Goal: Task Accomplishment & Management: Manage account settings

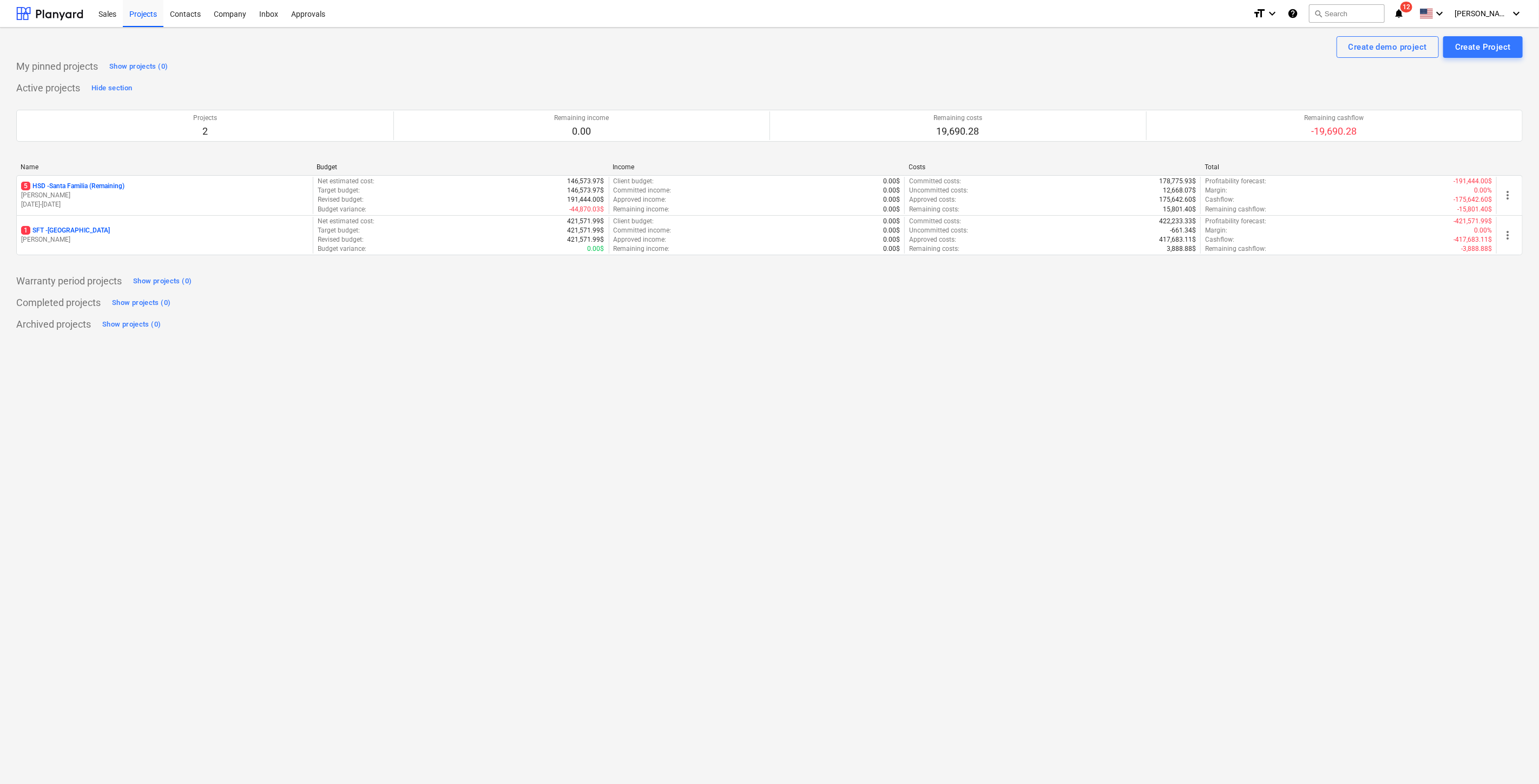
click at [116, 187] on p "5 HSD - [GEOGRAPHIC_DATA] (Remaining)" at bounding box center [72, 186] width 103 height 9
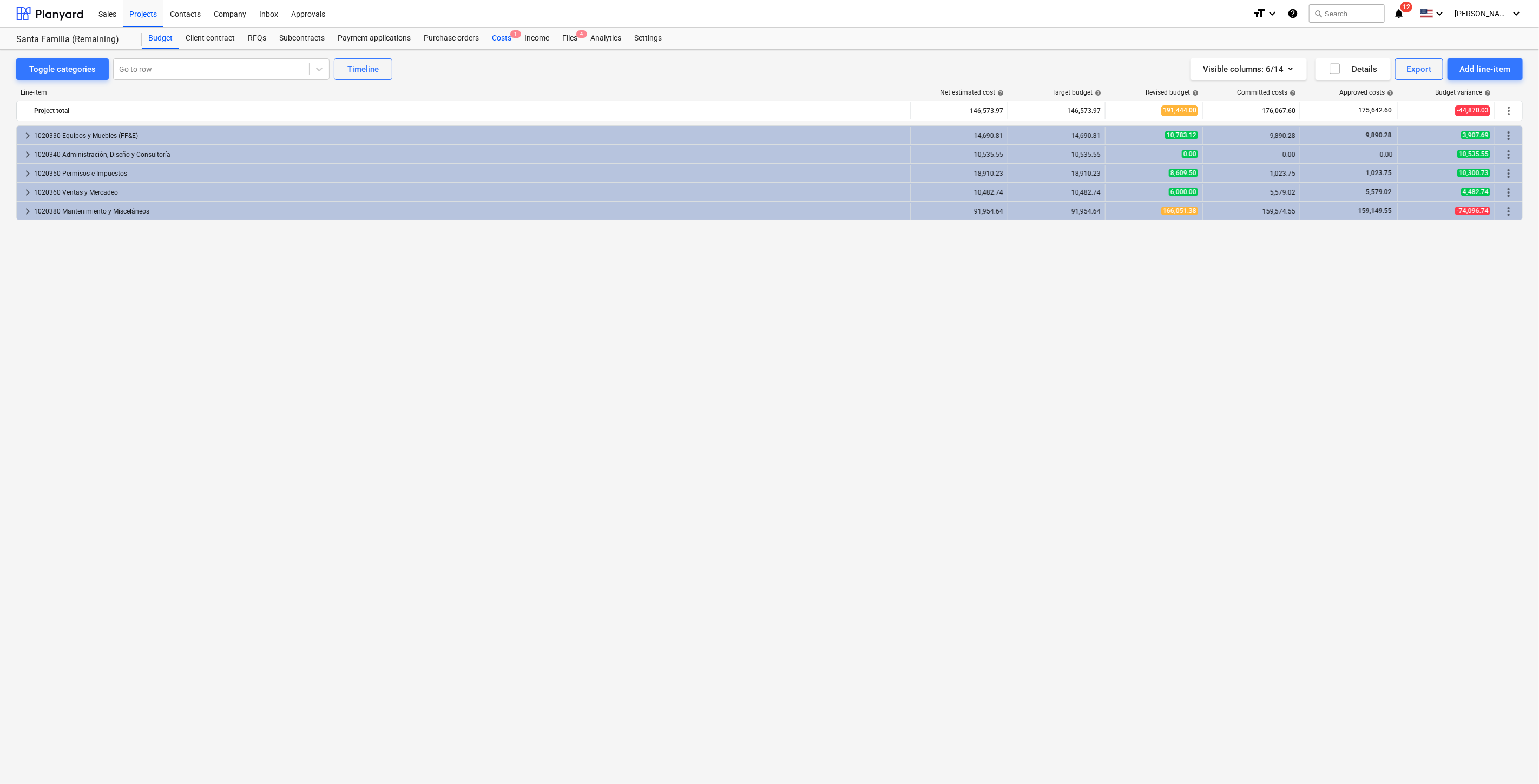
click at [499, 37] on div "Costs 1" at bounding box center [501, 38] width 32 height 21
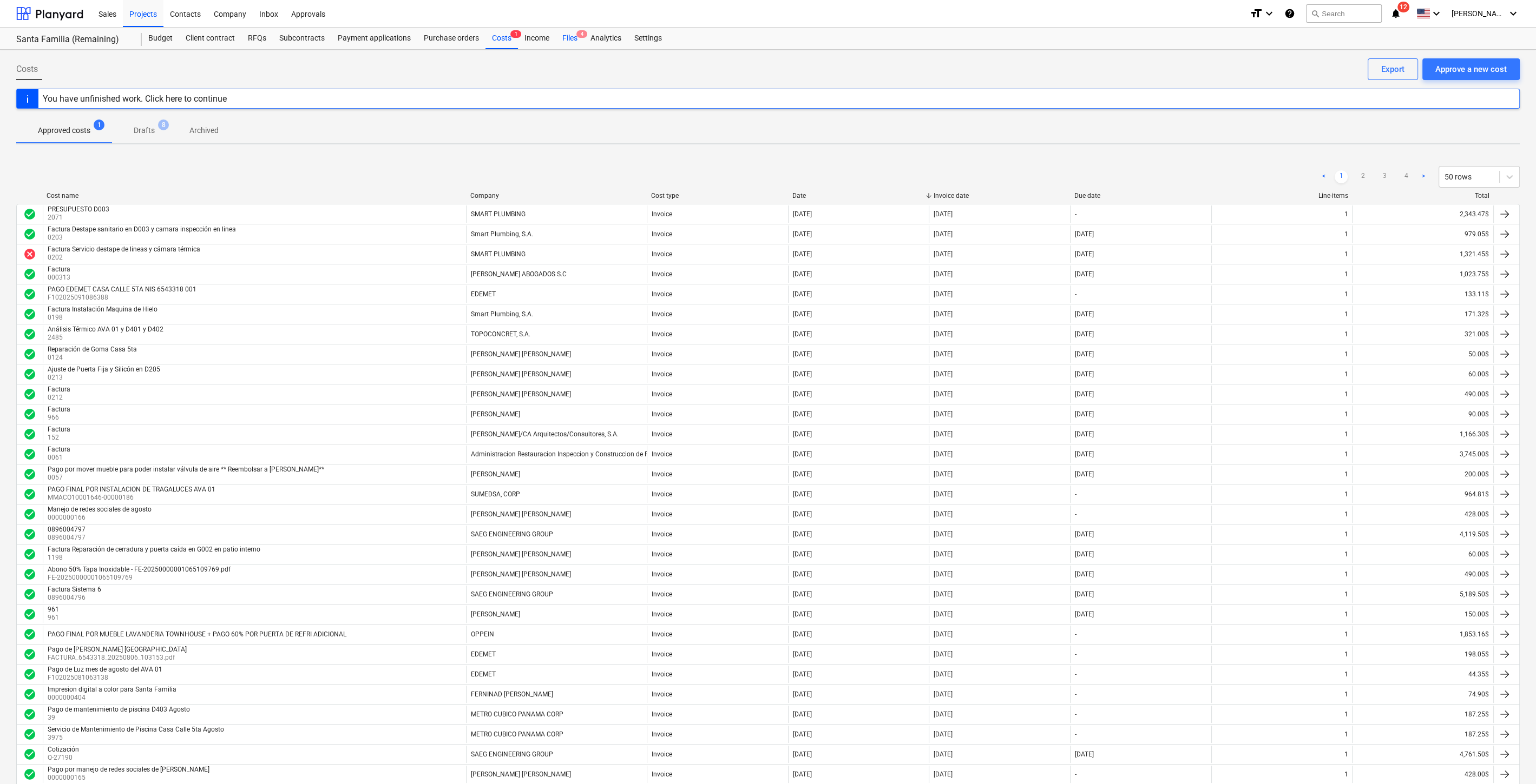
click at [571, 38] on div "Files 4" at bounding box center [569, 38] width 28 height 21
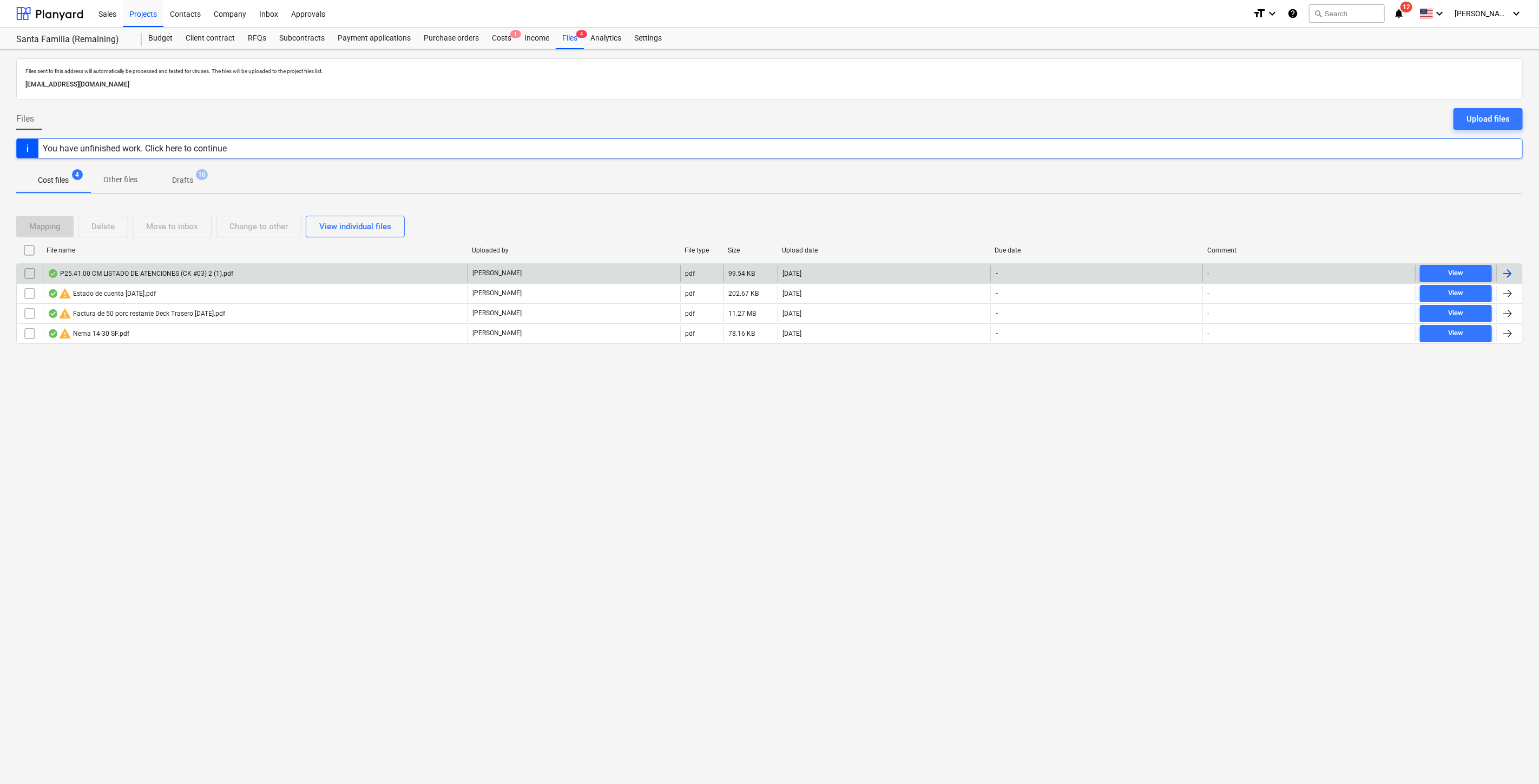
click at [26, 274] on input "checkbox" at bounding box center [29, 273] width 17 height 17
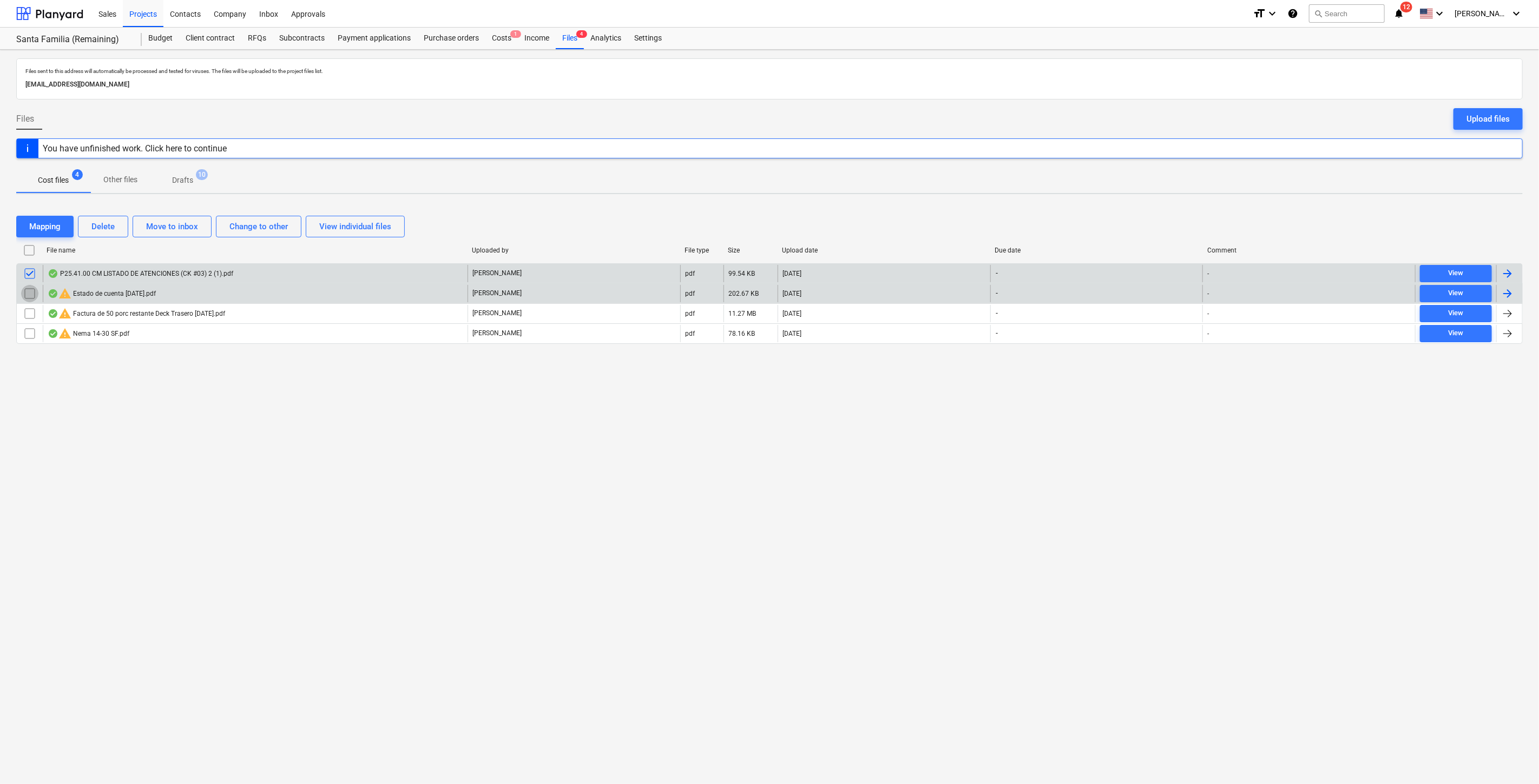
click at [32, 290] on input "checkbox" at bounding box center [29, 293] width 17 height 17
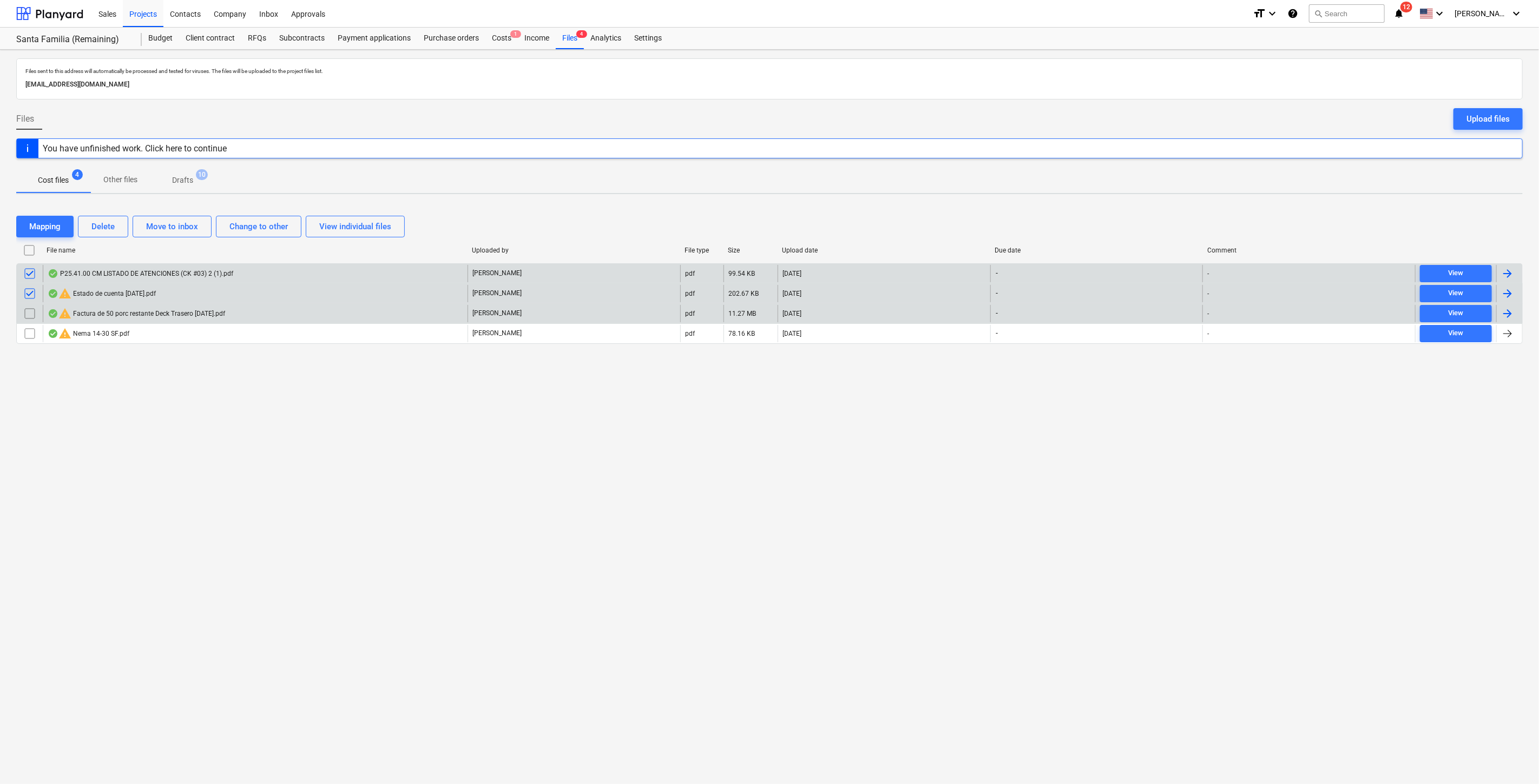
click at [32, 306] on input "checkbox" at bounding box center [29, 313] width 17 height 17
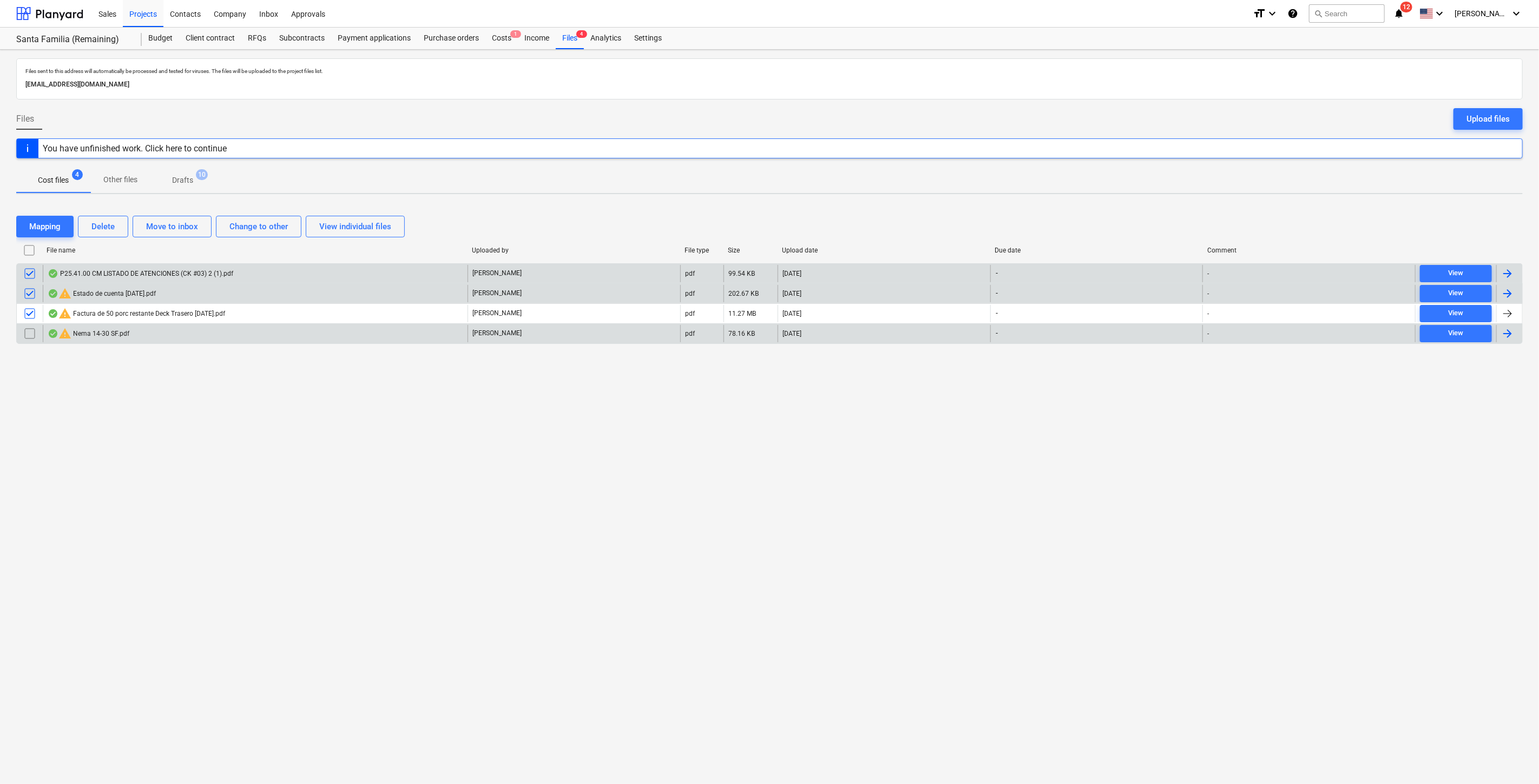
click at [32, 325] on input "checkbox" at bounding box center [29, 333] width 17 height 17
click at [125, 226] on button "Delete" at bounding box center [103, 226] width 50 height 21
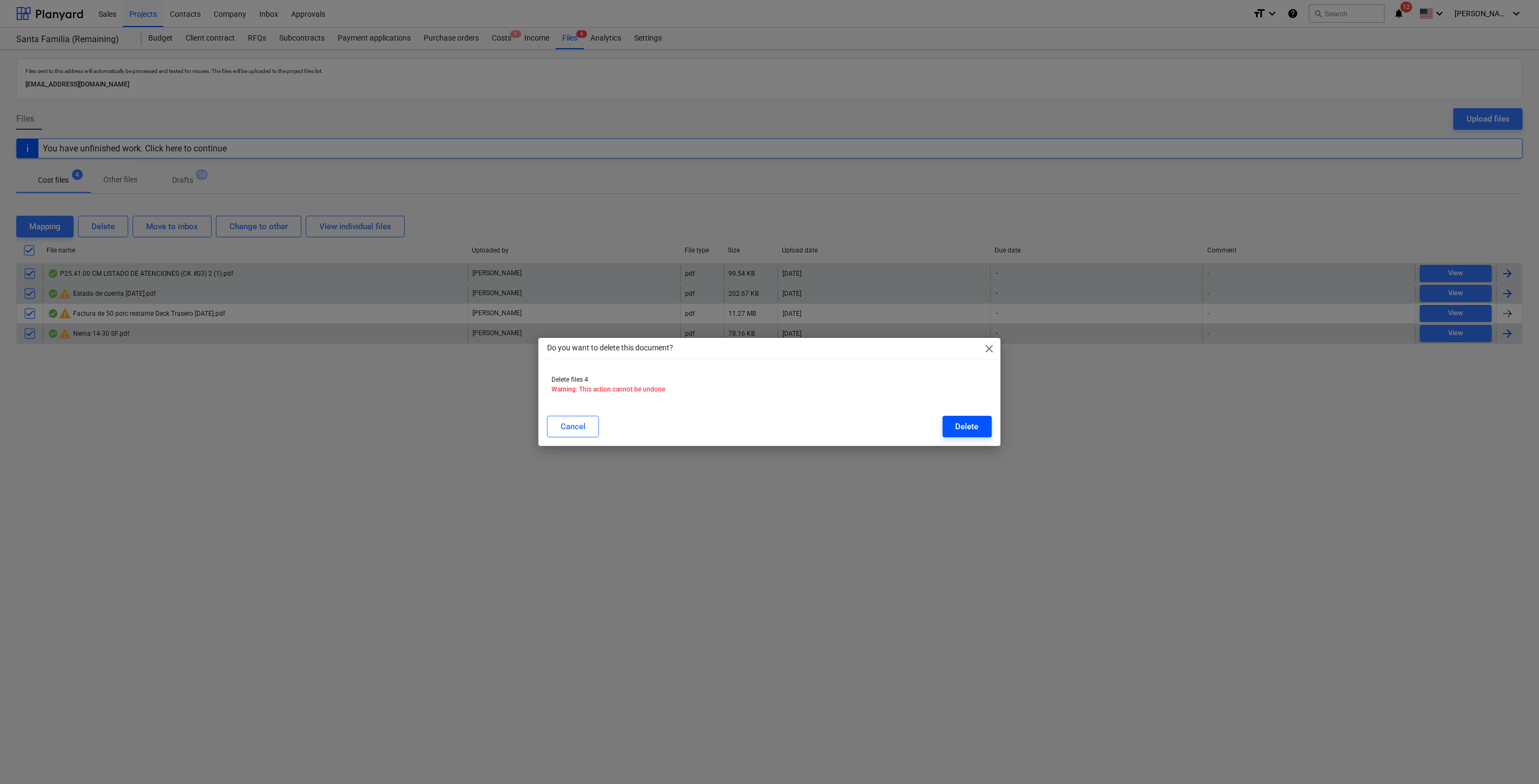
click at [973, 428] on div "Delete" at bounding box center [967, 427] width 23 height 14
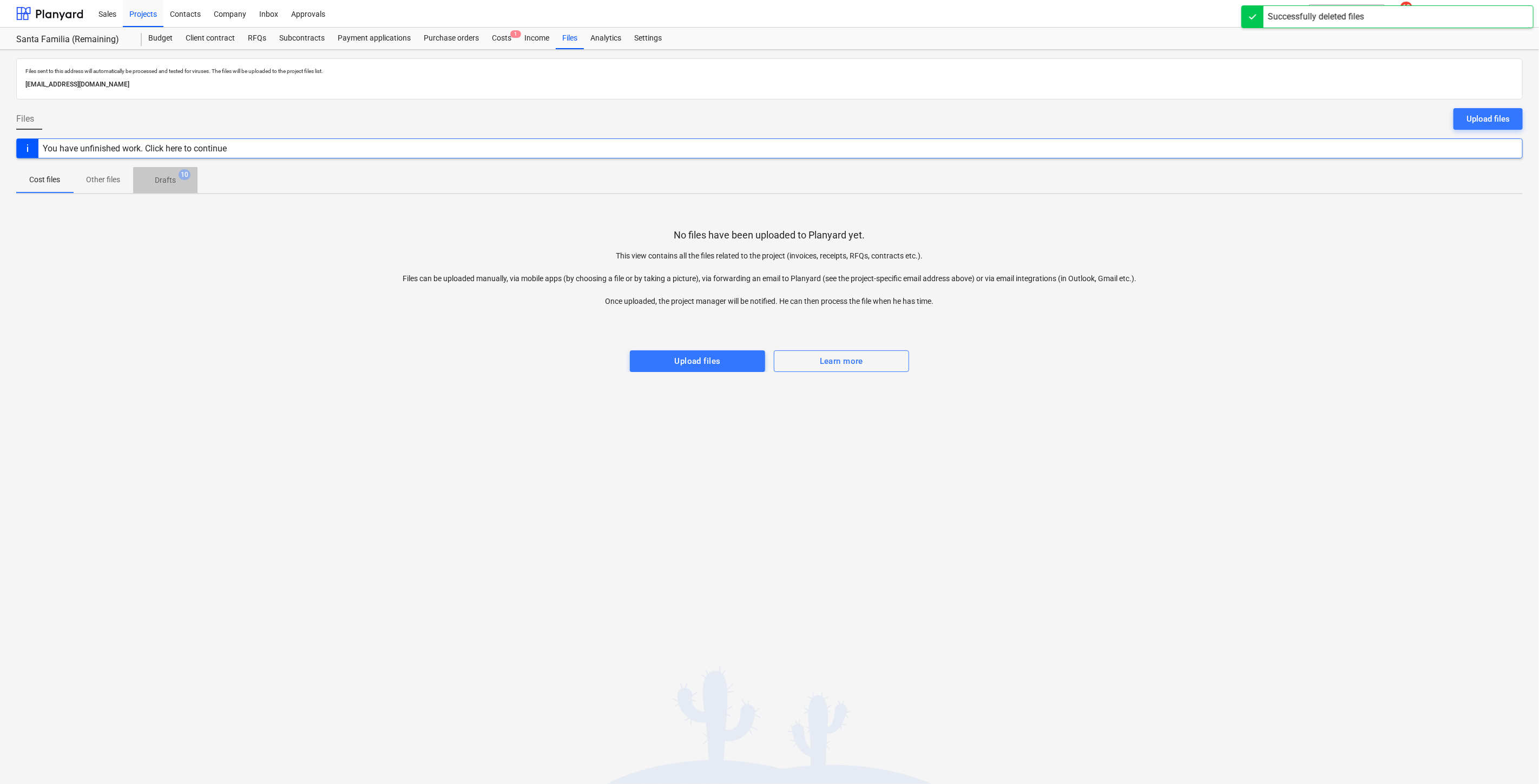
click at [171, 181] on p "Drafts" at bounding box center [165, 180] width 21 height 11
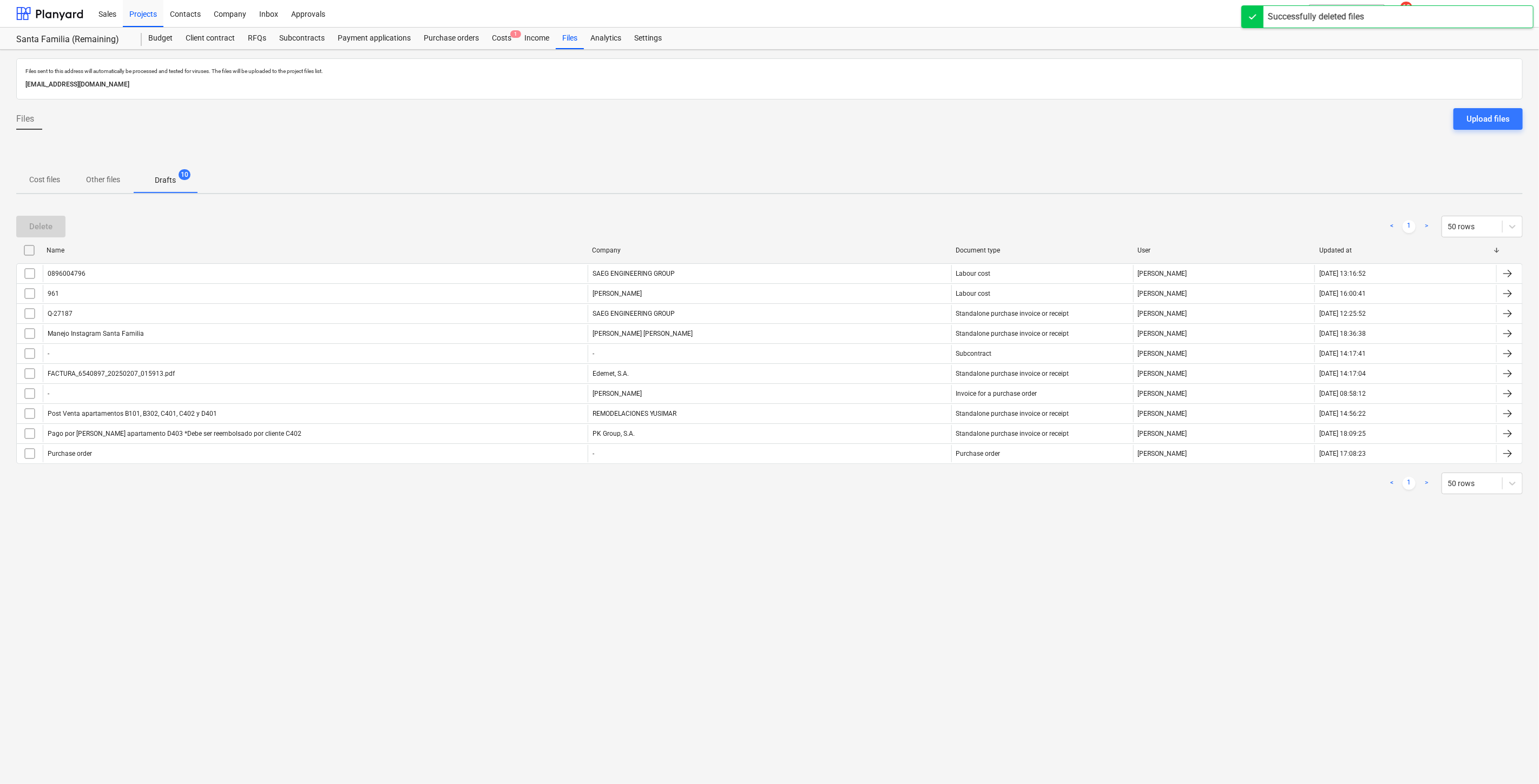
click at [32, 250] on input "checkbox" at bounding box center [29, 250] width 17 height 17
click at [44, 222] on div "Delete" at bounding box center [41, 227] width 23 height 14
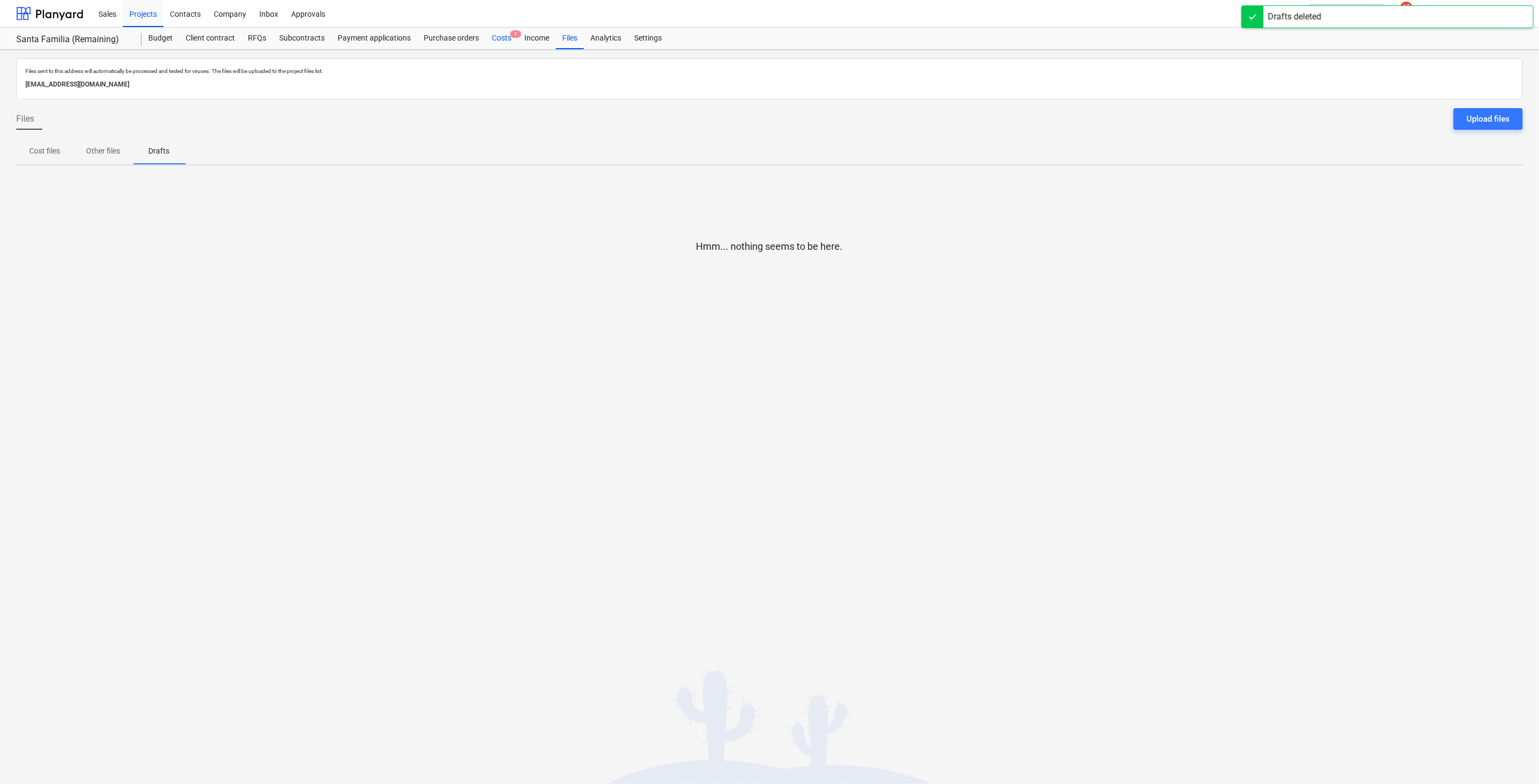
click at [502, 42] on div "Costs 1" at bounding box center [501, 38] width 32 height 21
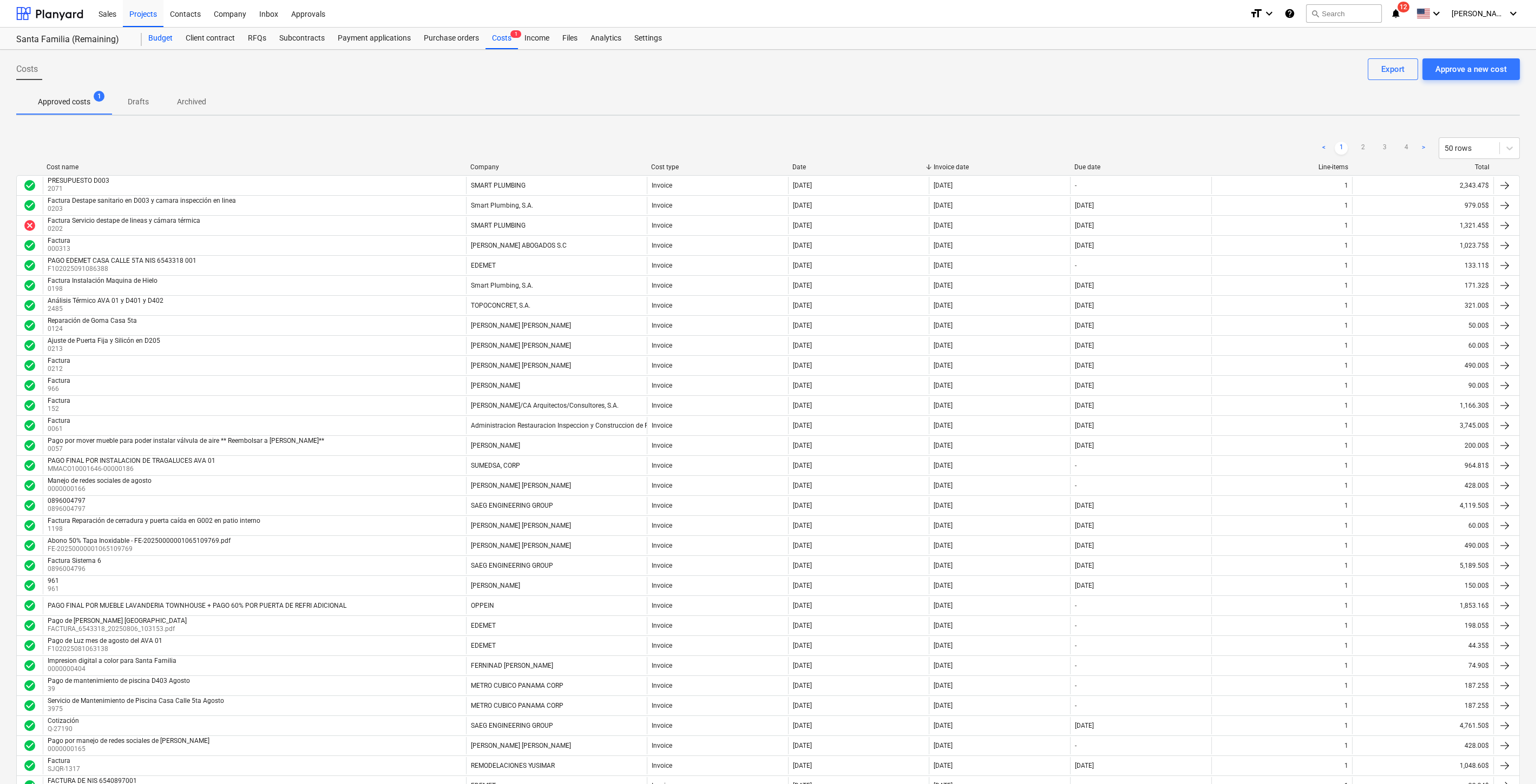
click at [170, 38] on div "Budget" at bounding box center [160, 38] width 37 height 21
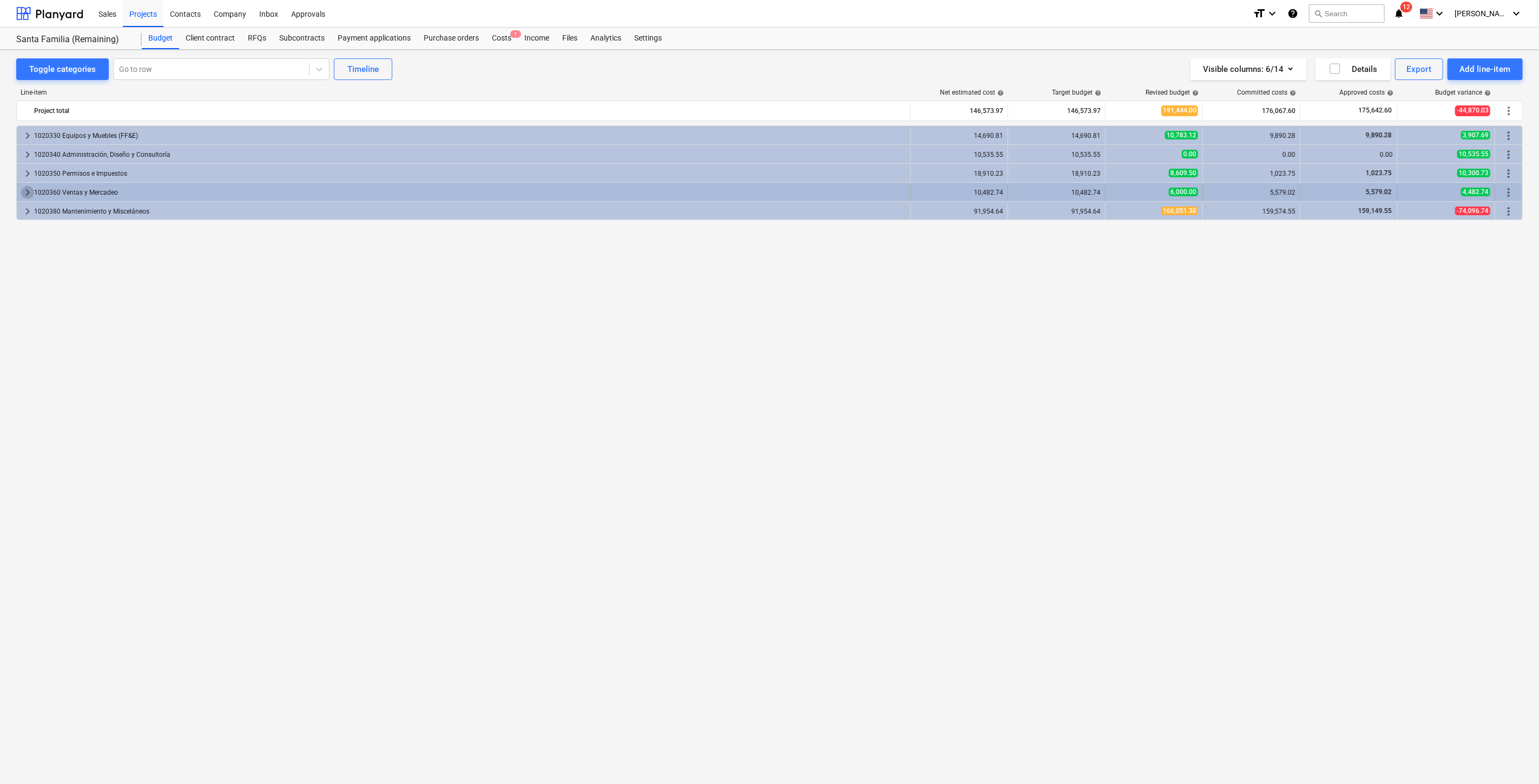
click at [26, 194] on span "keyboard_arrow_right" at bounding box center [27, 193] width 13 height 13
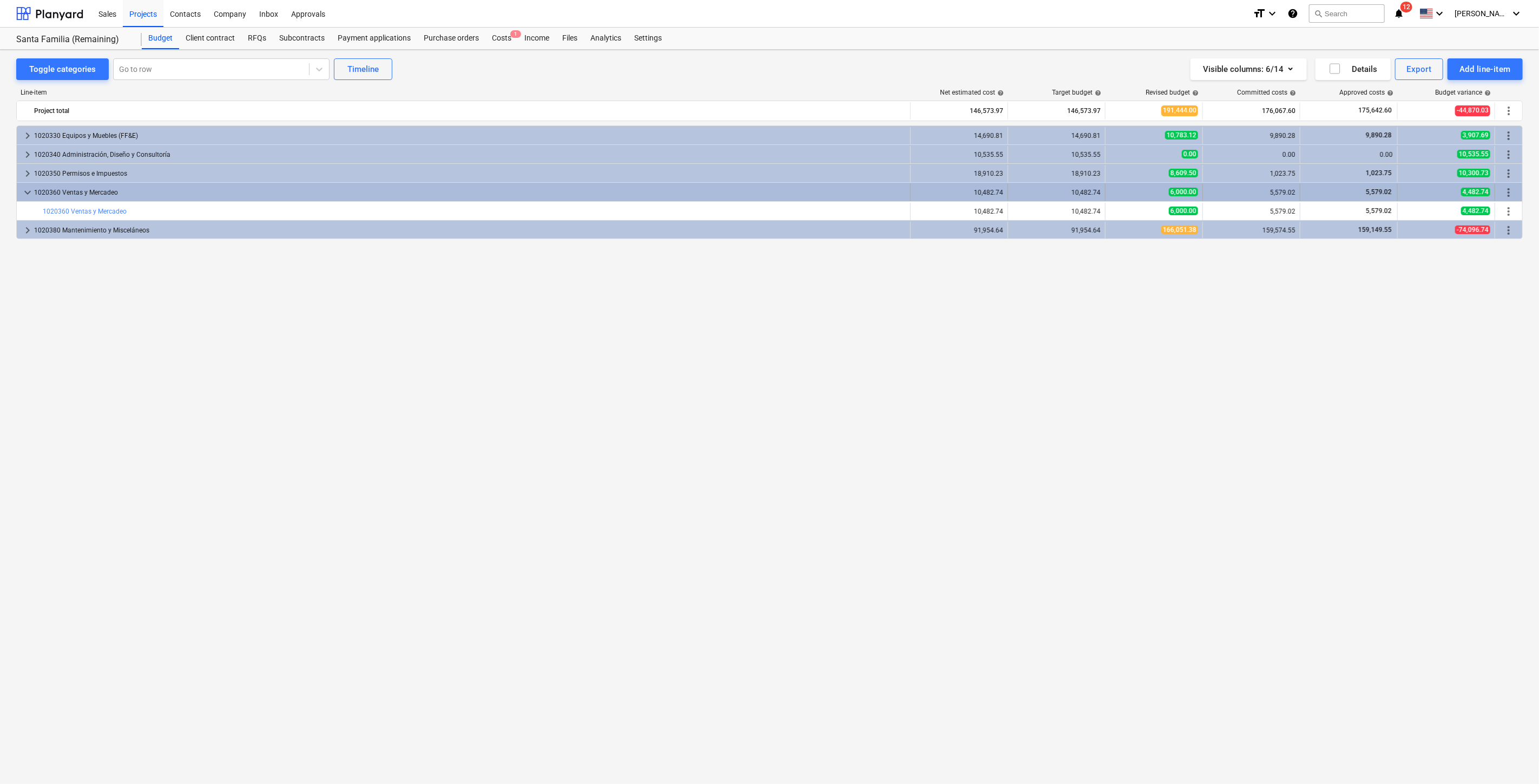
click at [1509, 190] on span "more_vert" at bounding box center [1509, 193] width 13 height 13
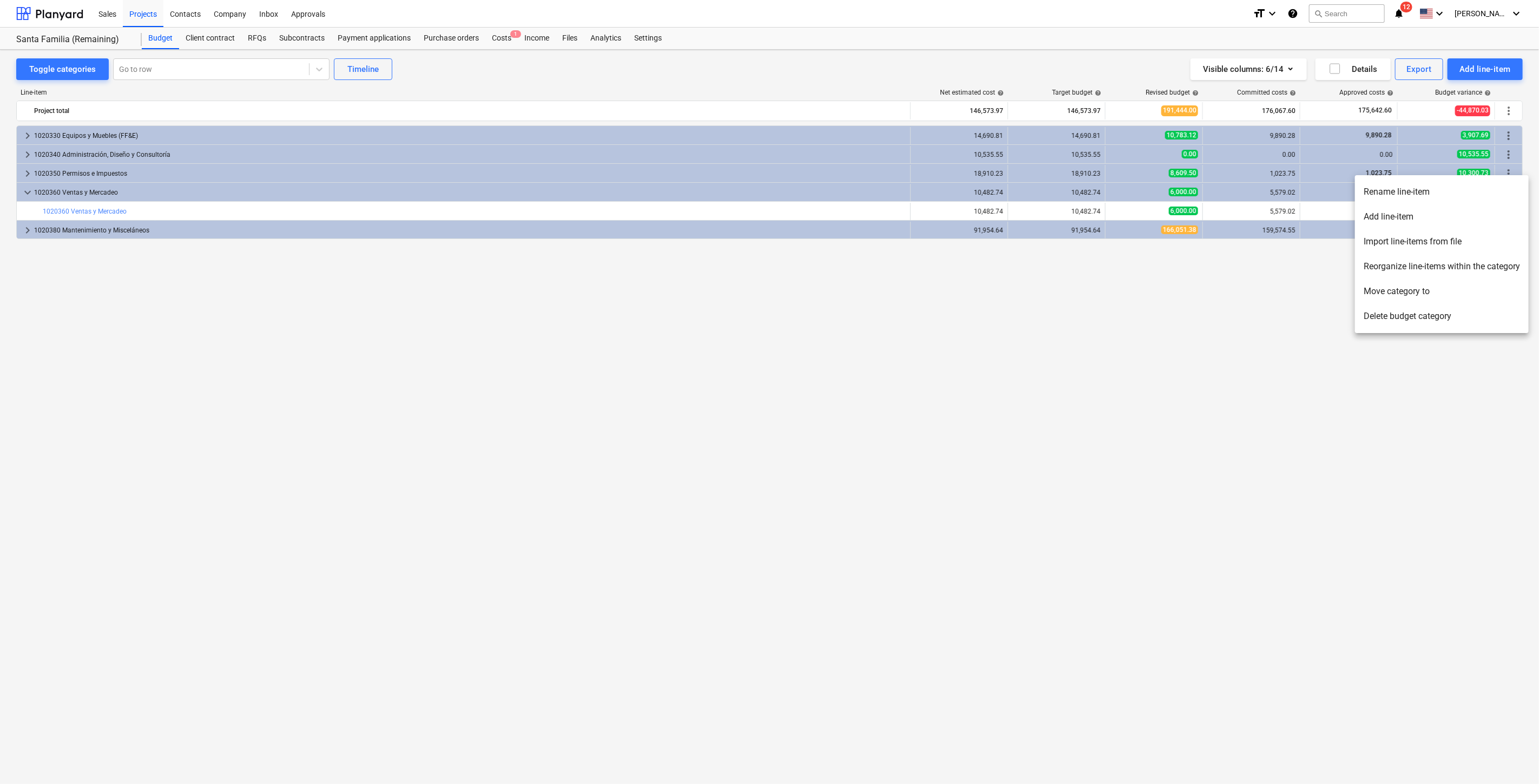
click at [1477, 212] on li "Add line-item" at bounding box center [1442, 217] width 174 height 25
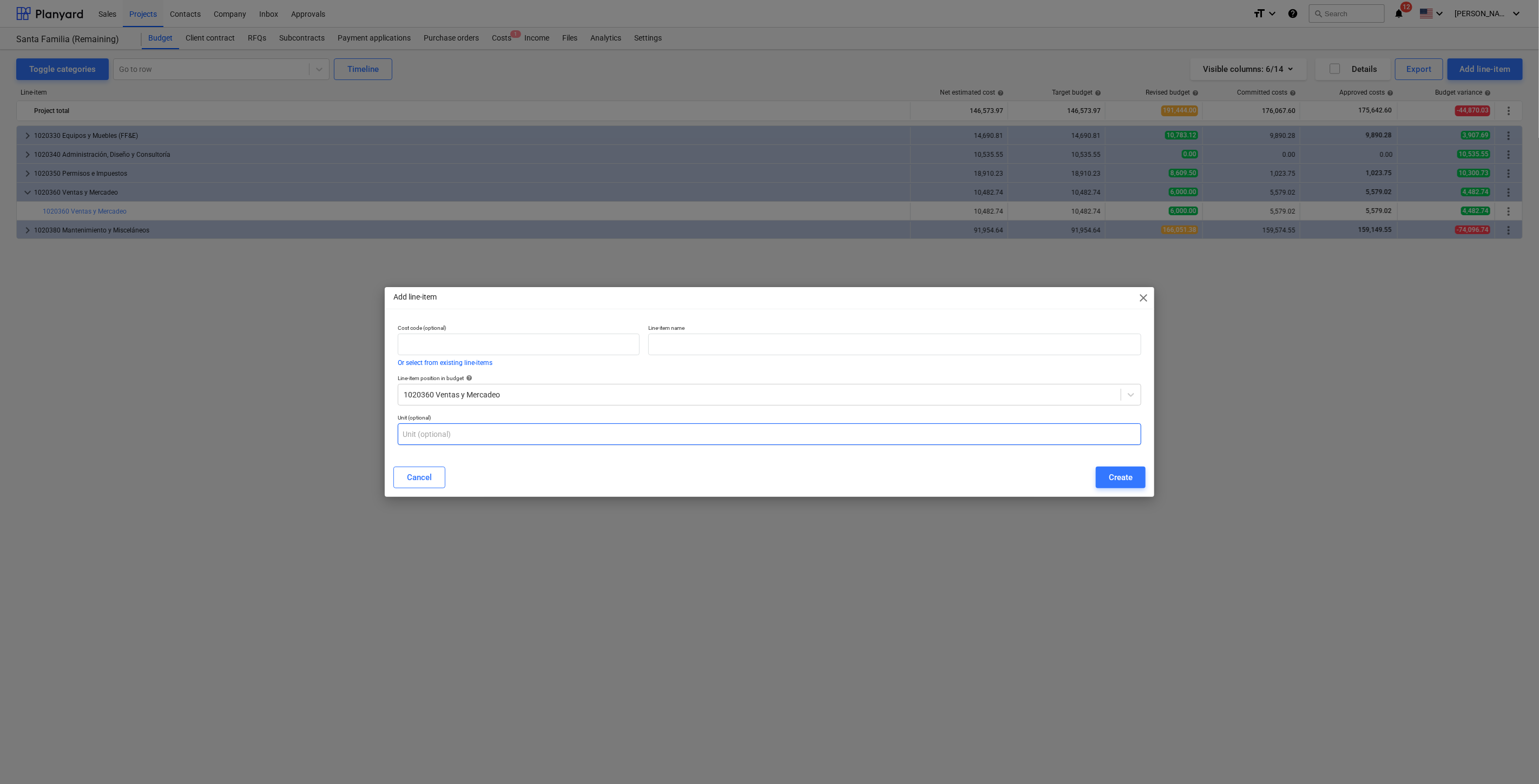
click at [547, 438] on input "text" at bounding box center [770, 434] width 744 height 21
click at [520, 347] on input "text" at bounding box center [519, 345] width 242 height 21
click at [450, 337] on input "text" at bounding box center [519, 345] width 242 height 21
click at [832, 354] on input "text" at bounding box center [894, 345] width 493 height 21
type input "Comisiones"
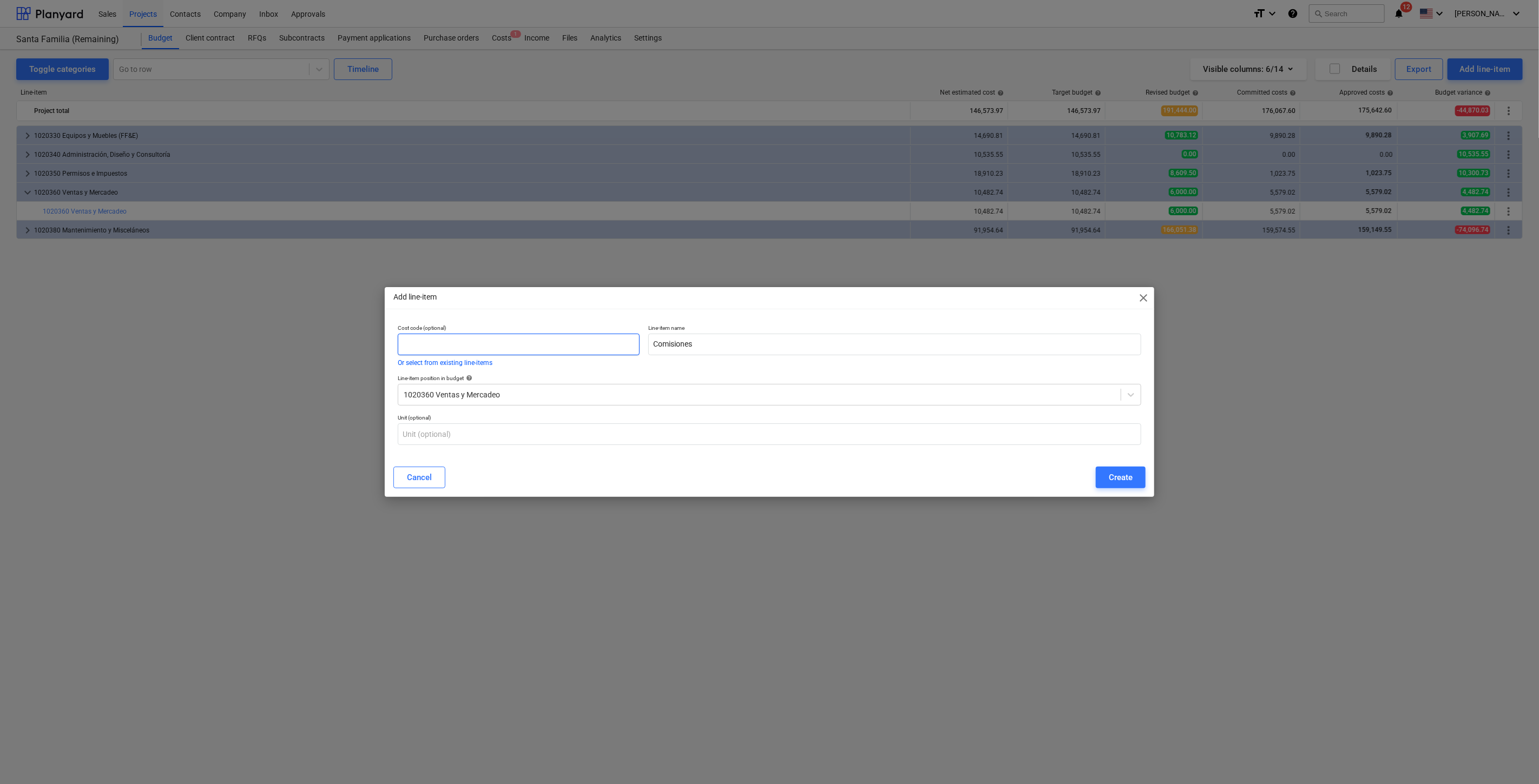
drag, startPoint x: 510, startPoint y: 339, endPoint x: 524, endPoint y: 352, distance: 19.1
click at [510, 339] on input "text" at bounding box center [519, 345] width 242 height 21
paste input "1020360.01.005"
type input "1020360.01.005"
click at [1111, 474] on div "Create" at bounding box center [1121, 478] width 24 height 14
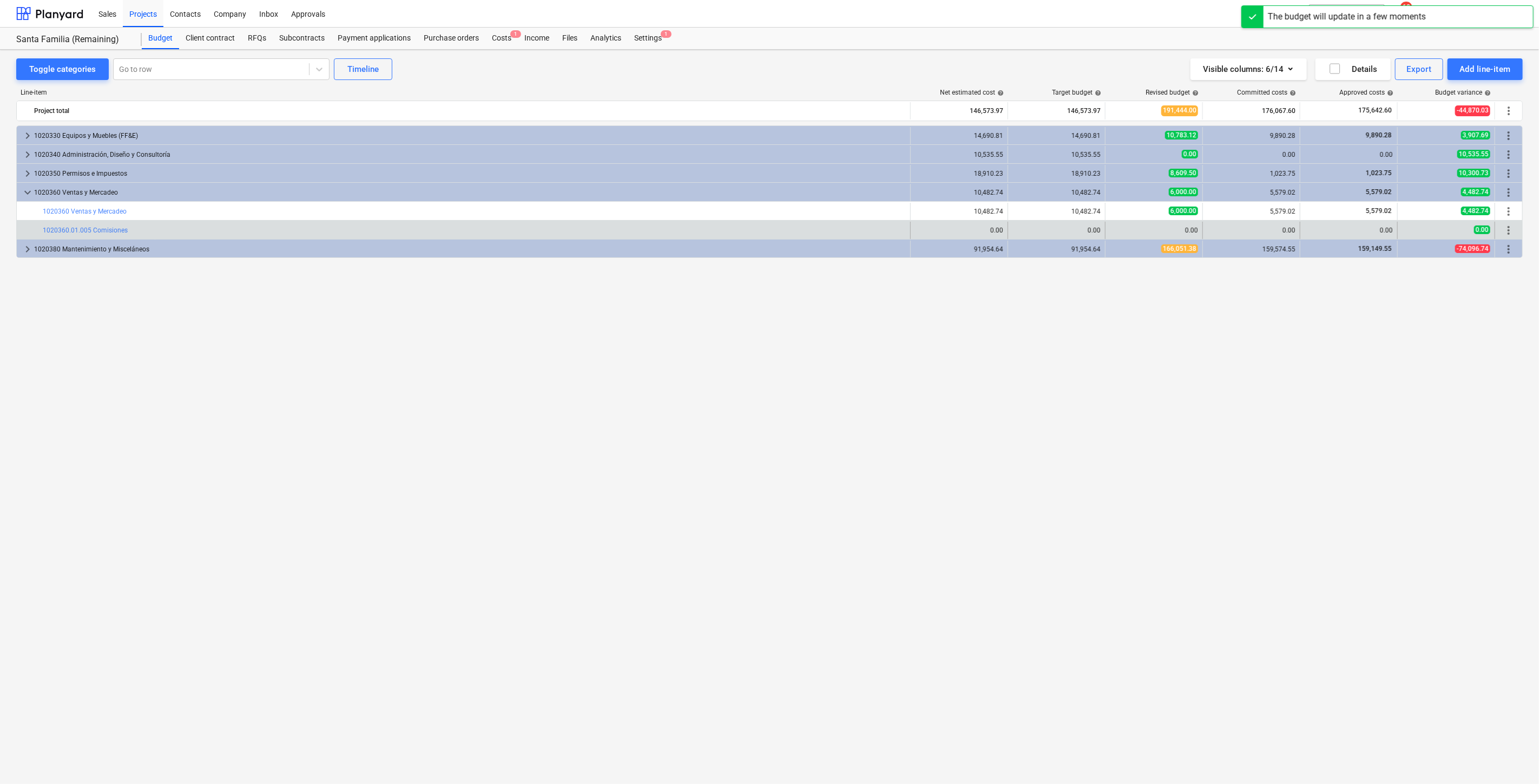
click at [1509, 231] on span "more_vert" at bounding box center [1509, 230] width 13 height 13
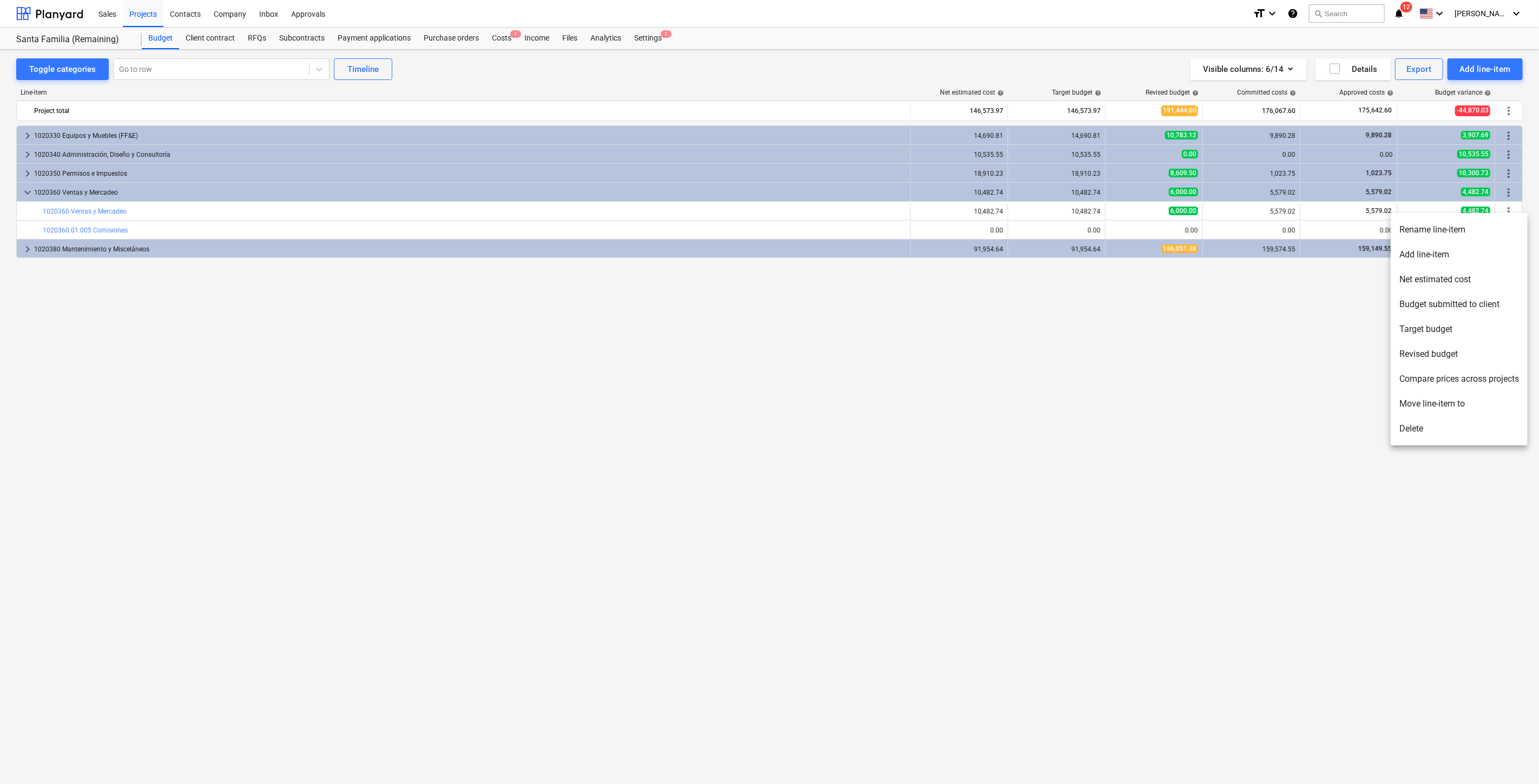
click at [1238, 277] on div at bounding box center [770, 392] width 1539 height 784
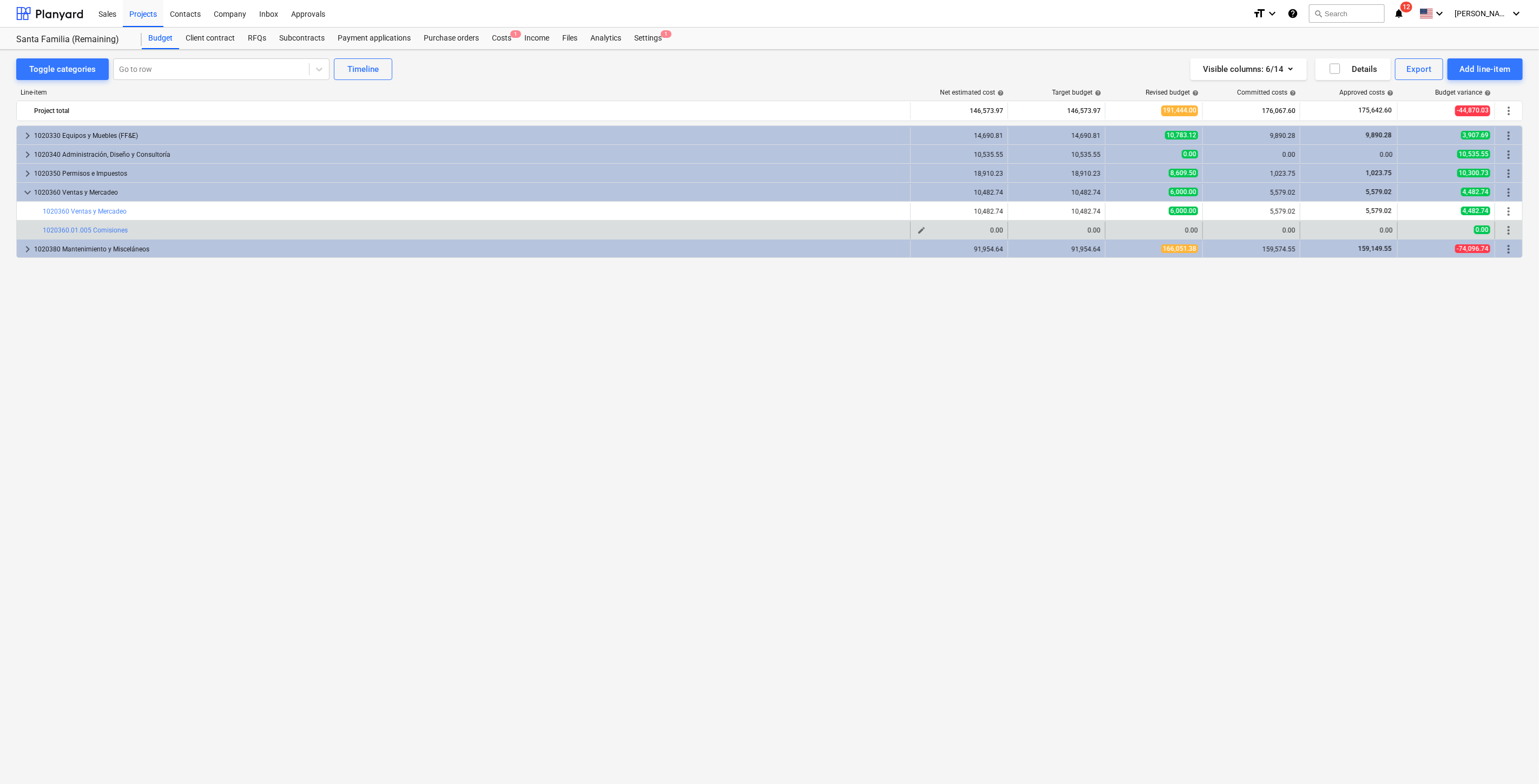
click at [922, 227] on span "edit" at bounding box center [921, 230] width 8 height 8
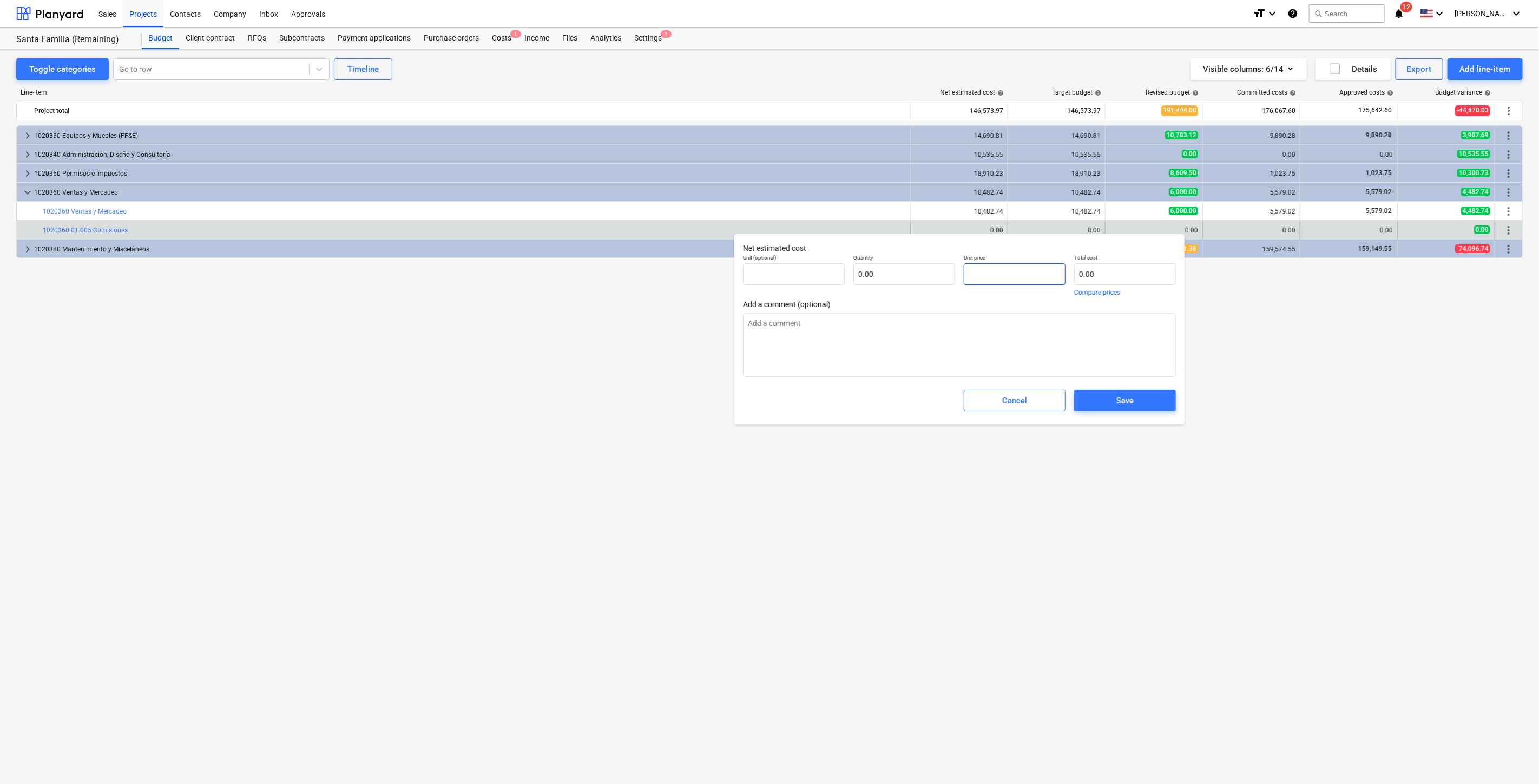
click at [1027, 270] on input "text" at bounding box center [1014, 274] width 102 height 21
type input "0.00"
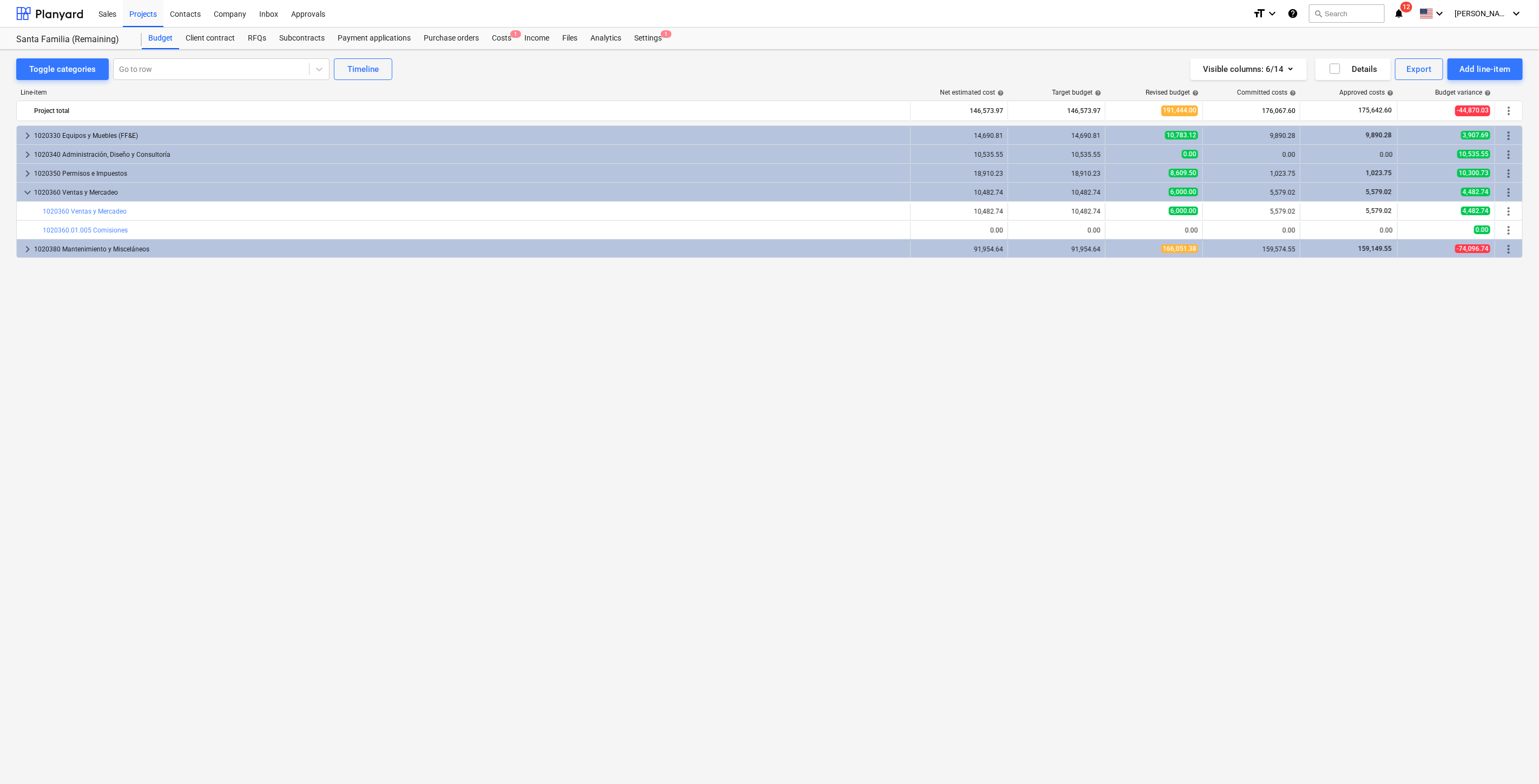
type textarea "x"
type input "0.00"
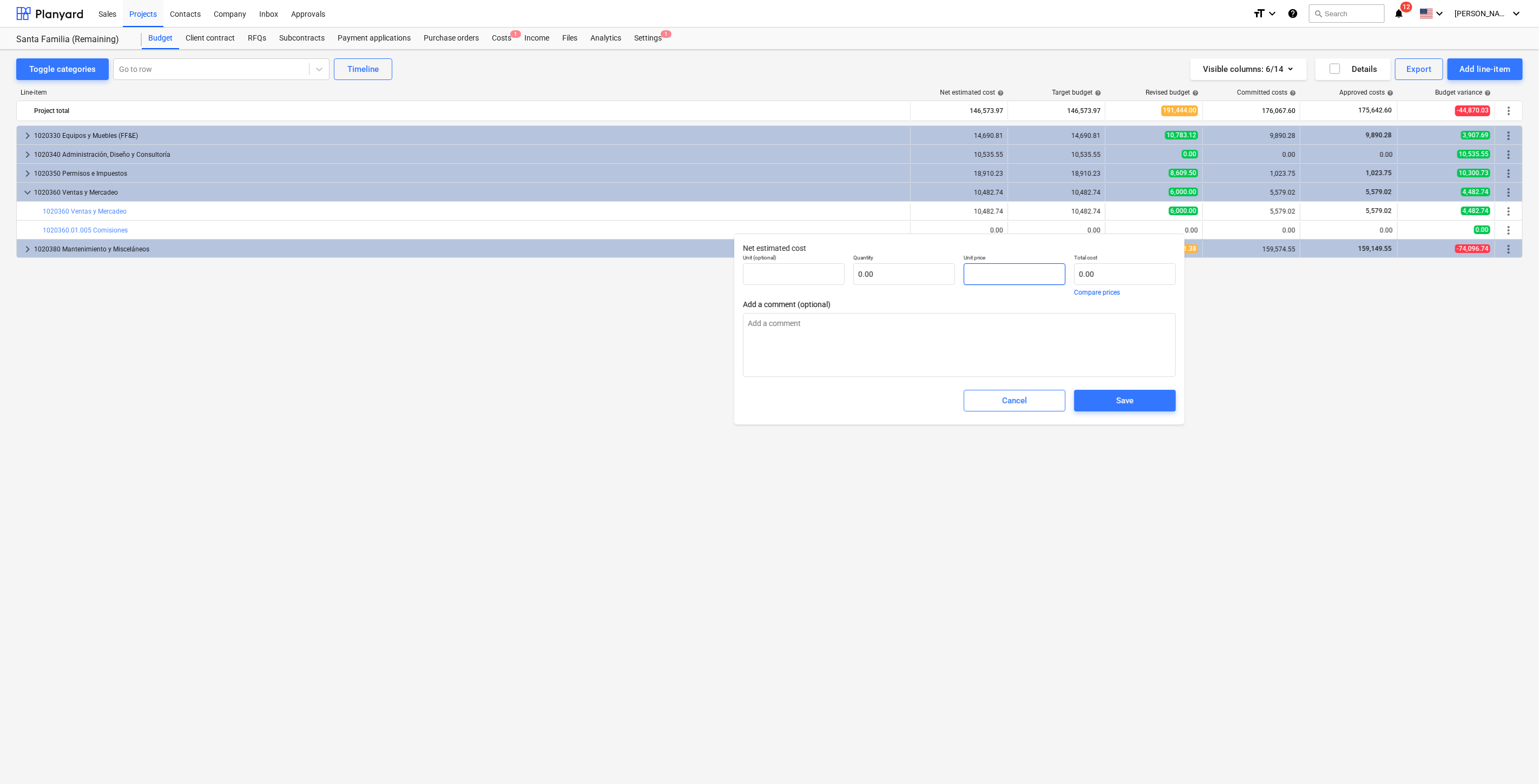
type textarea "x"
click at [1062, 274] on input "text" at bounding box center [1014, 274] width 102 height 21
type textarea "x"
type input "pcs"
type input "3"
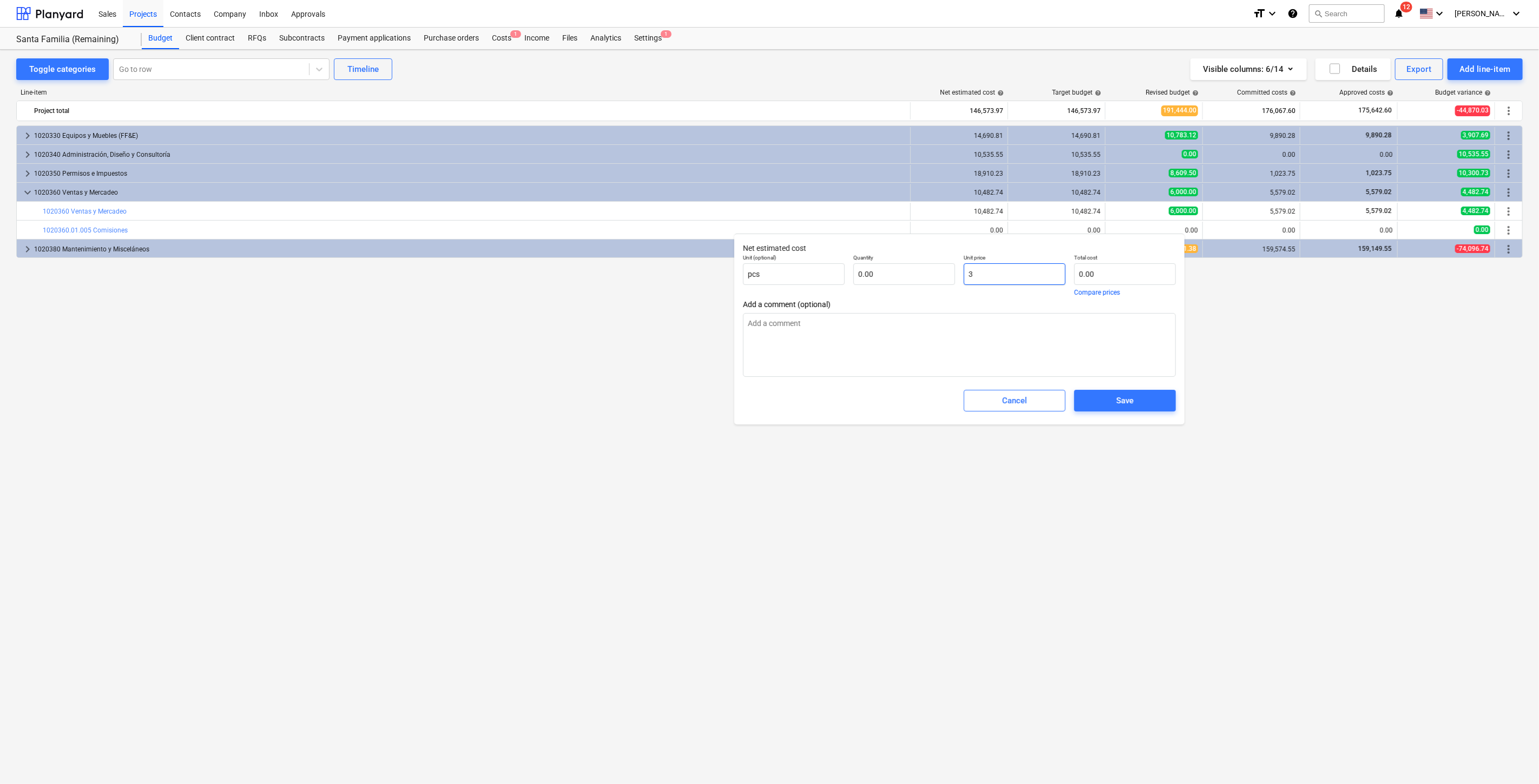
type input "1.00"
type input "3.00"
type textarea "x"
type input "30"
type input "30.00"
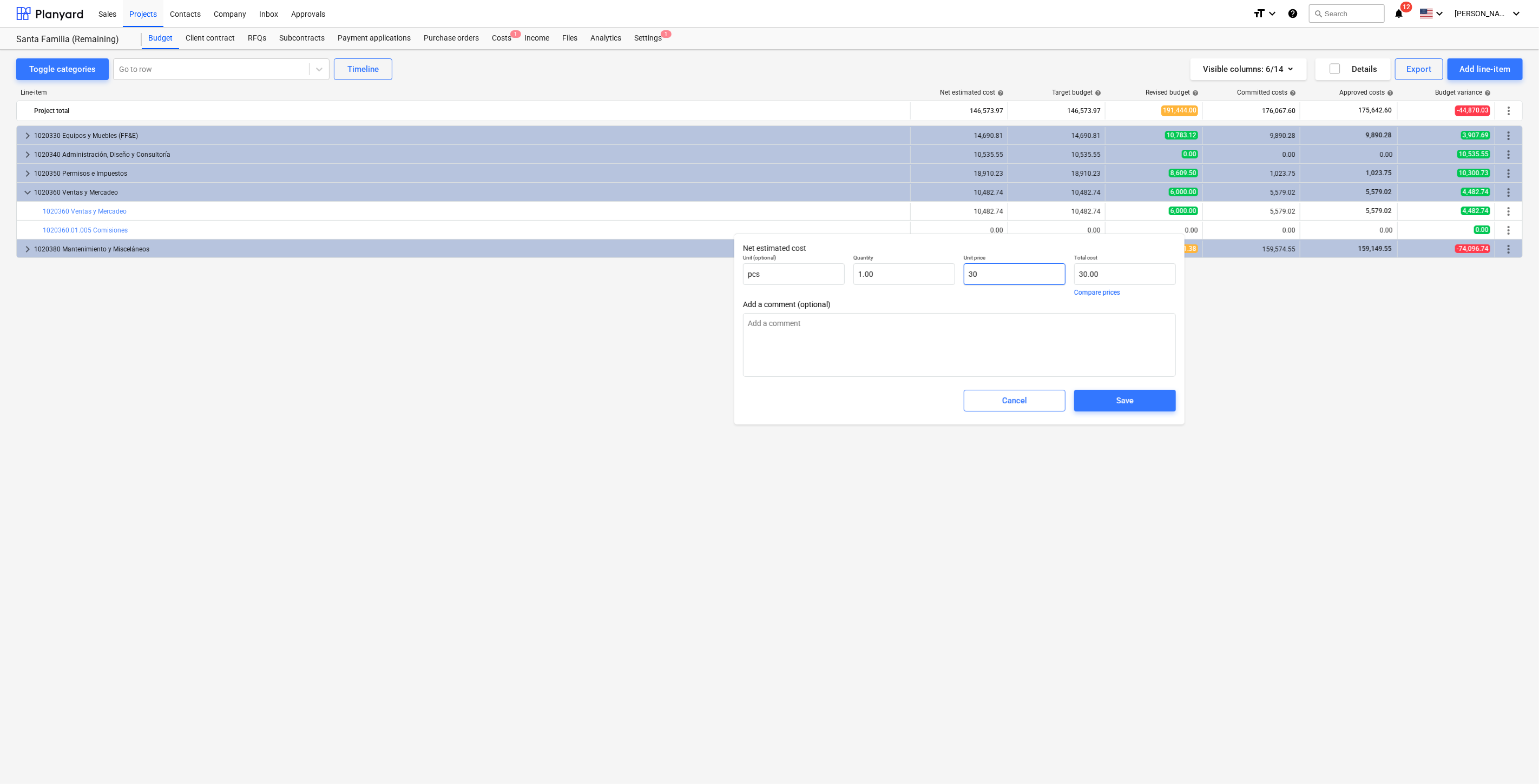
type textarea "x"
type input "303"
type input "303.00"
type textarea "x"
type input "3038"
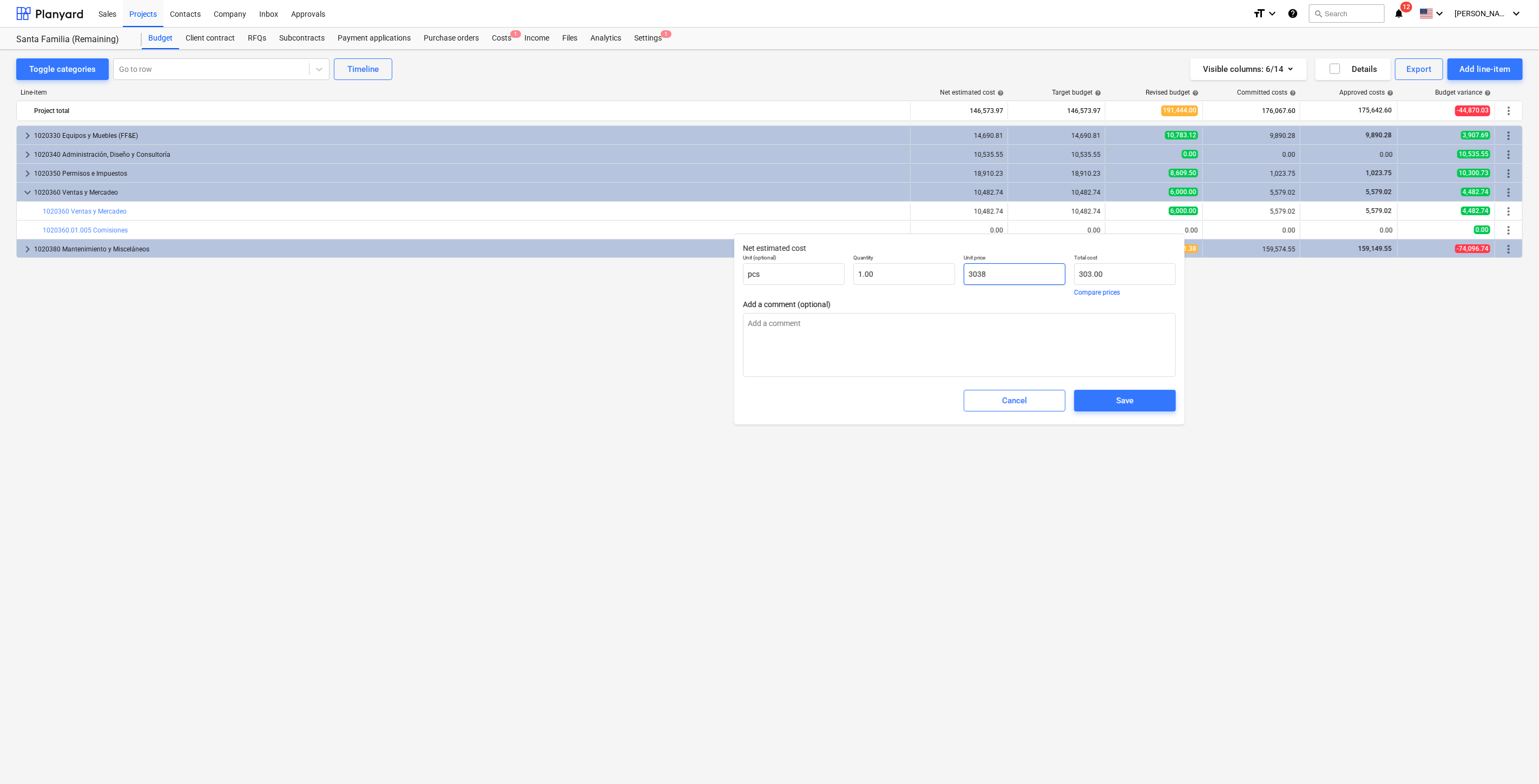
type input "3,038.00"
type textarea "x"
type input "30386"
type input "30,386.00"
type textarea "x"
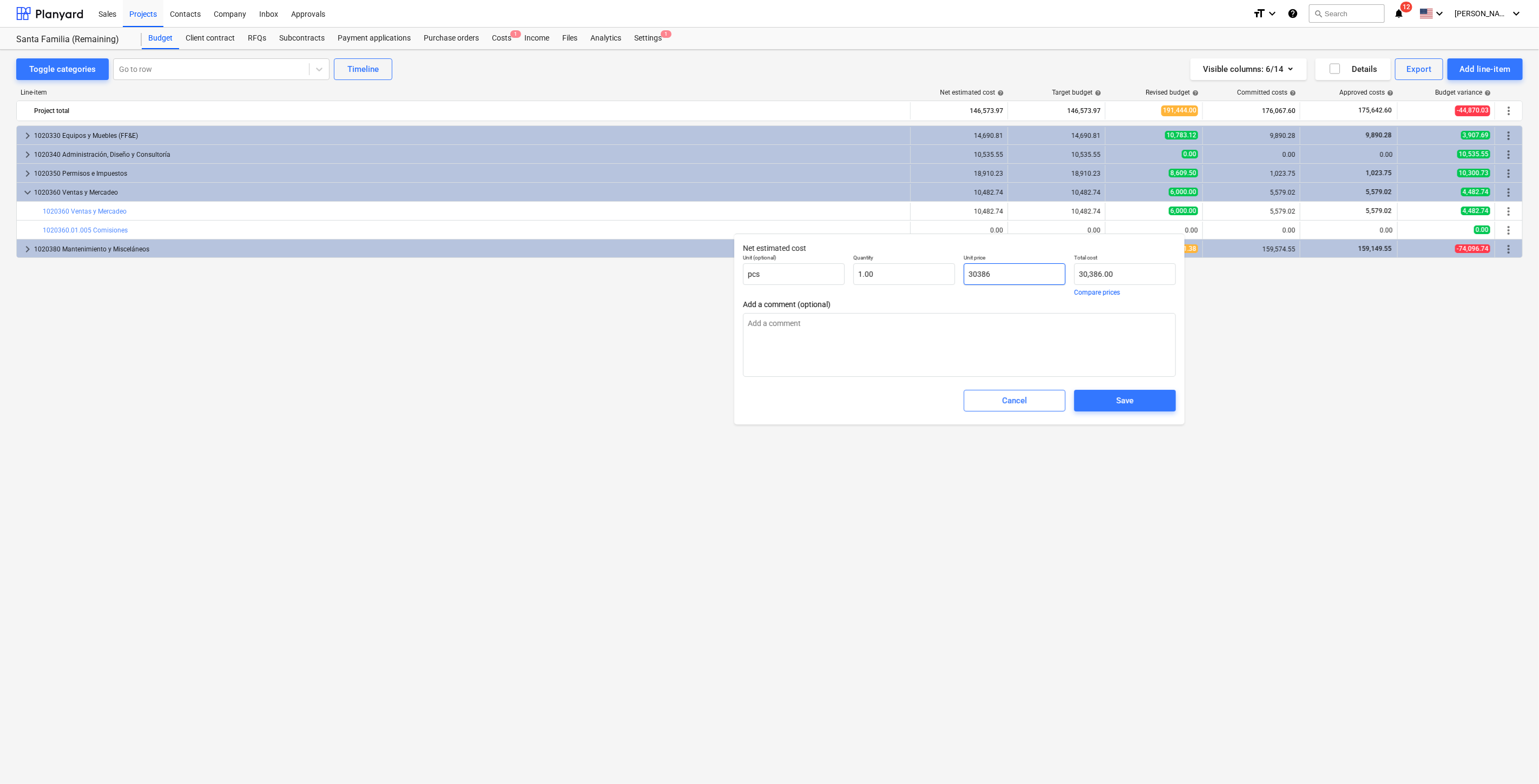
type input "303863"
type input "303,863.00"
type textarea "x"
type input "303863."
type textarea "x"
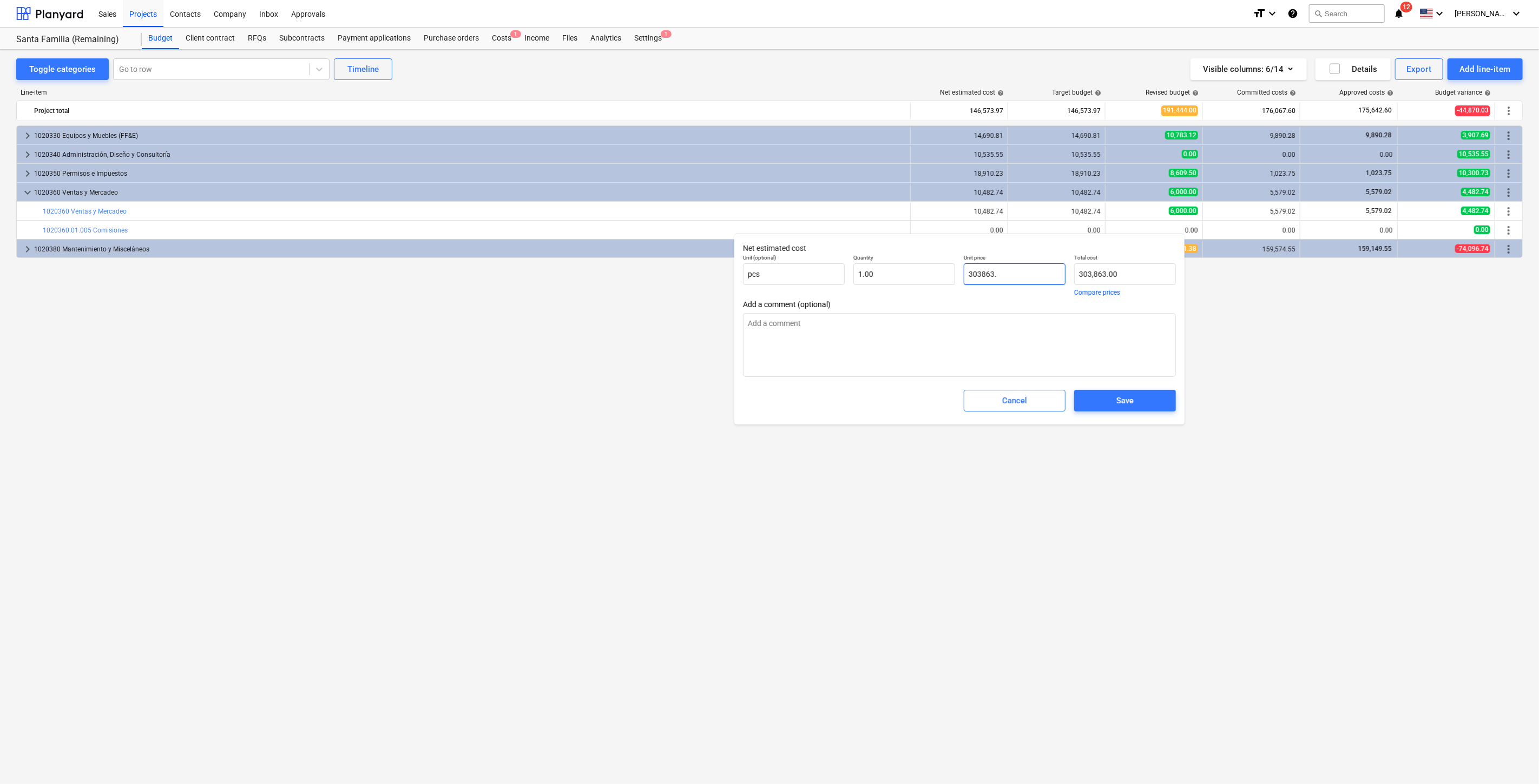
type input "303863.9"
type input "303,863.90"
type textarea "x"
type input "303863.95"
type input "303,863.95"
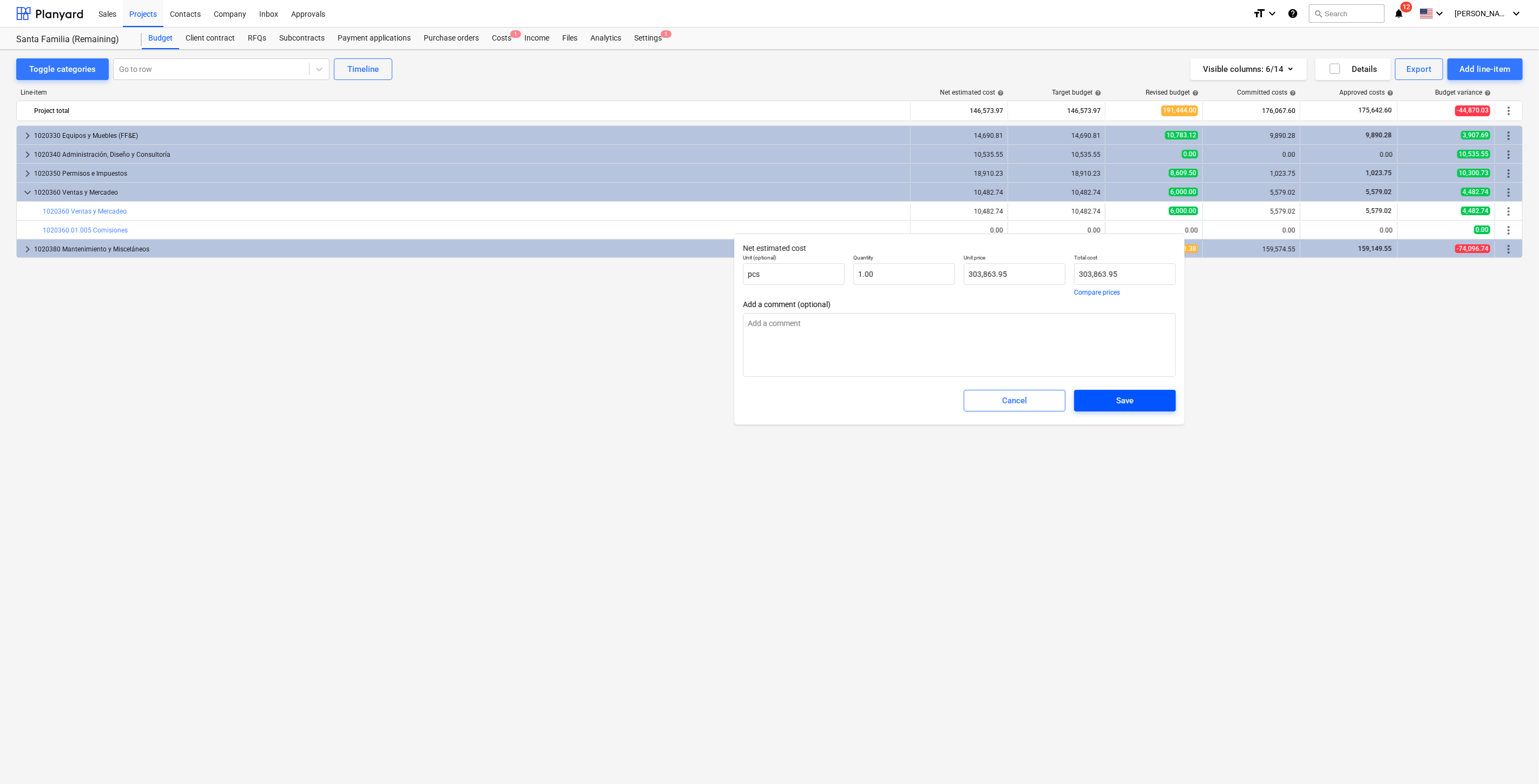
click at [1138, 393] on span "Save" at bounding box center [1125, 401] width 76 height 14
type textarea "x"
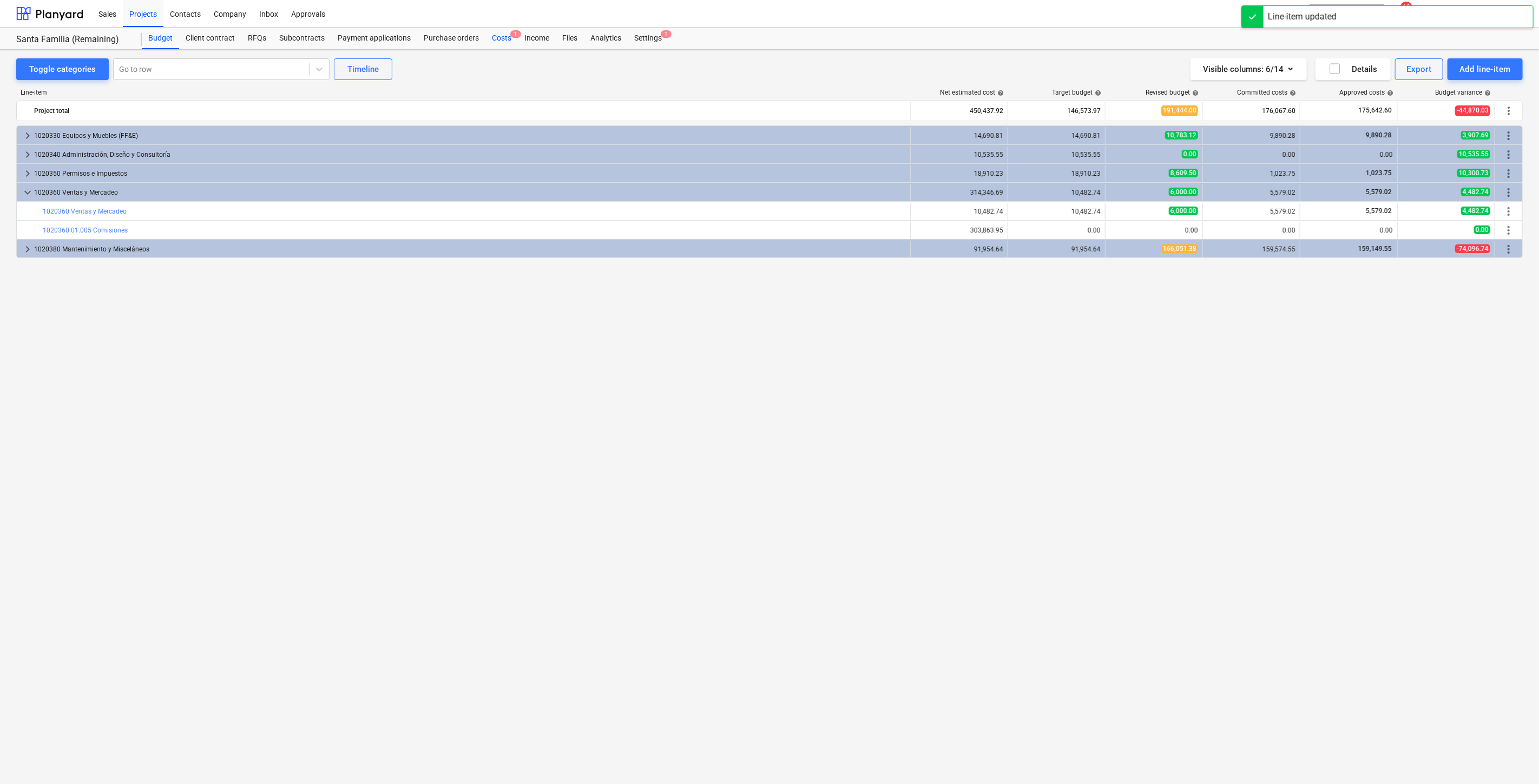
click at [495, 34] on div "Costs 1" at bounding box center [501, 38] width 32 height 21
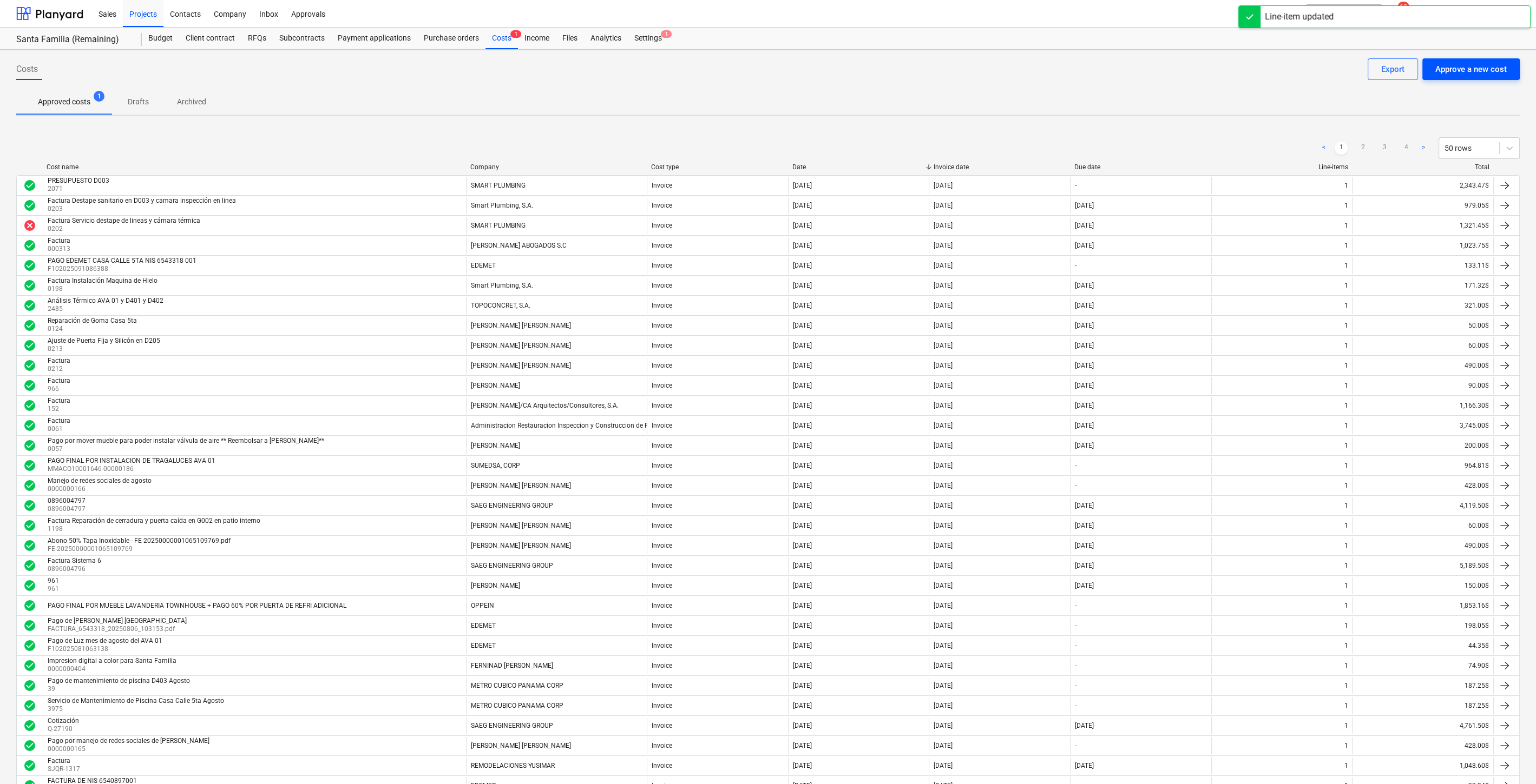
click at [1456, 62] on div "Approve a new cost" at bounding box center [1471, 69] width 72 height 14
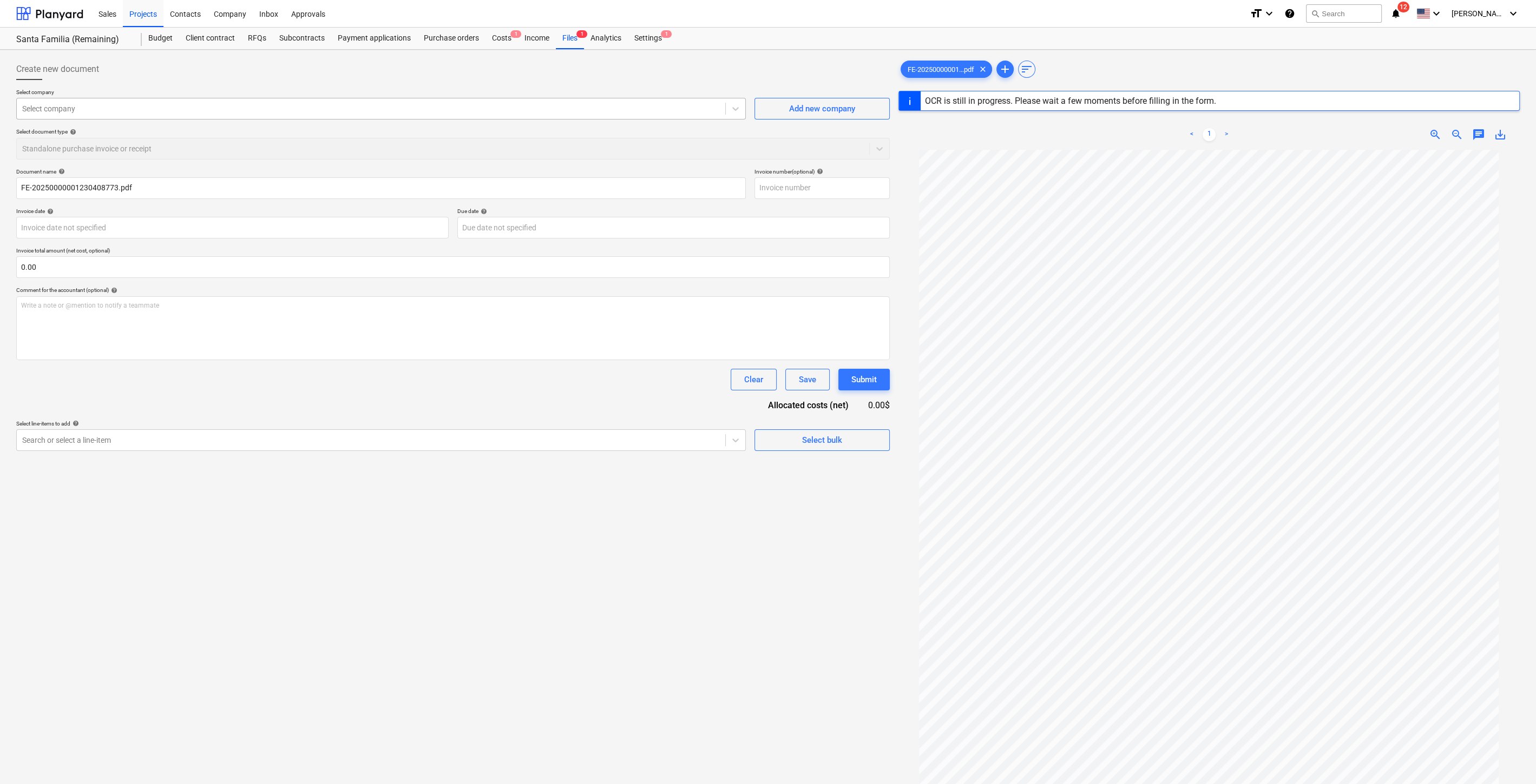
type input "1"
click at [858, 98] on button "Add new company" at bounding box center [822, 109] width 135 height 21
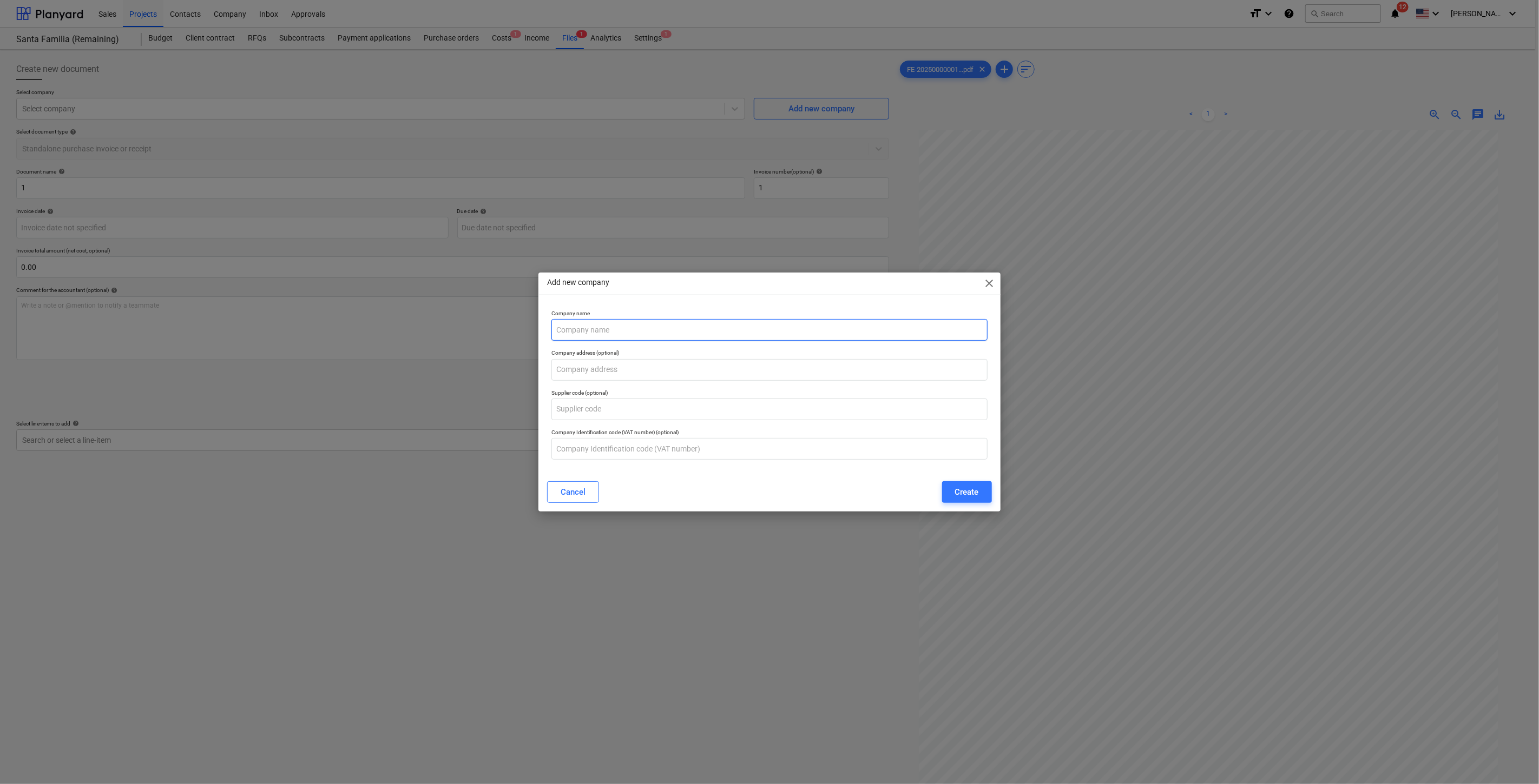
click at [637, 327] on input "text" at bounding box center [769, 330] width 436 height 21
type input "[PERSON_NAME] [PERSON_NAME]"
click at [968, 487] on div "Create" at bounding box center [967, 492] width 24 height 14
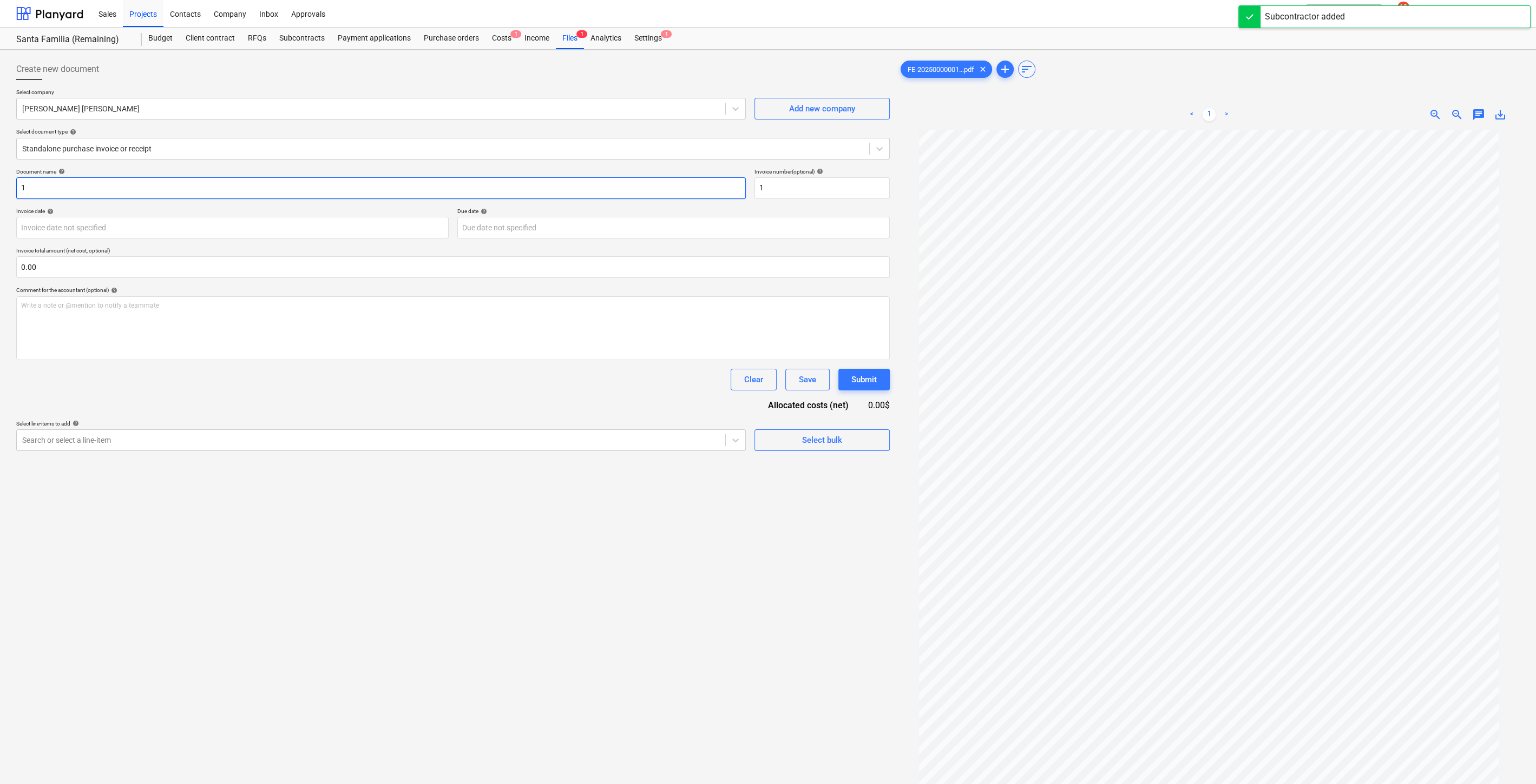
click at [177, 189] on input "1" at bounding box center [381, 188] width 729 height 21
type input "Pago del 2.5 % por comision de D403"
drag, startPoint x: 793, startPoint y: 190, endPoint x: 853, endPoint y: 173, distance: 62.4
click at [728, 176] on div "Document name help Pago del 2.5 % por comision de D403 Invoice number (optional…" at bounding box center [453, 184] width 873 height 31
type input "F"
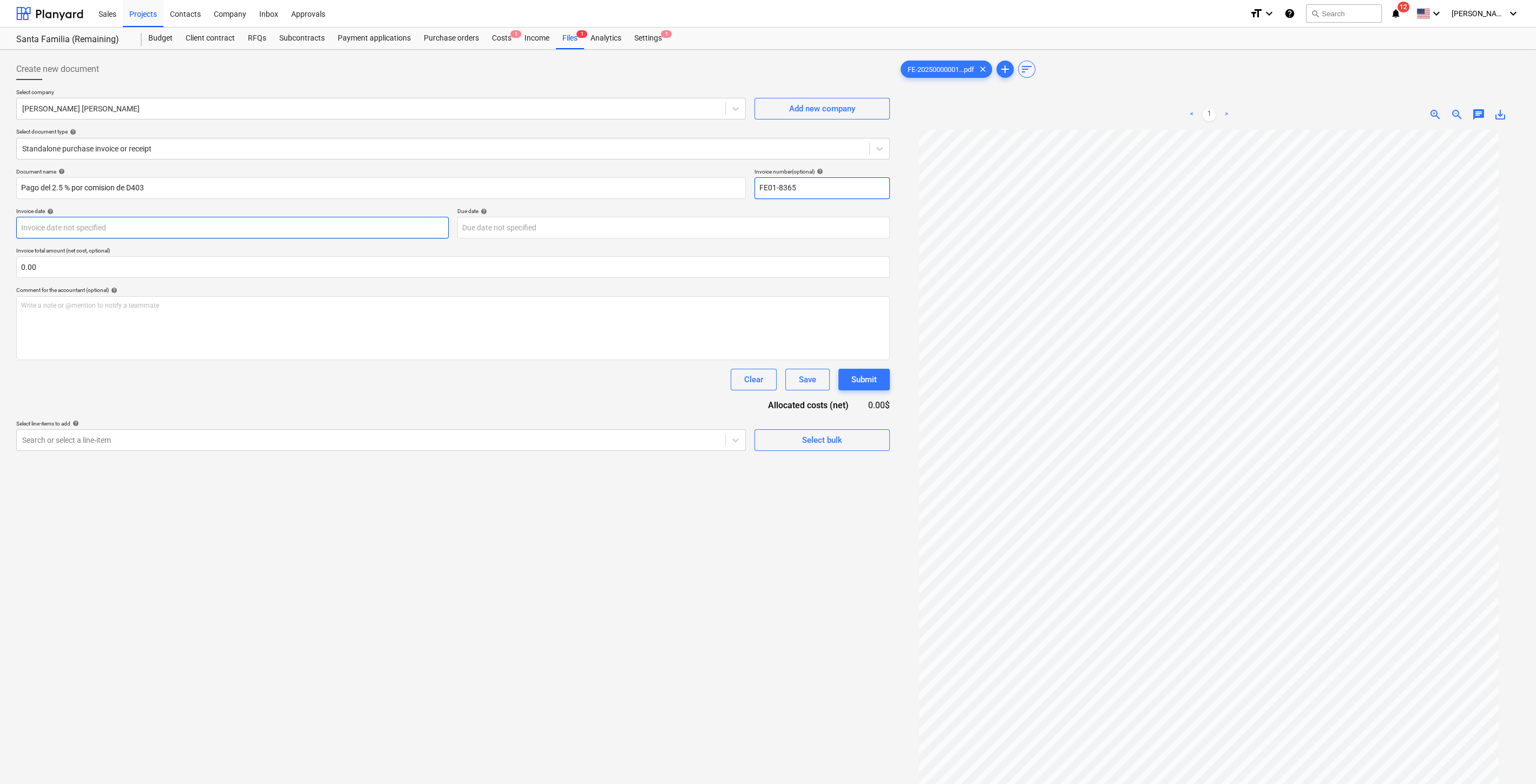
type input "FE01-8365"
click at [187, 227] on body "Sales Projects Contacts Company Inbox Approvals format_size keyboard_arrow_down…" at bounding box center [768, 392] width 1536 height 784
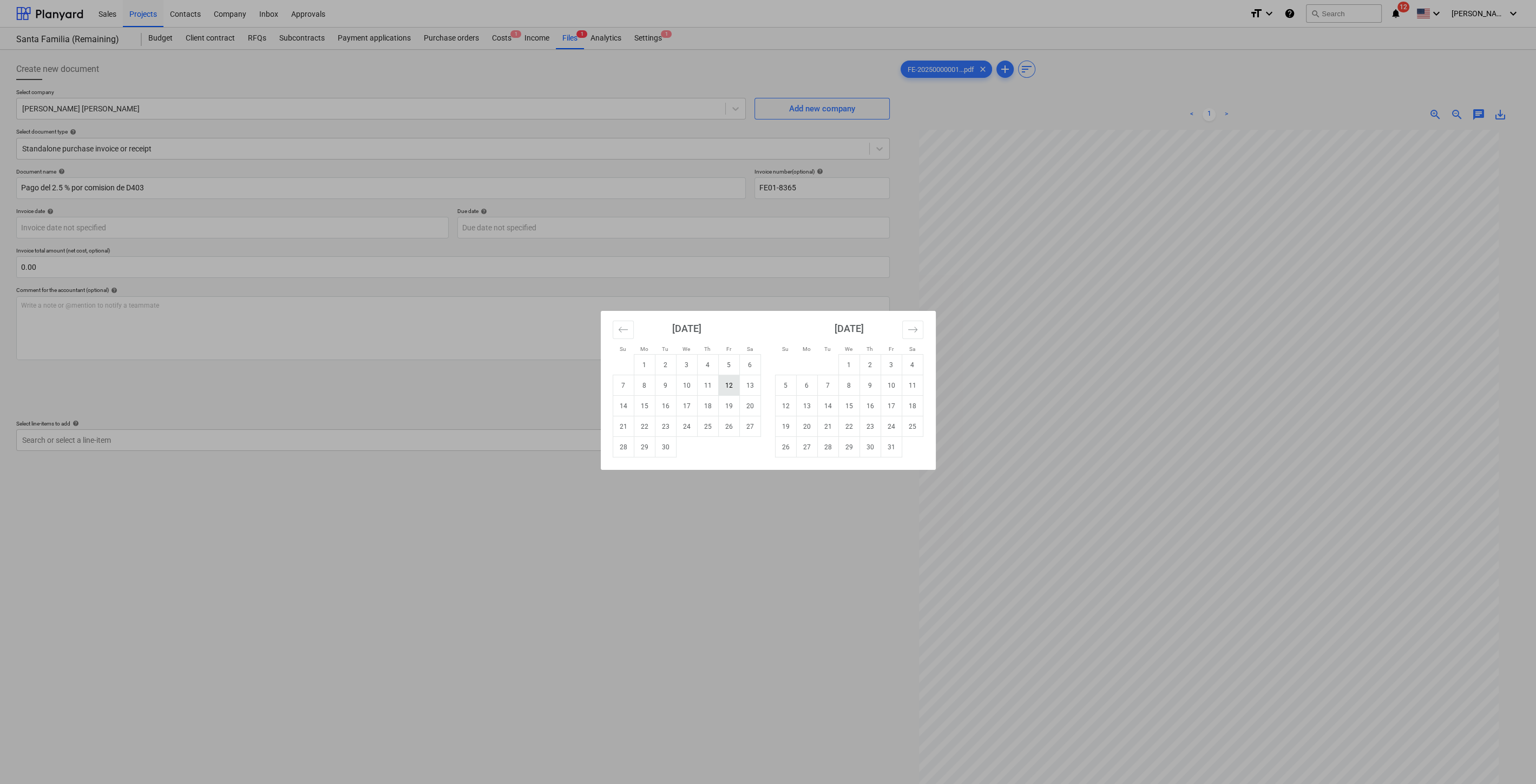
click at [729, 386] on td "12" at bounding box center [728, 386] width 21 height 20
type input "[DATE]"
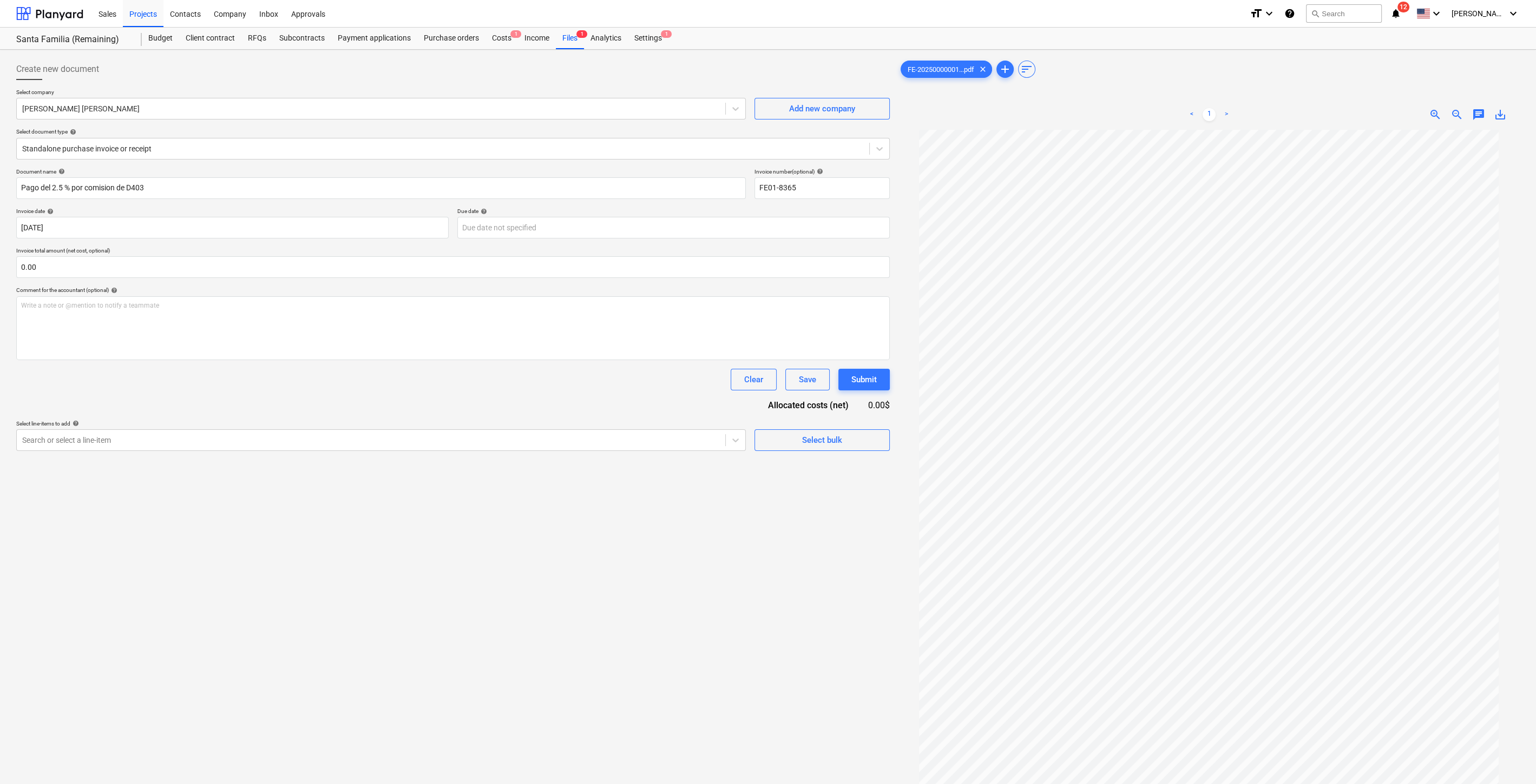
click at [255, 451] on div "Create new document Select company [PERSON_NAME] [PERSON_NAME] Add new company …" at bounding box center [453, 471] width 882 height 834
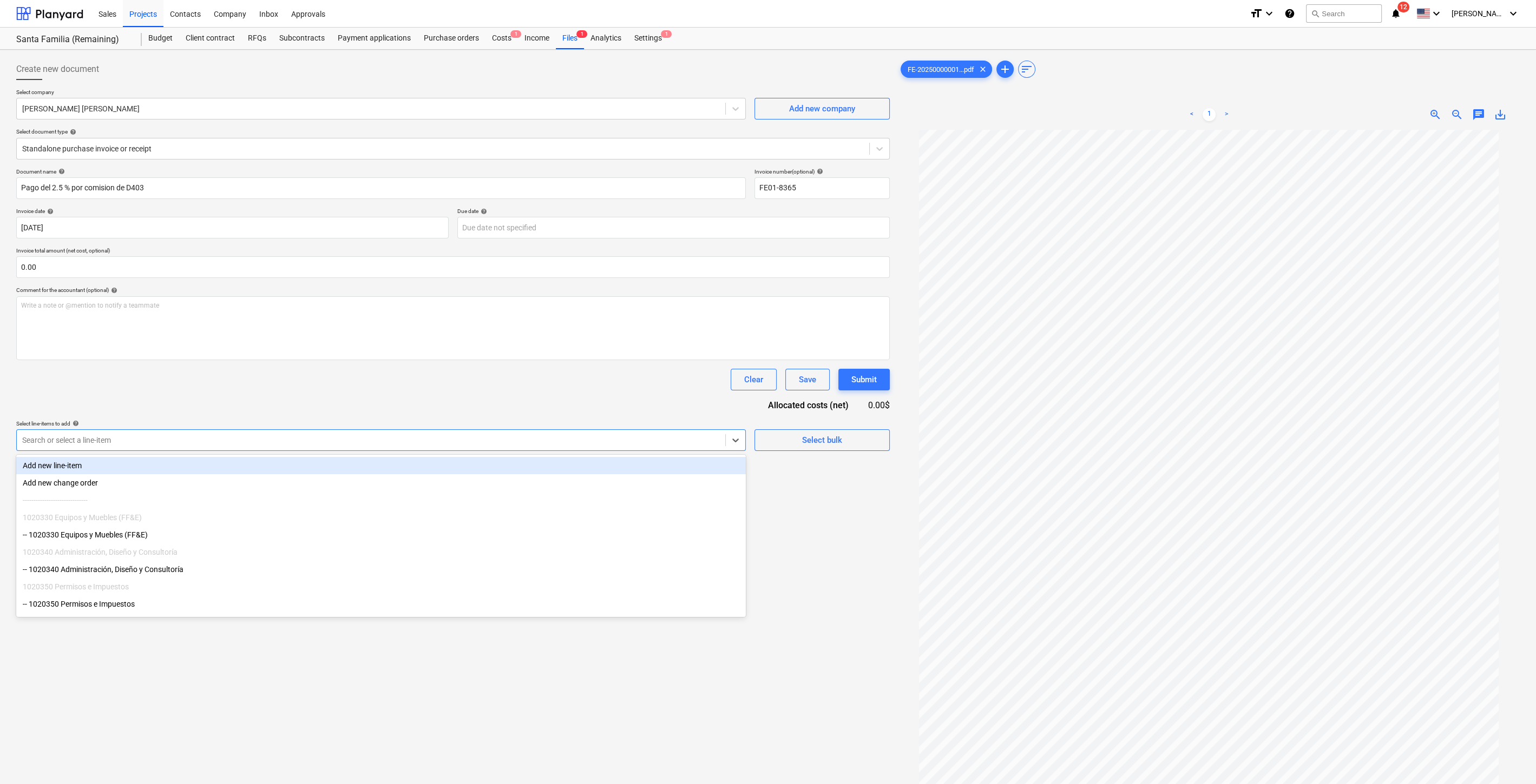
click at [260, 436] on div at bounding box center [371, 440] width 698 height 11
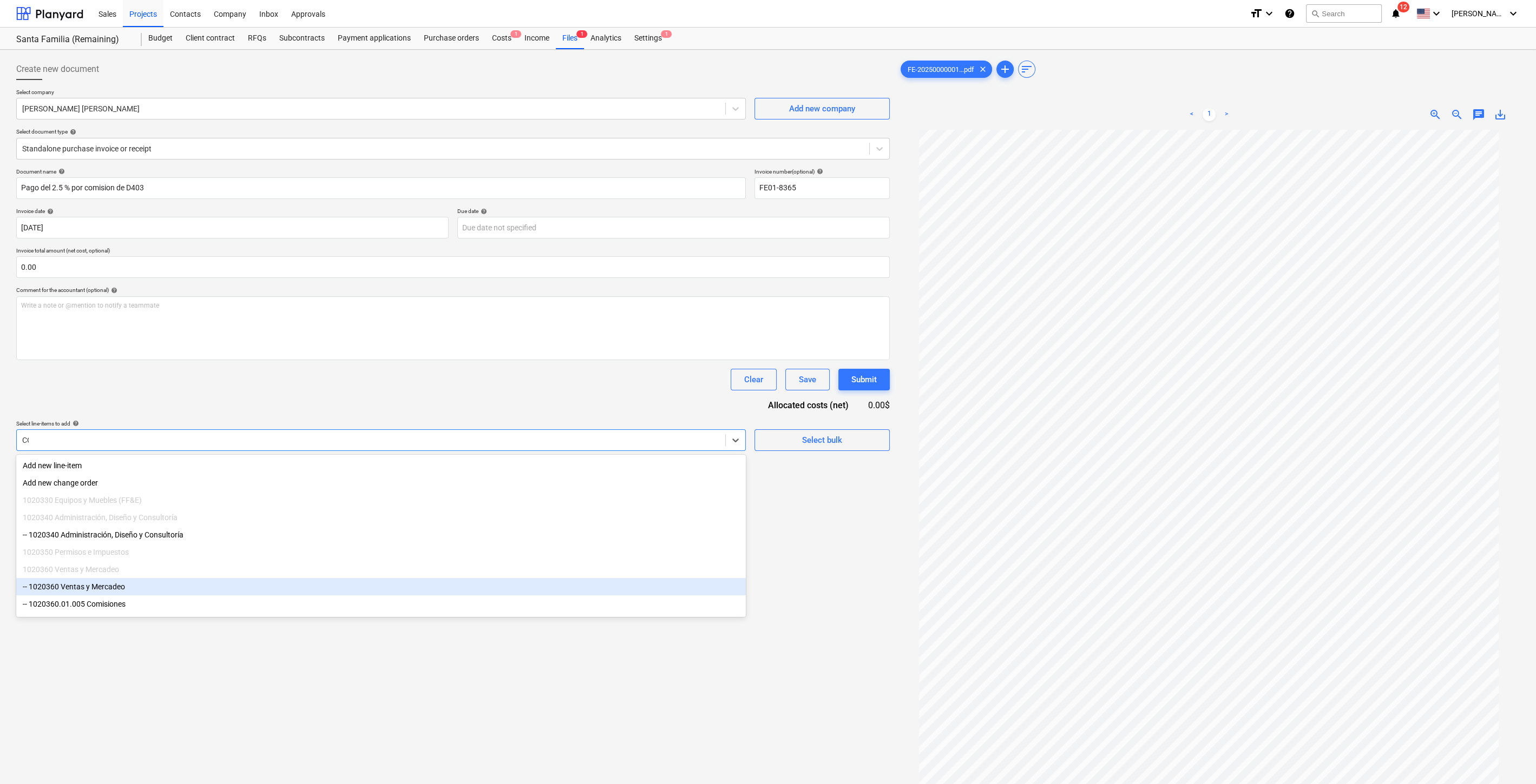
type input "COM"
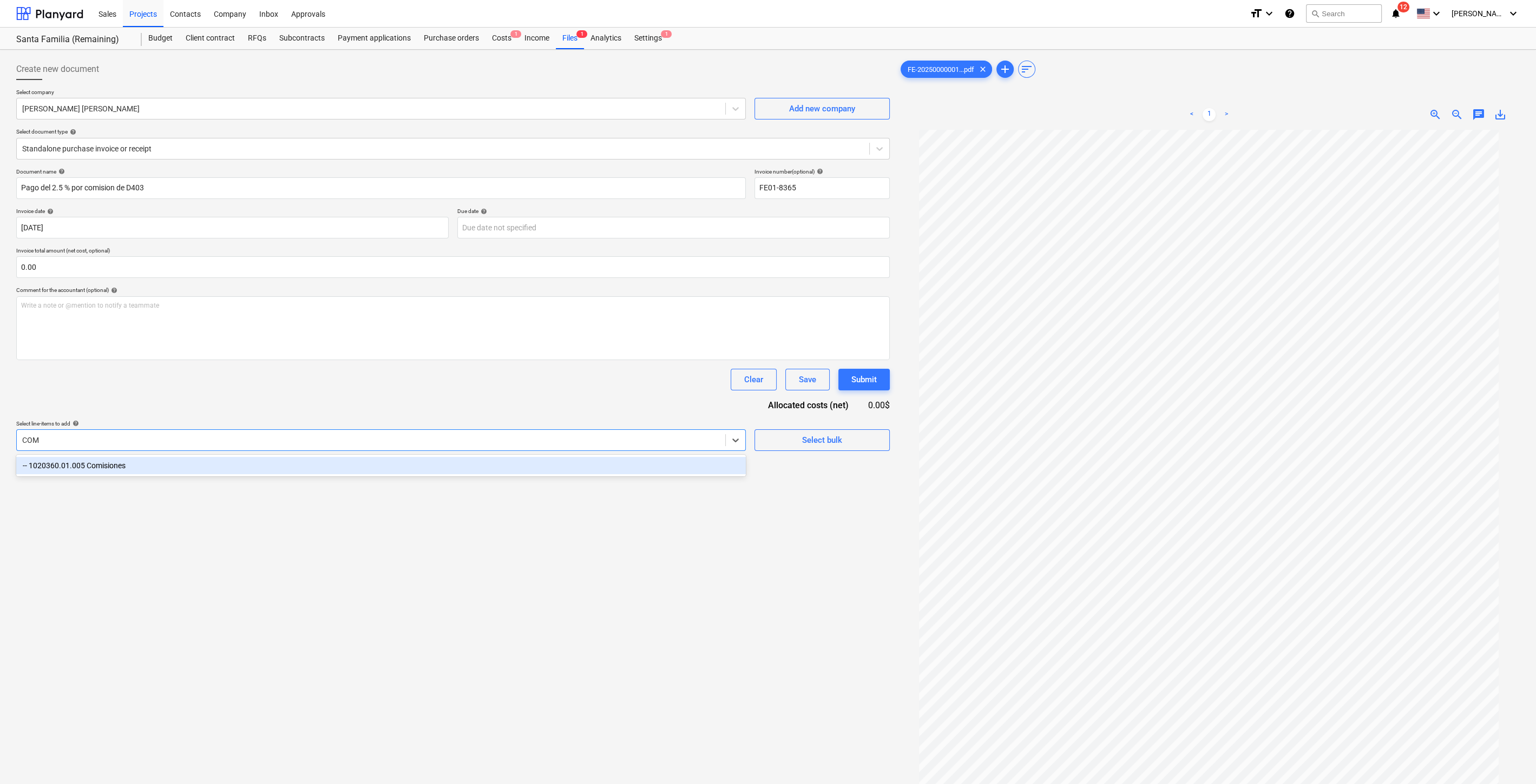
click at [187, 460] on div "-- 1020360.01.005 Comisiones" at bounding box center [381, 465] width 729 height 17
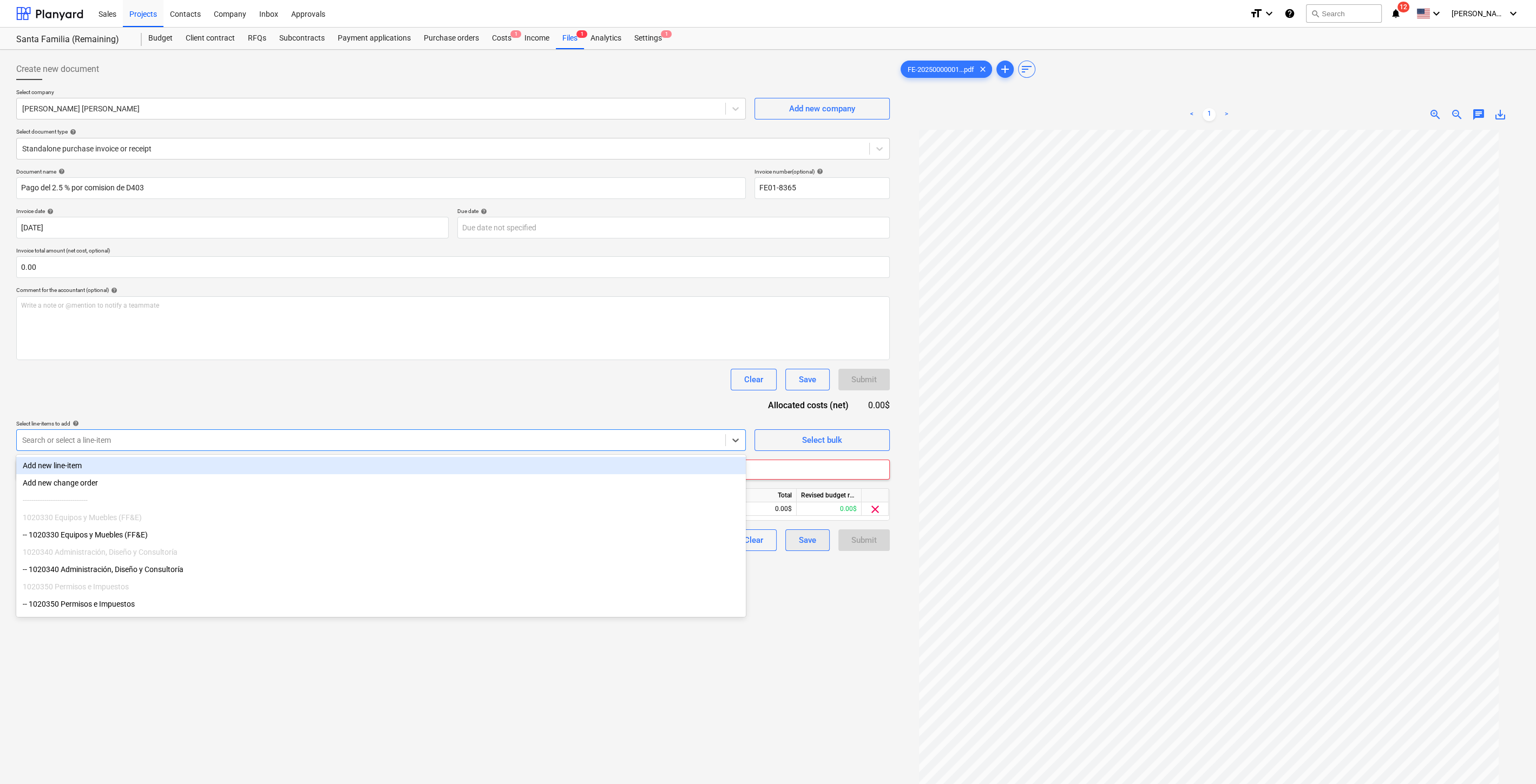
click at [796, 548] on button "Save" at bounding box center [807, 540] width 44 height 21
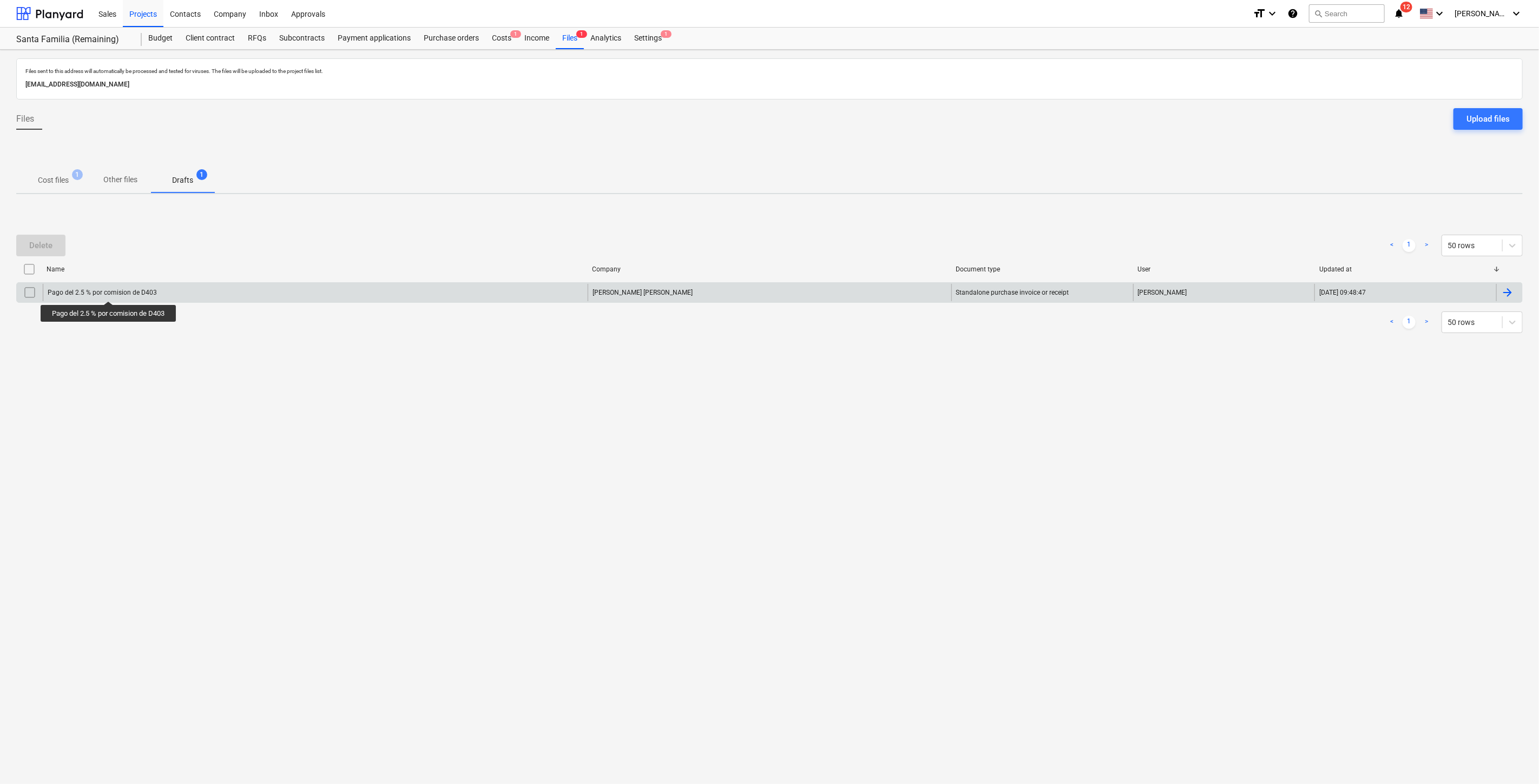
click at [111, 291] on div "Pago del 2.5 % por comision de D403" at bounding box center [102, 293] width 109 height 8
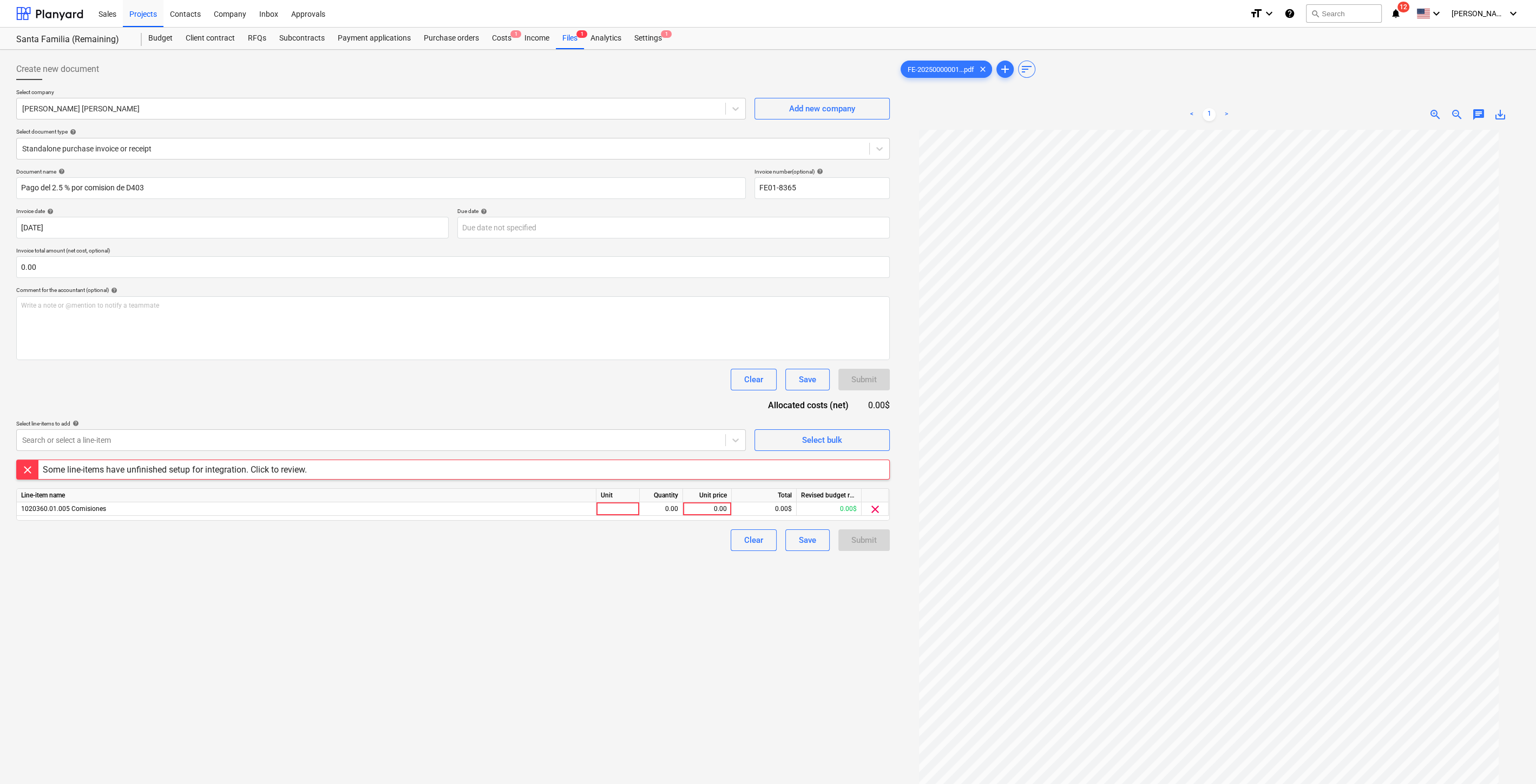
click at [718, 502] on div "Unit price" at bounding box center [707, 496] width 49 height 14
click at [718, 502] on div "0.00" at bounding box center [707, 509] width 39 height 14
type input "37"
click at [634, 611] on div "Create new document Select company [PERSON_NAME] [PERSON_NAME] Add new company …" at bounding box center [453, 471] width 882 height 834
click at [504, 36] on div "Costs 1" at bounding box center [501, 38] width 32 height 21
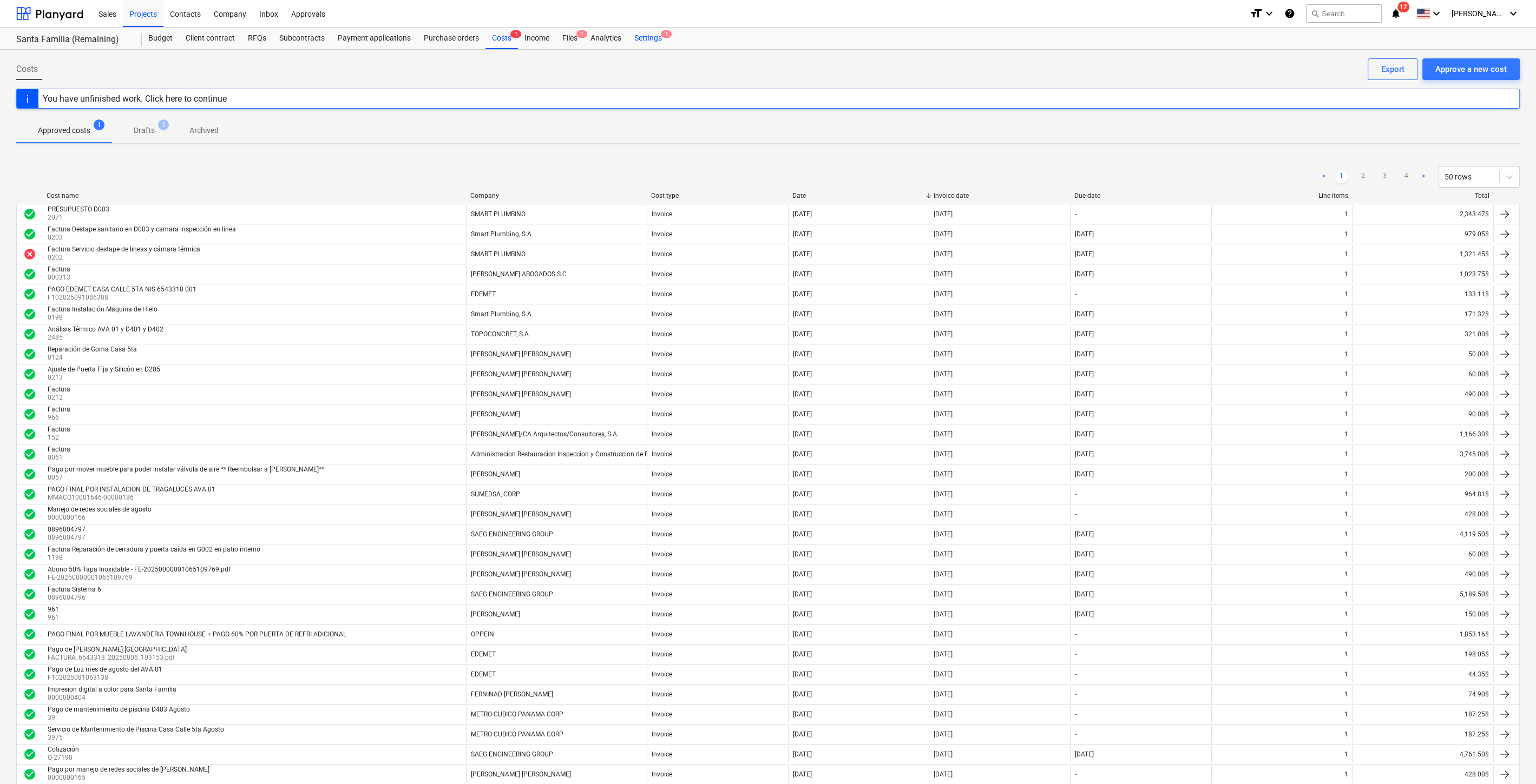
click at [644, 36] on div "Settings 1" at bounding box center [648, 38] width 41 height 21
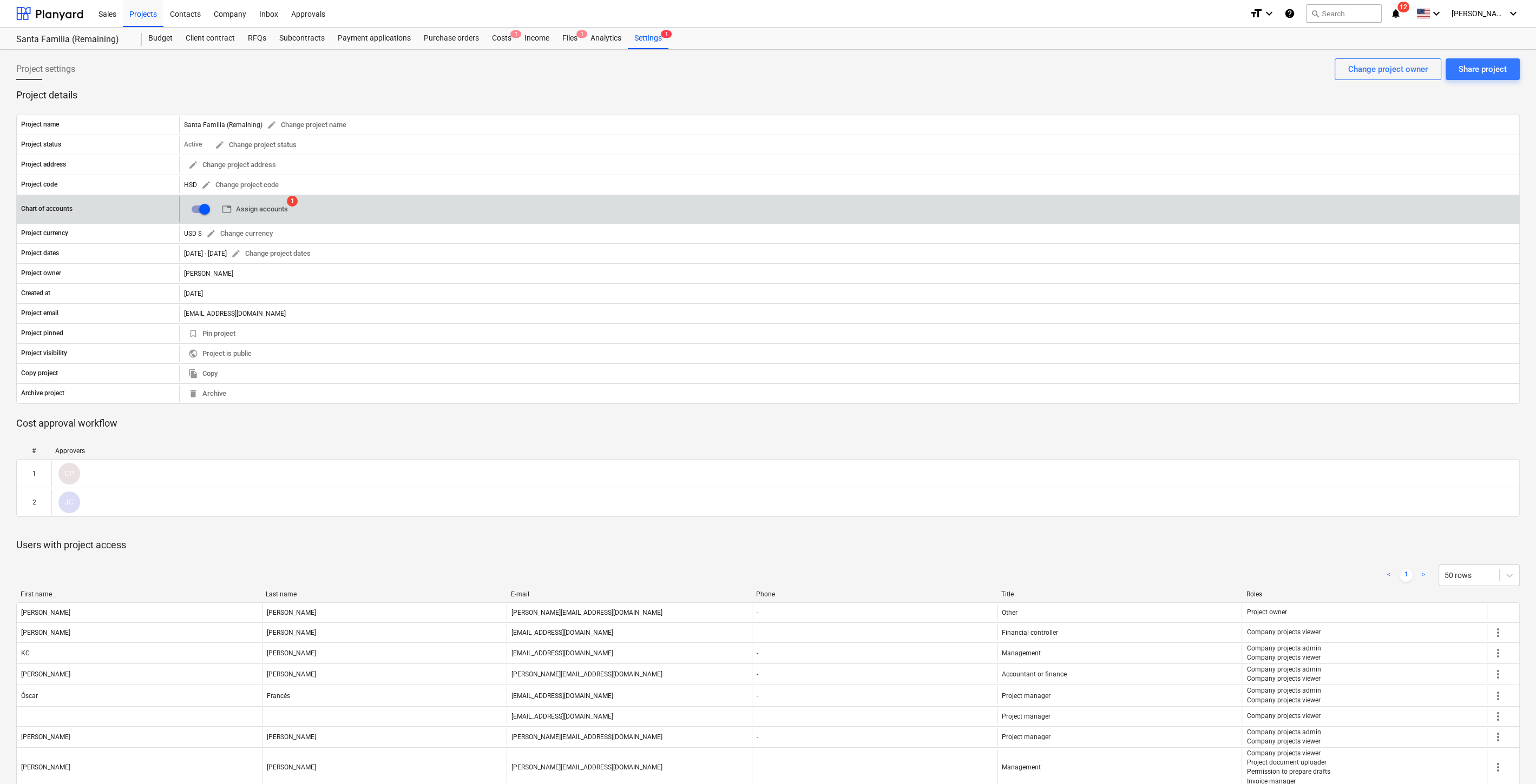
click at [286, 204] on span "table Assign accounts" at bounding box center [255, 210] width 66 height 13
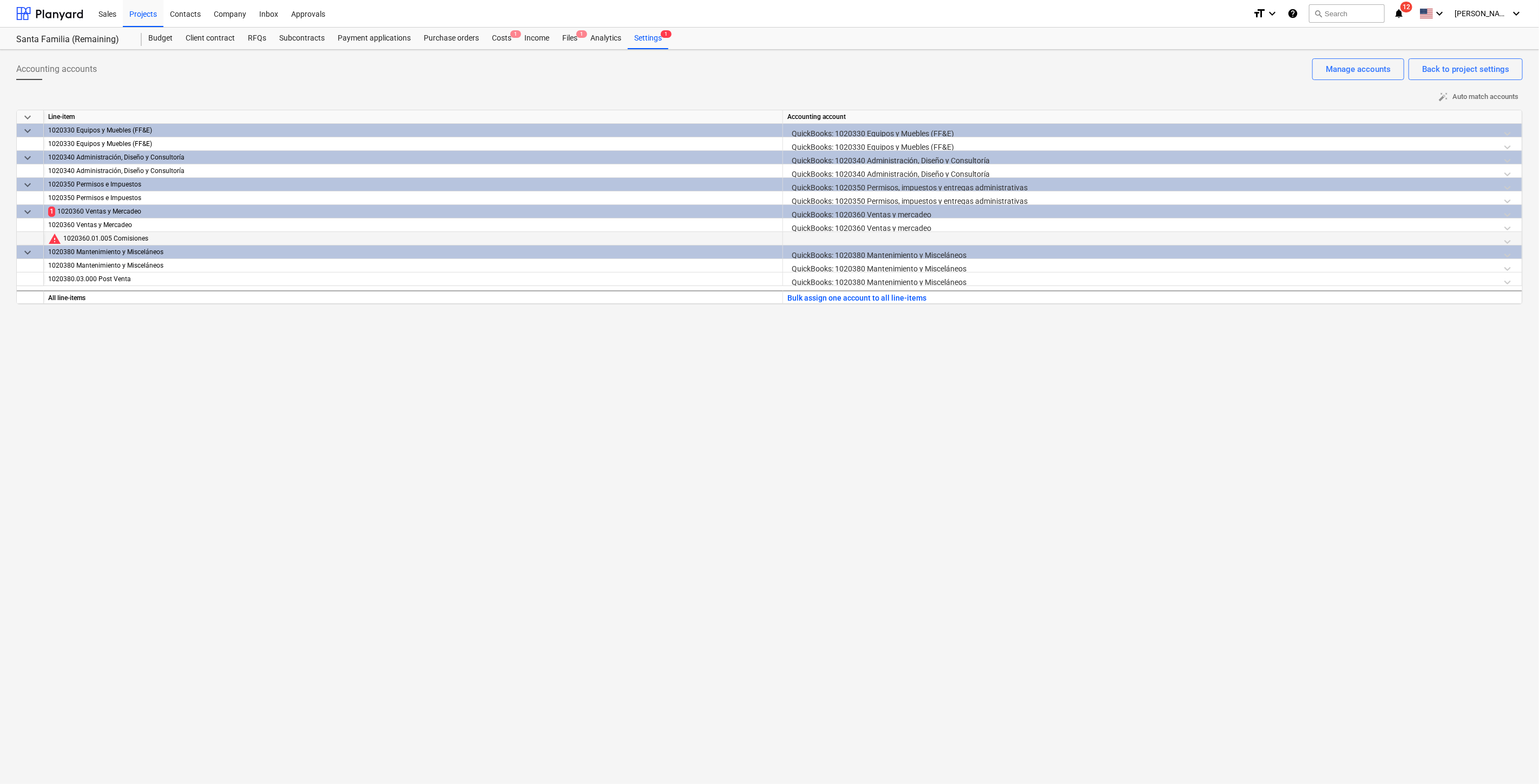
click at [847, 233] on div at bounding box center [1152, 242] width 730 height 19
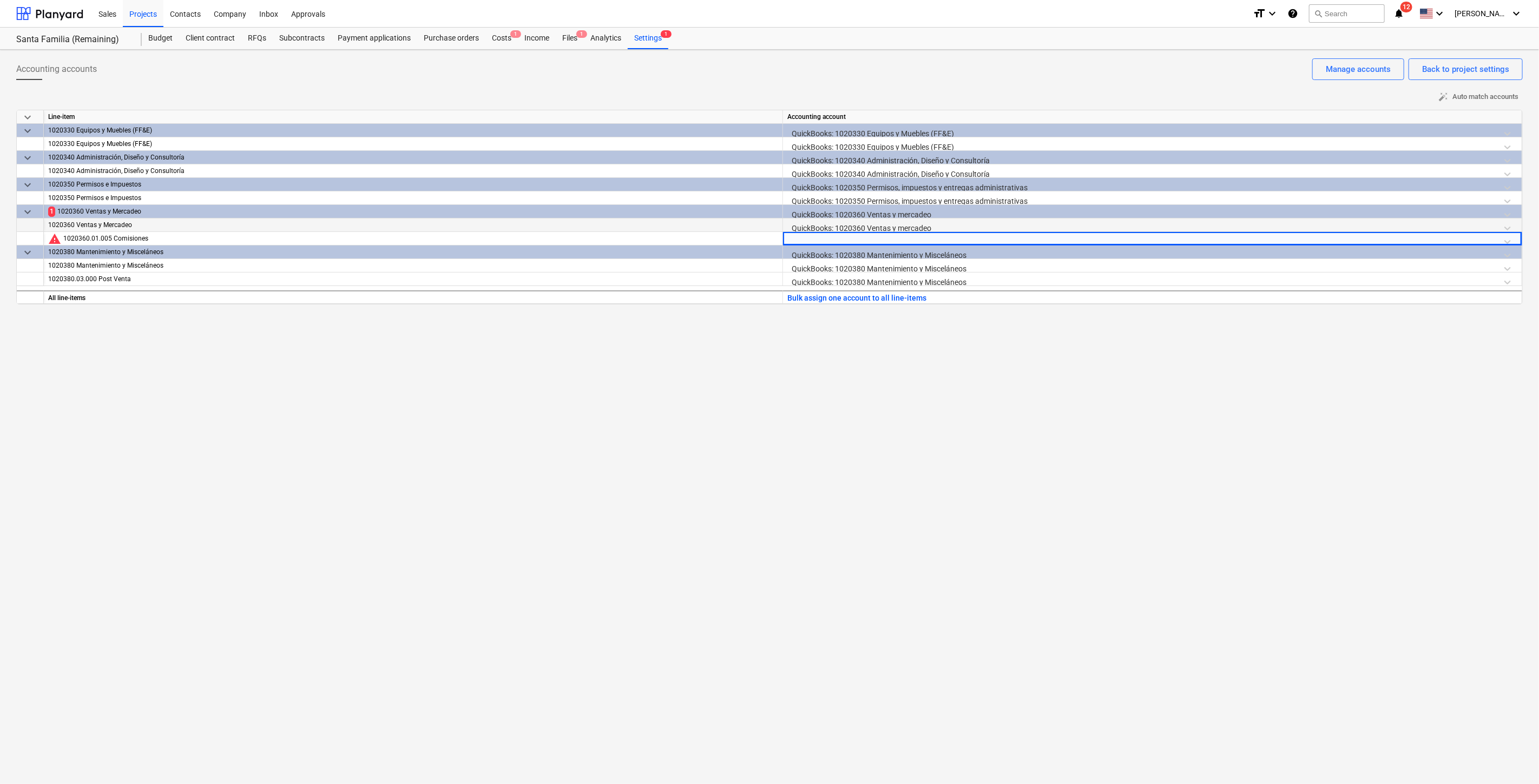
click at [856, 220] on div "QuickBooks: 1020360 Ventas y mercadeo" at bounding box center [1152, 228] width 730 height 19
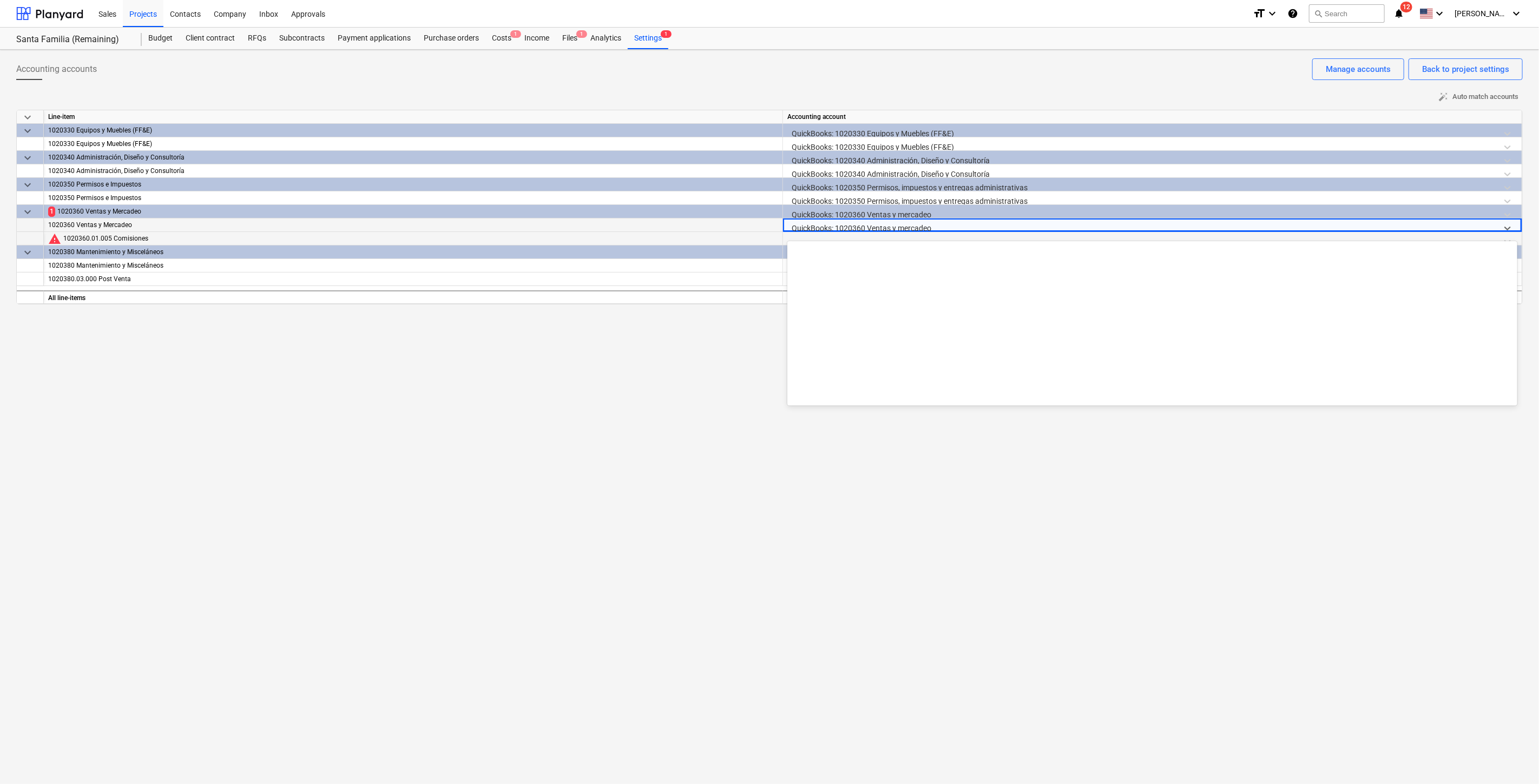
click at [873, 238] on div at bounding box center [1152, 242] width 730 height 19
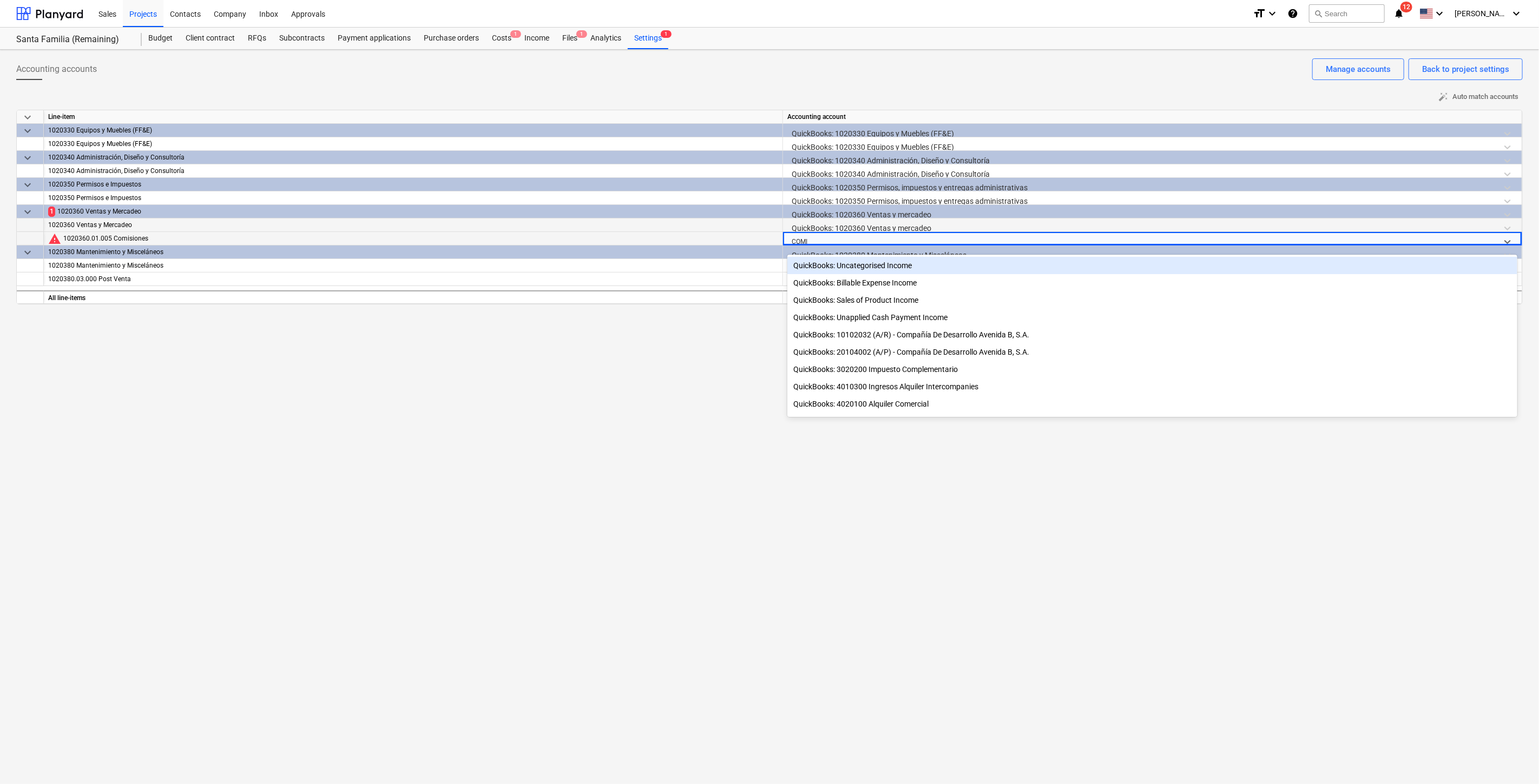
type input "COMIS"
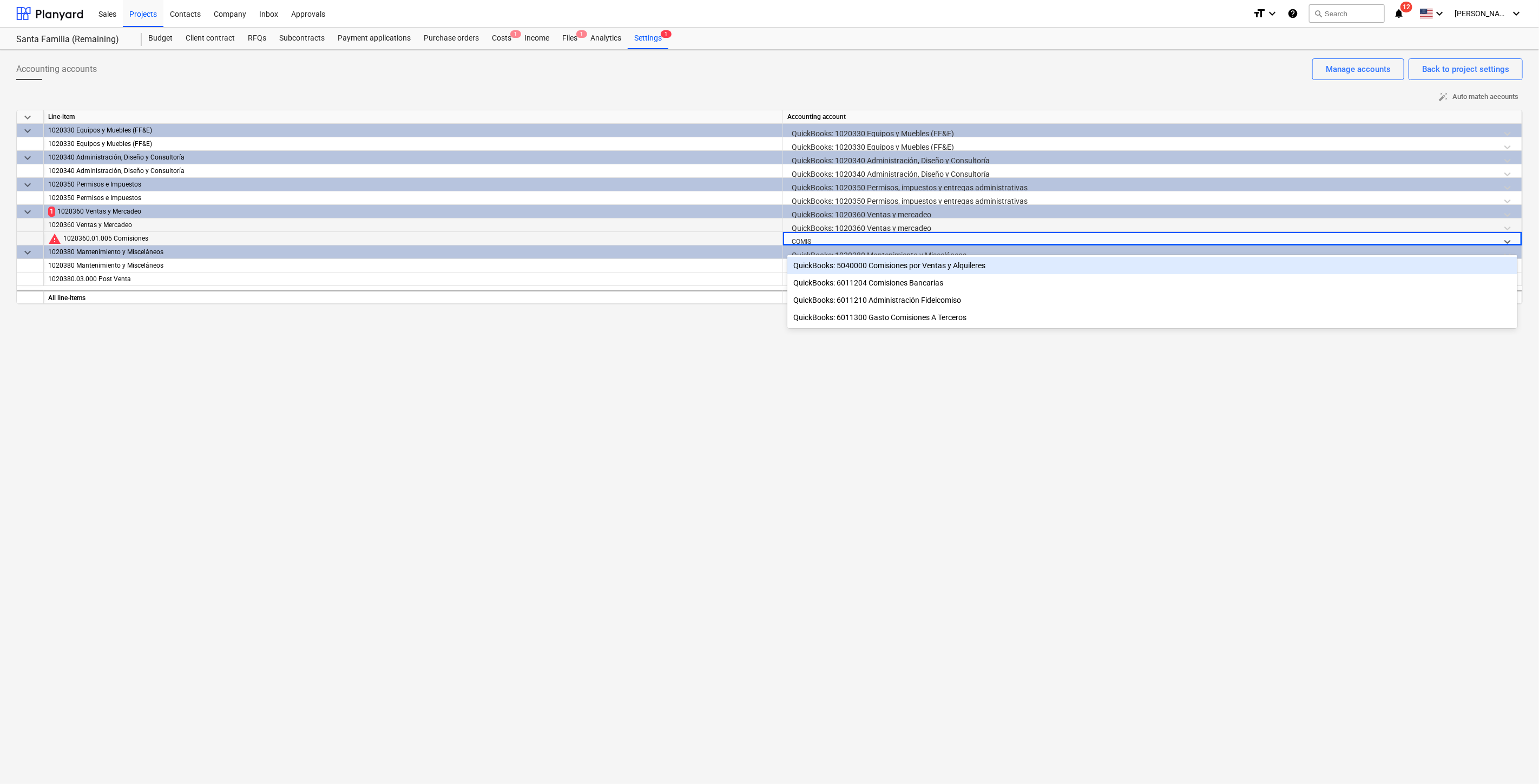
click at [939, 266] on div "QuickBooks: 5040000 Comisiones por Ventas y Alquileres" at bounding box center [1152, 265] width 730 height 17
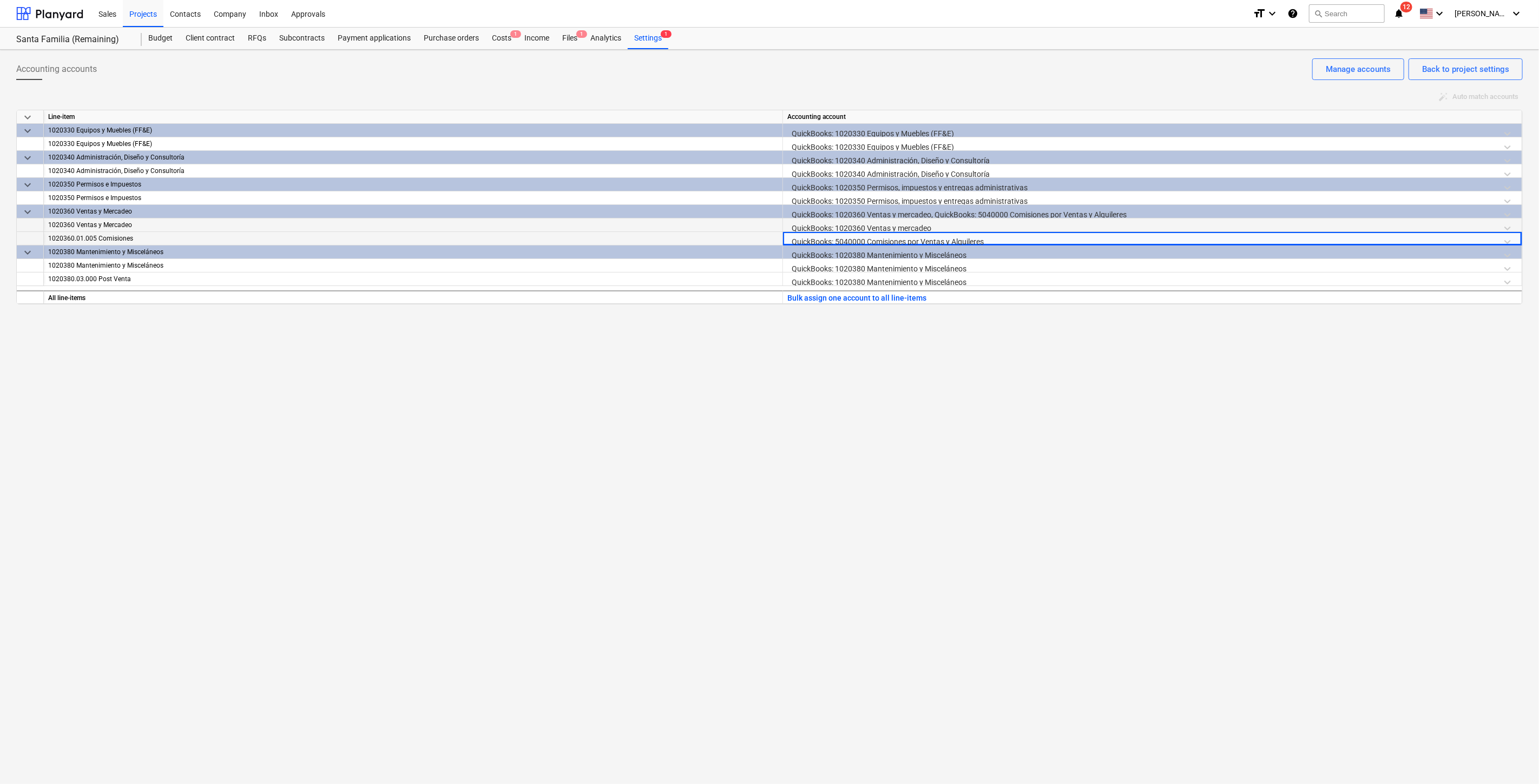
drag, startPoint x: 984, startPoint y: 456, endPoint x: 1363, endPoint y: 333, distance: 398.5
click at [984, 453] on div "Accounting accounts Back to project settings Manage accounts auto_fix_high Auto…" at bounding box center [770, 417] width 1539 height 734
click at [655, 39] on div "Settings 1" at bounding box center [648, 38] width 41 height 21
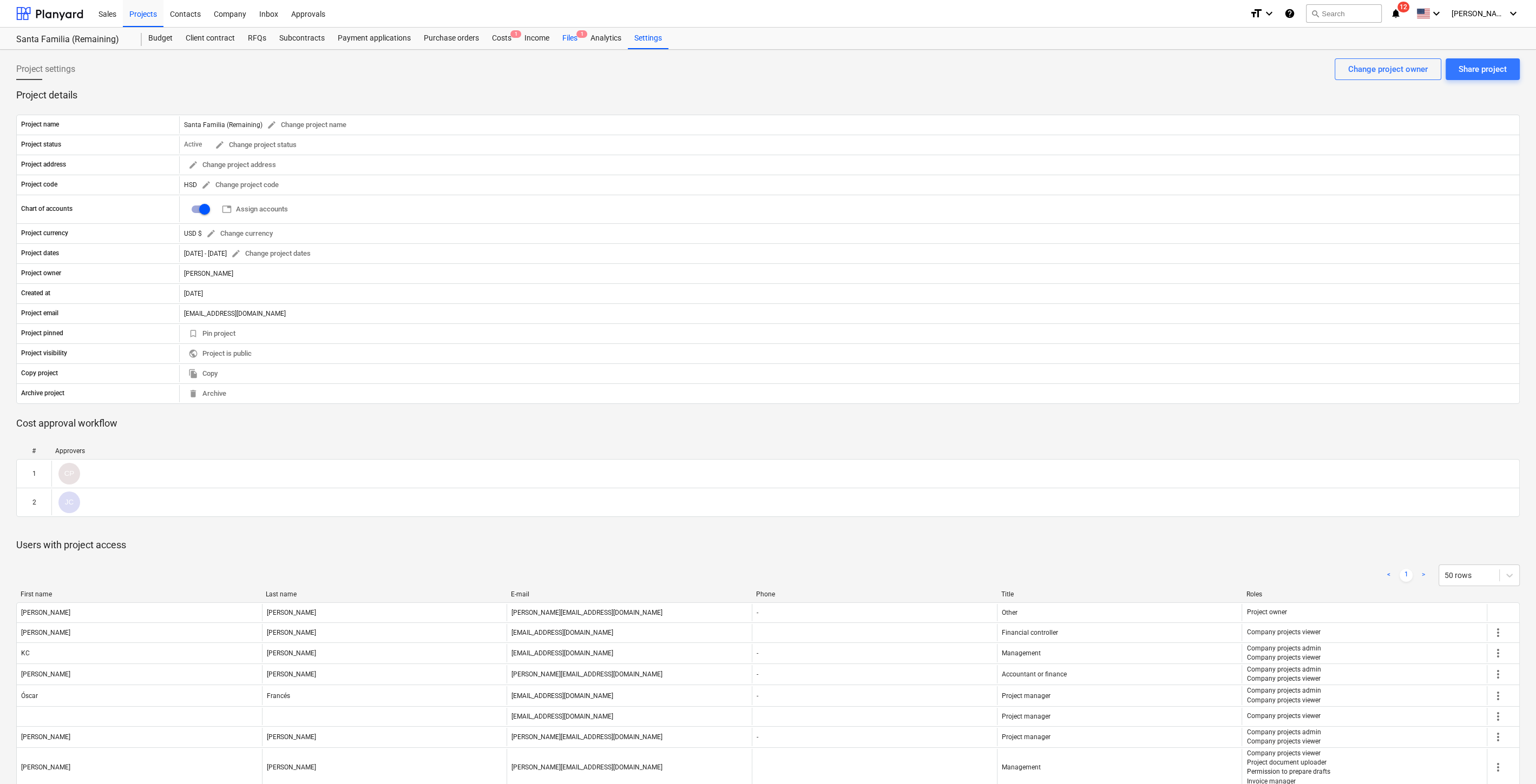
click at [564, 38] on div "Files 1" at bounding box center [569, 38] width 28 height 21
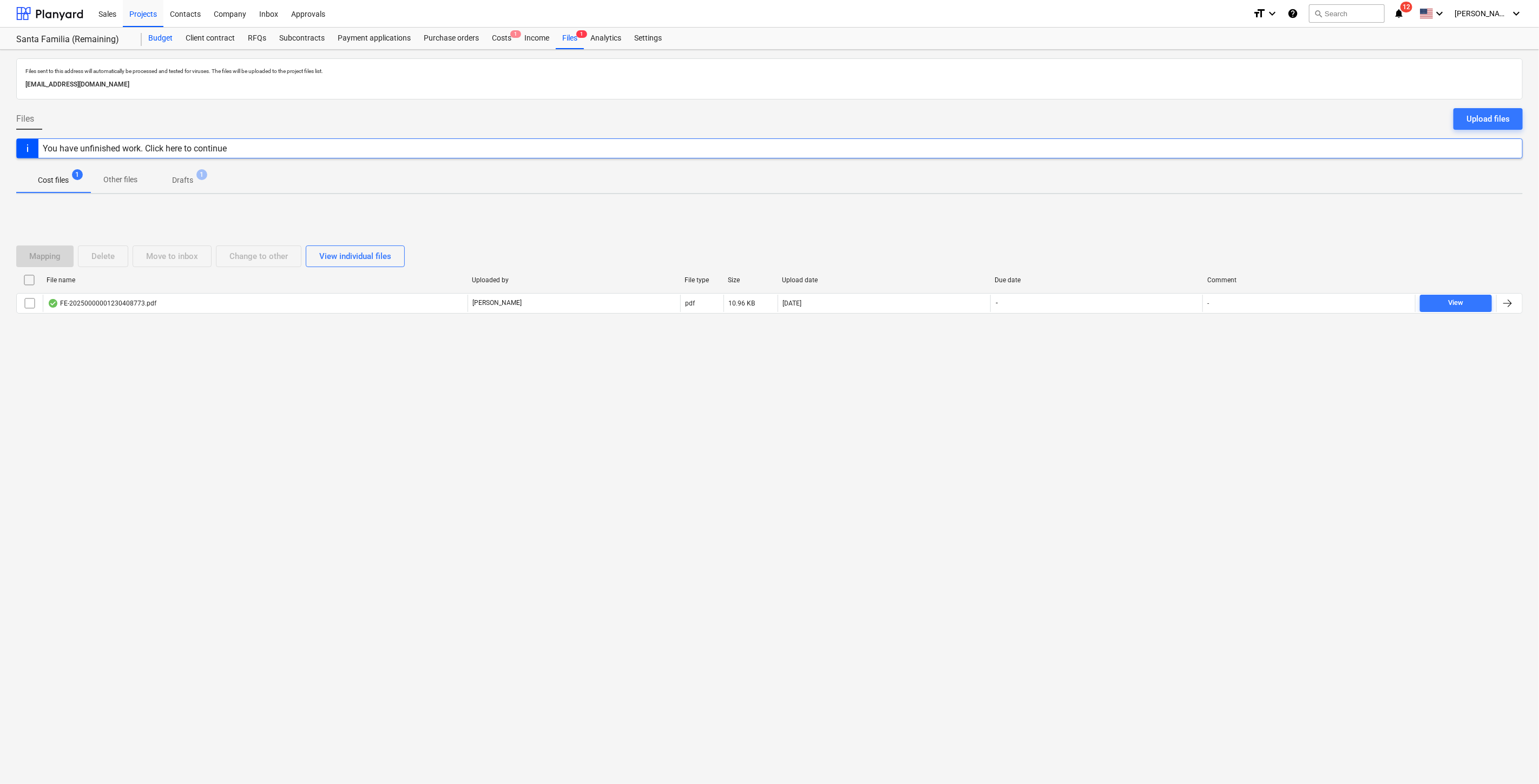
click at [156, 39] on div "Budget" at bounding box center [160, 38] width 37 height 21
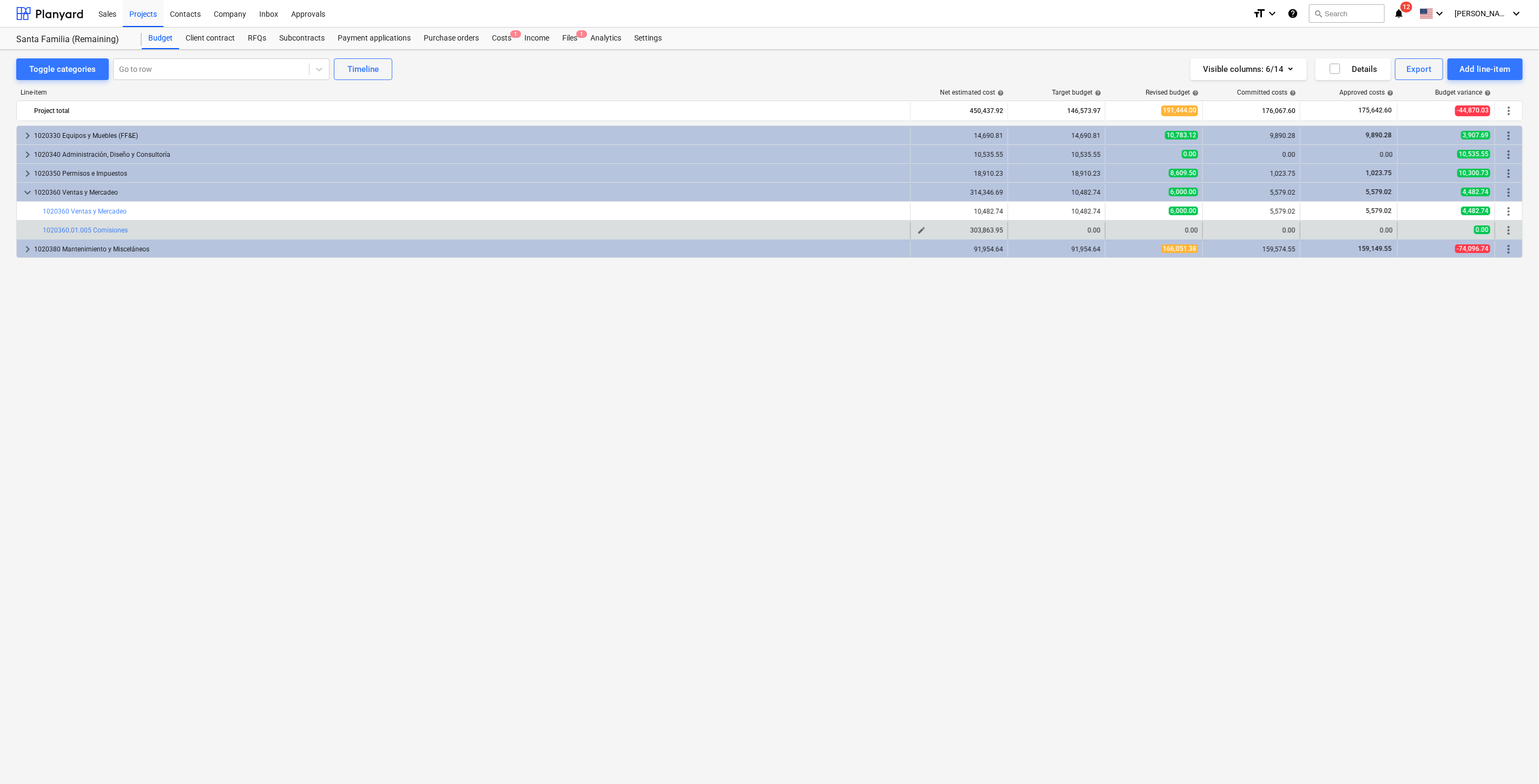
click at [924, 228] on span "edit" at bounding box center [921, 230] width 8 height 8
type textarea "x"
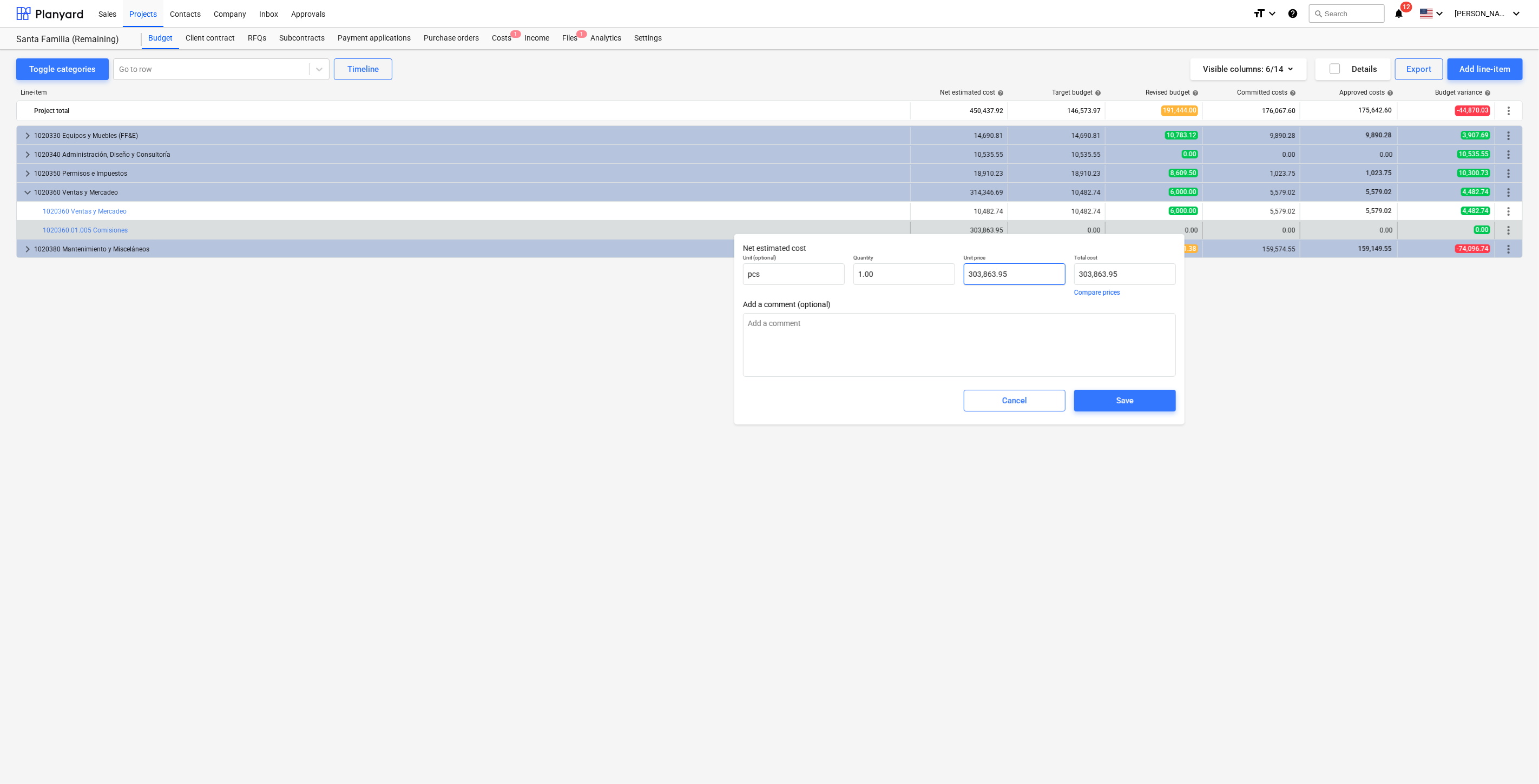
type input "303863.95"
drag, startPoint x: 1020, startPoint y: 273, endPoint x: 927, endPoint y: 269, distance: 93.1
click at [927, 269] on div "Unit (optional) pcs Quantity 1.00 Unit price 303863.95 Total cost 303,863.95 Co…" at bounding box center [959, 275] width 442 height 50
type textarea "x"
type input "303,863.95"
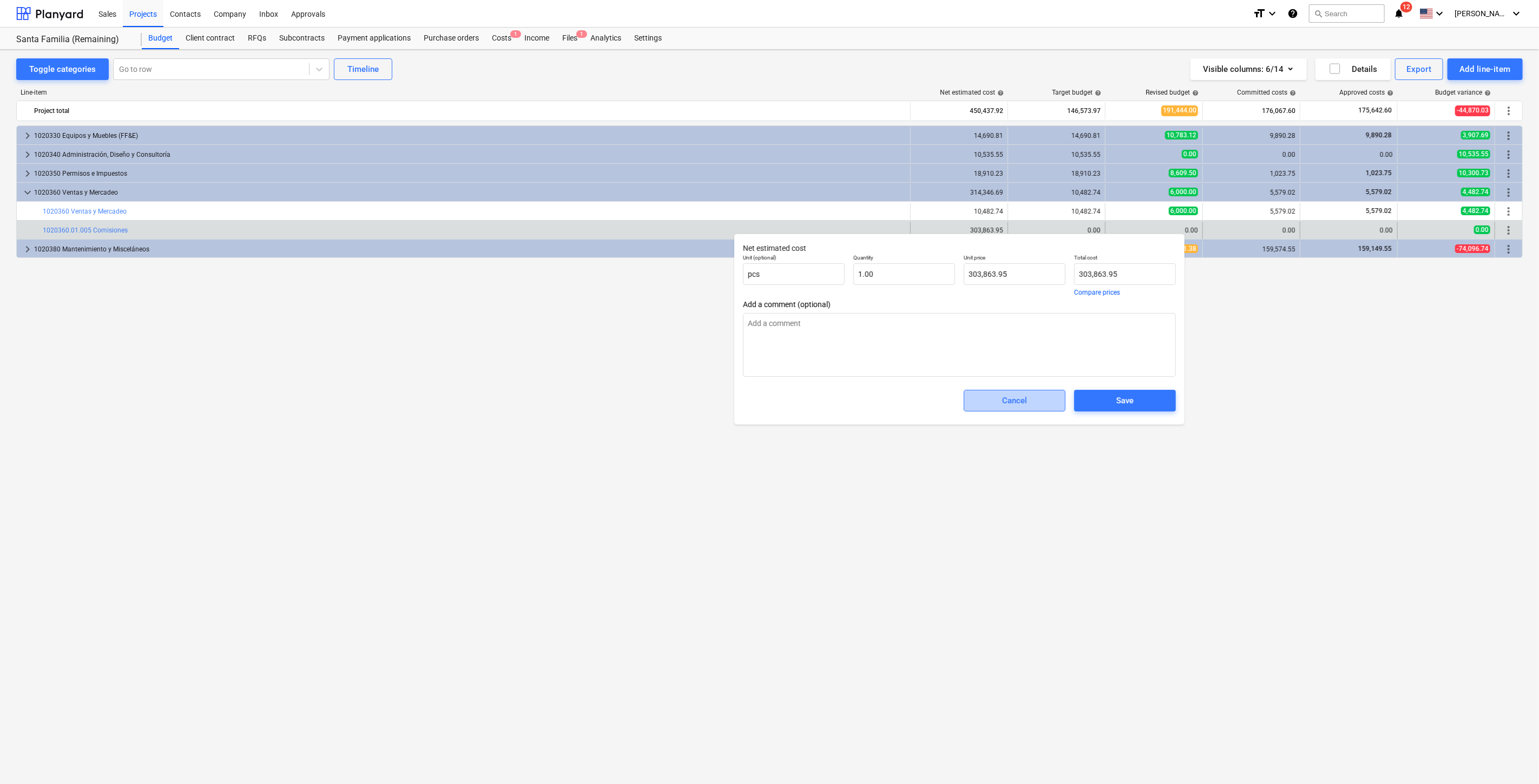
click at [1018, 411] on button "Cancel" at bounding box center [1014, 401] width 102 height 21
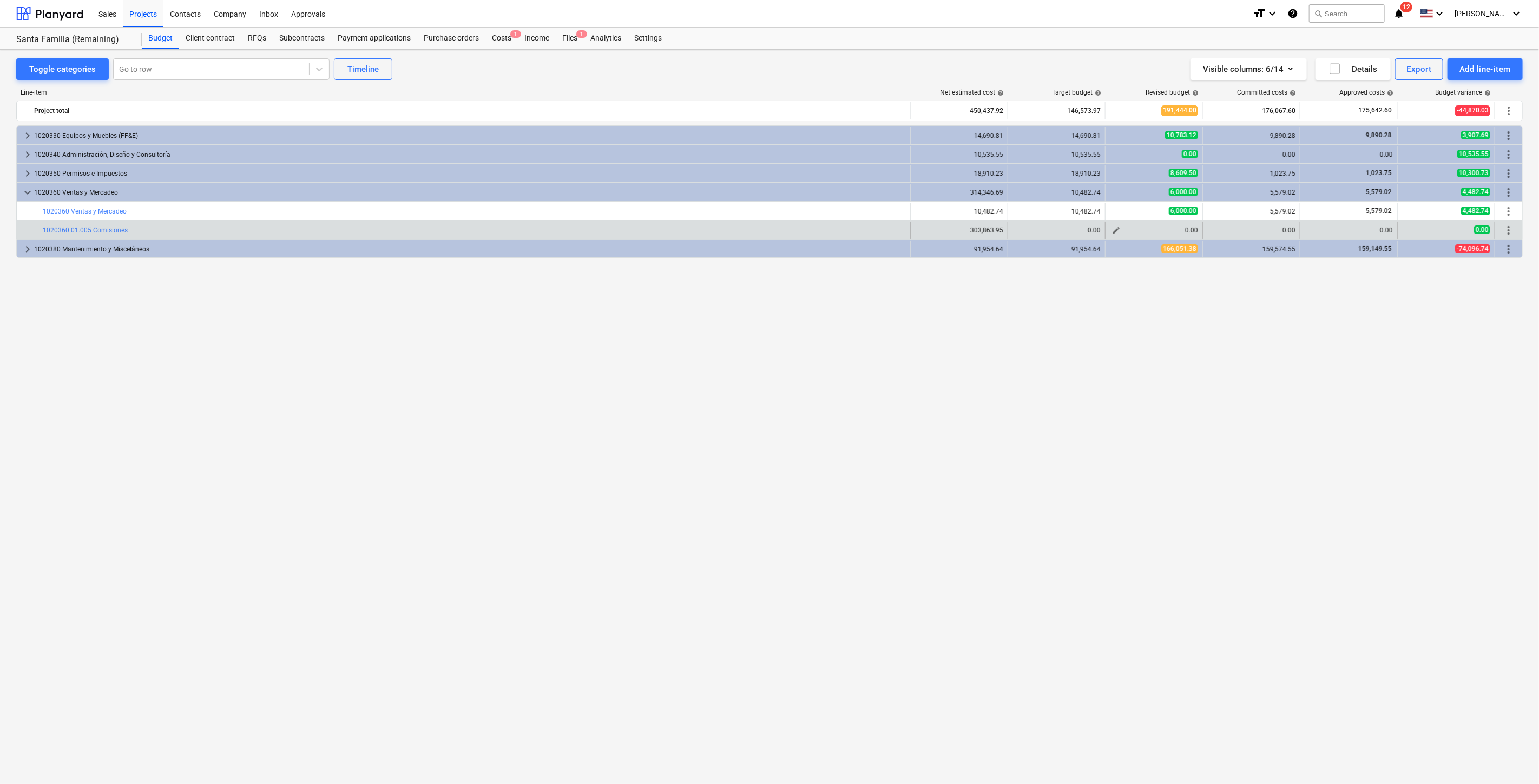
click at [1112, 231] on span "edit" at bounding box center [1116, 230] width 8 height 8
type textarea "x"
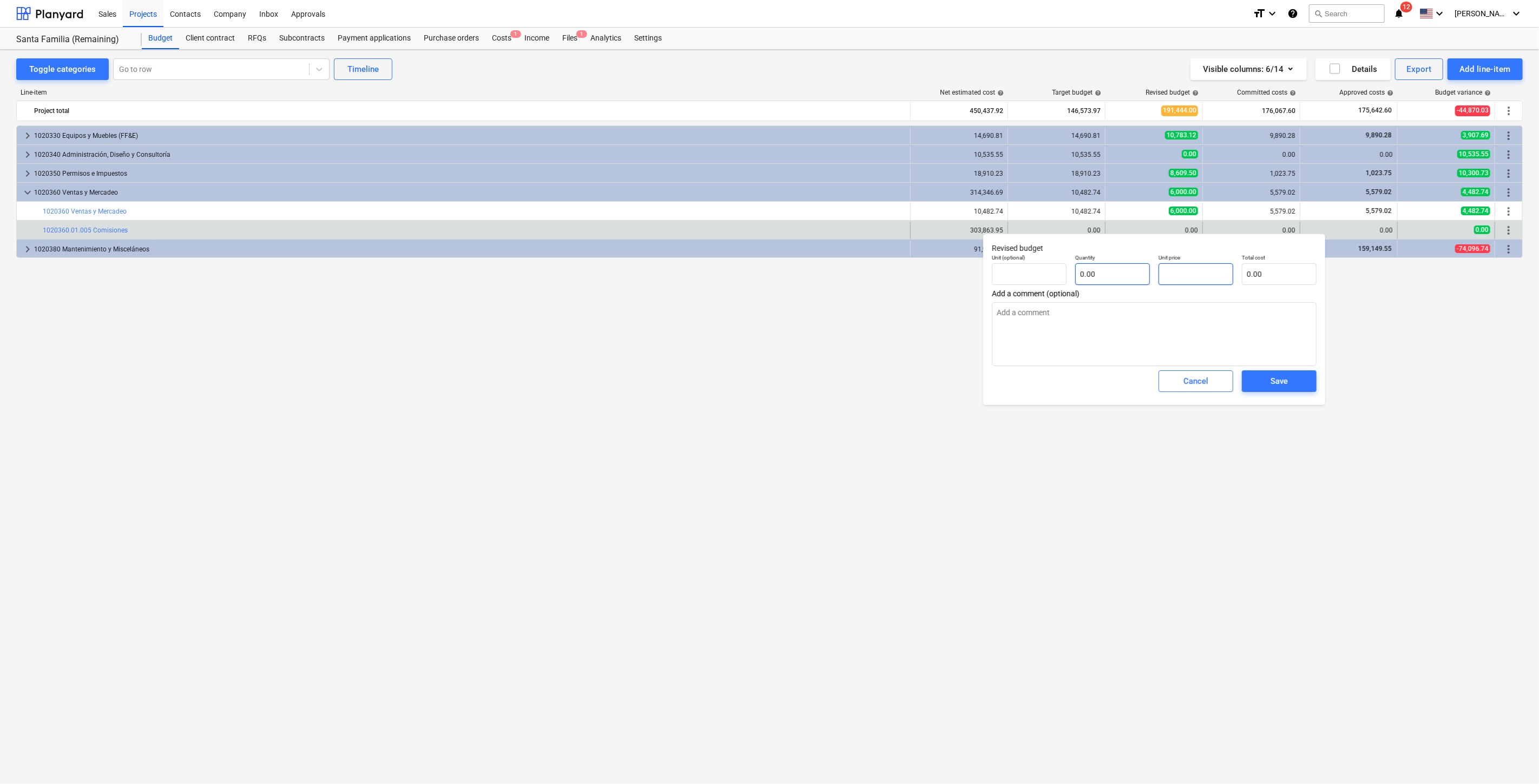
click at [1140, 284] on div "Unit (optional) Quantity 0.00 Unit price Total cost 0.00" at bounding box center [1154, 269] width 333 height 39
paste input "303863.95"
type textarea "x"
type input "pcs"
type input "303863.95"
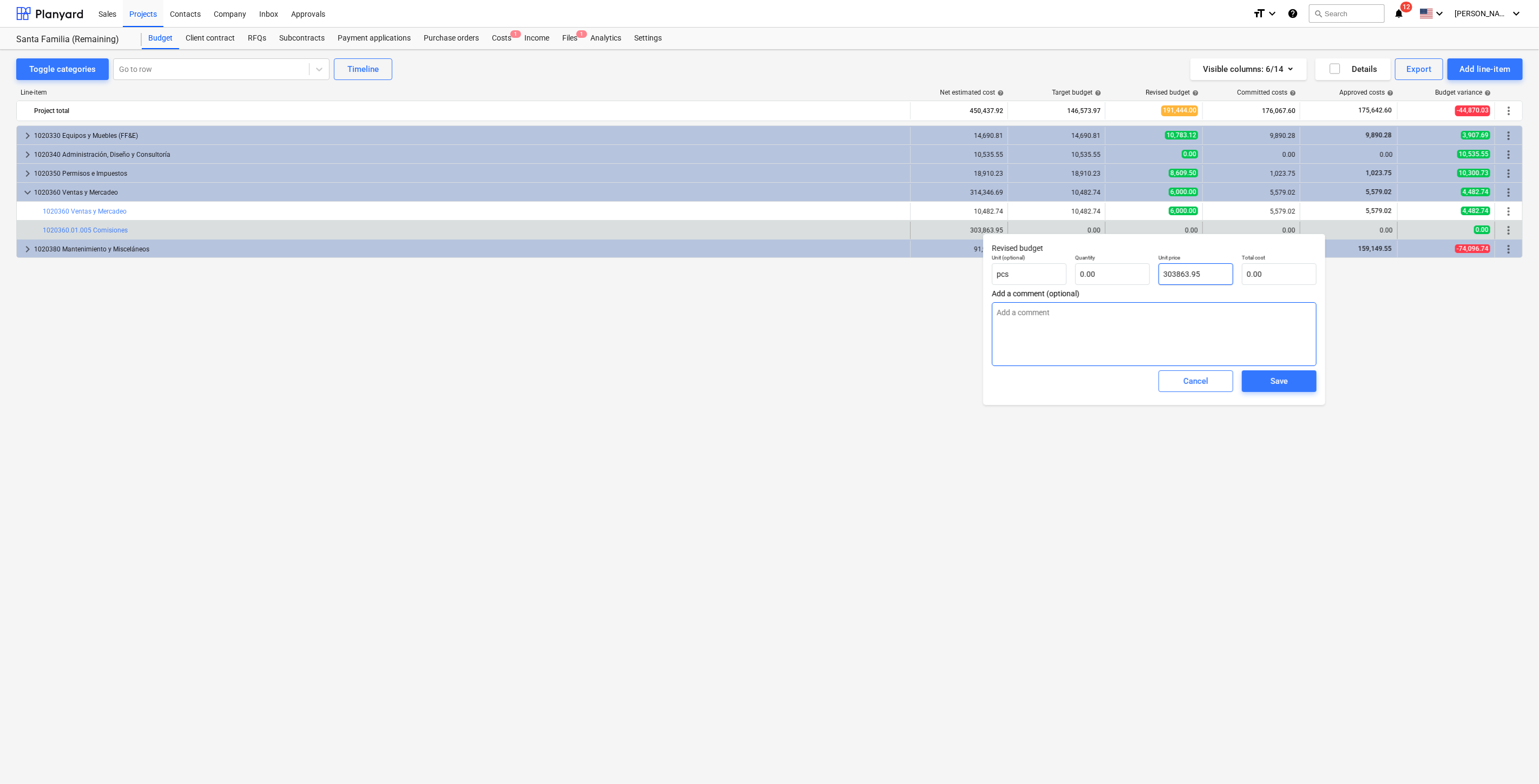
type input "1.00"
type input "303,863.95"
type input "303863.95"
type textarea "x"
type input "303,863.95"
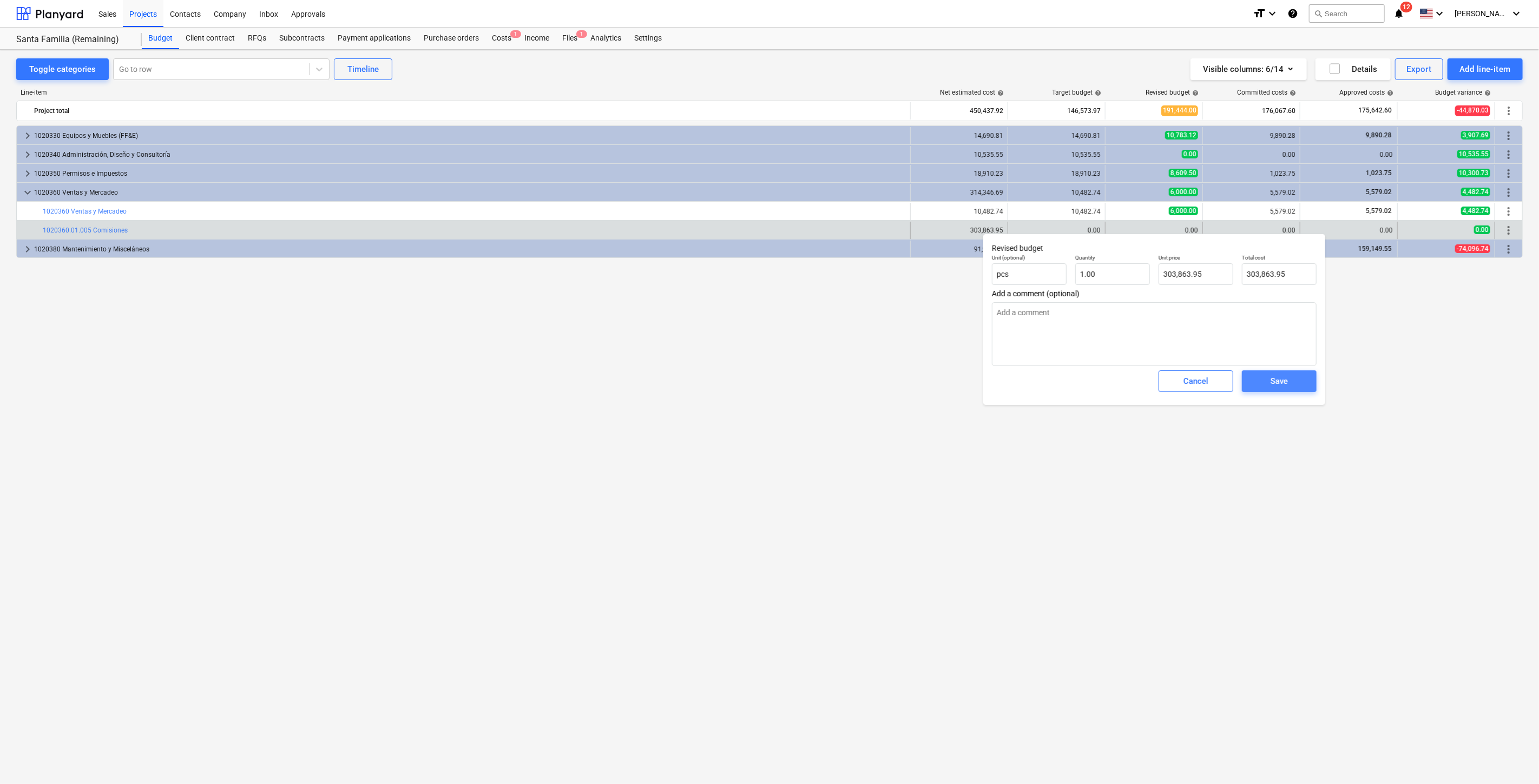
click at [1286, 384] on div "Save" at bounding box center [1279, 382] width 17 height 14
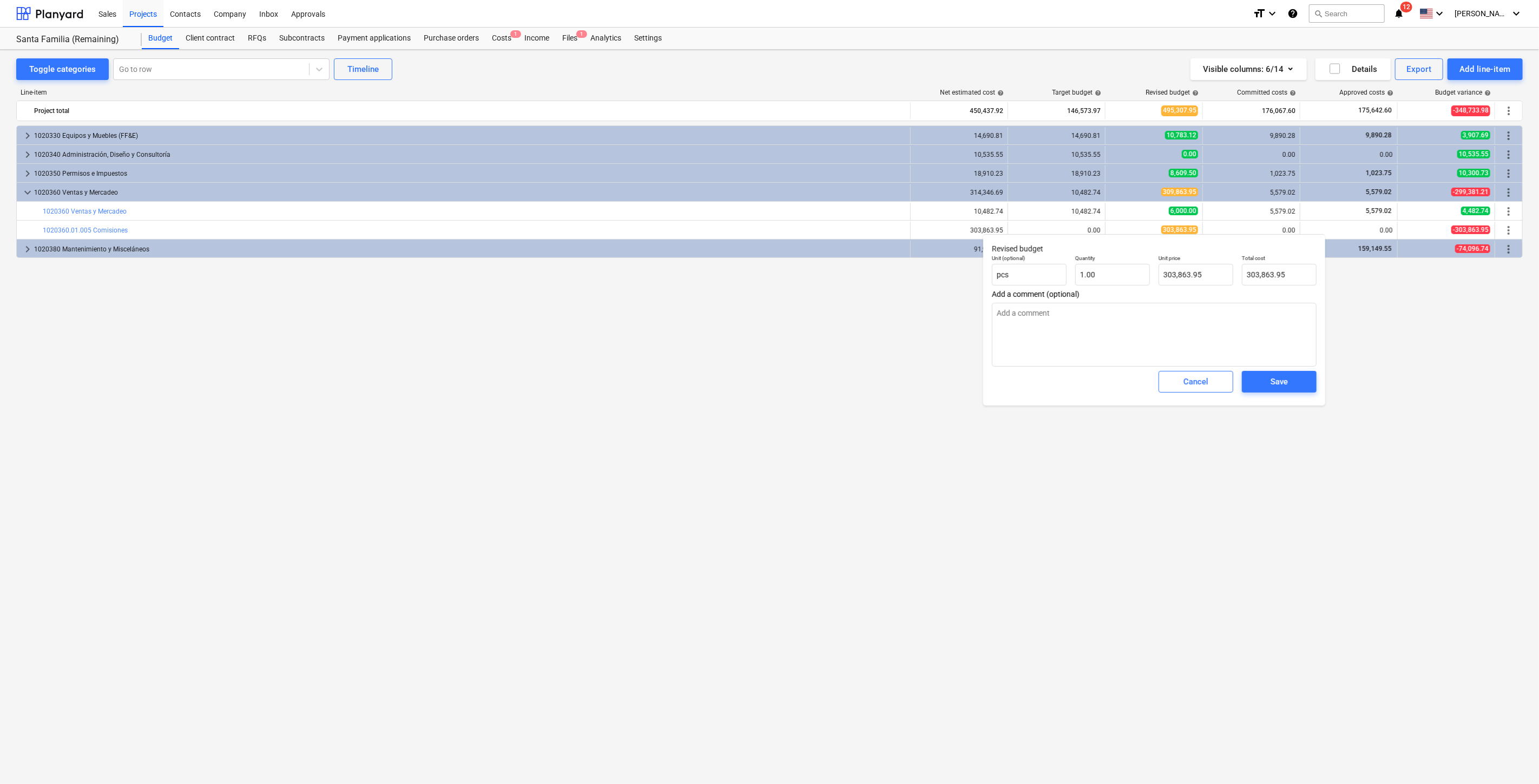
type textarea "x"
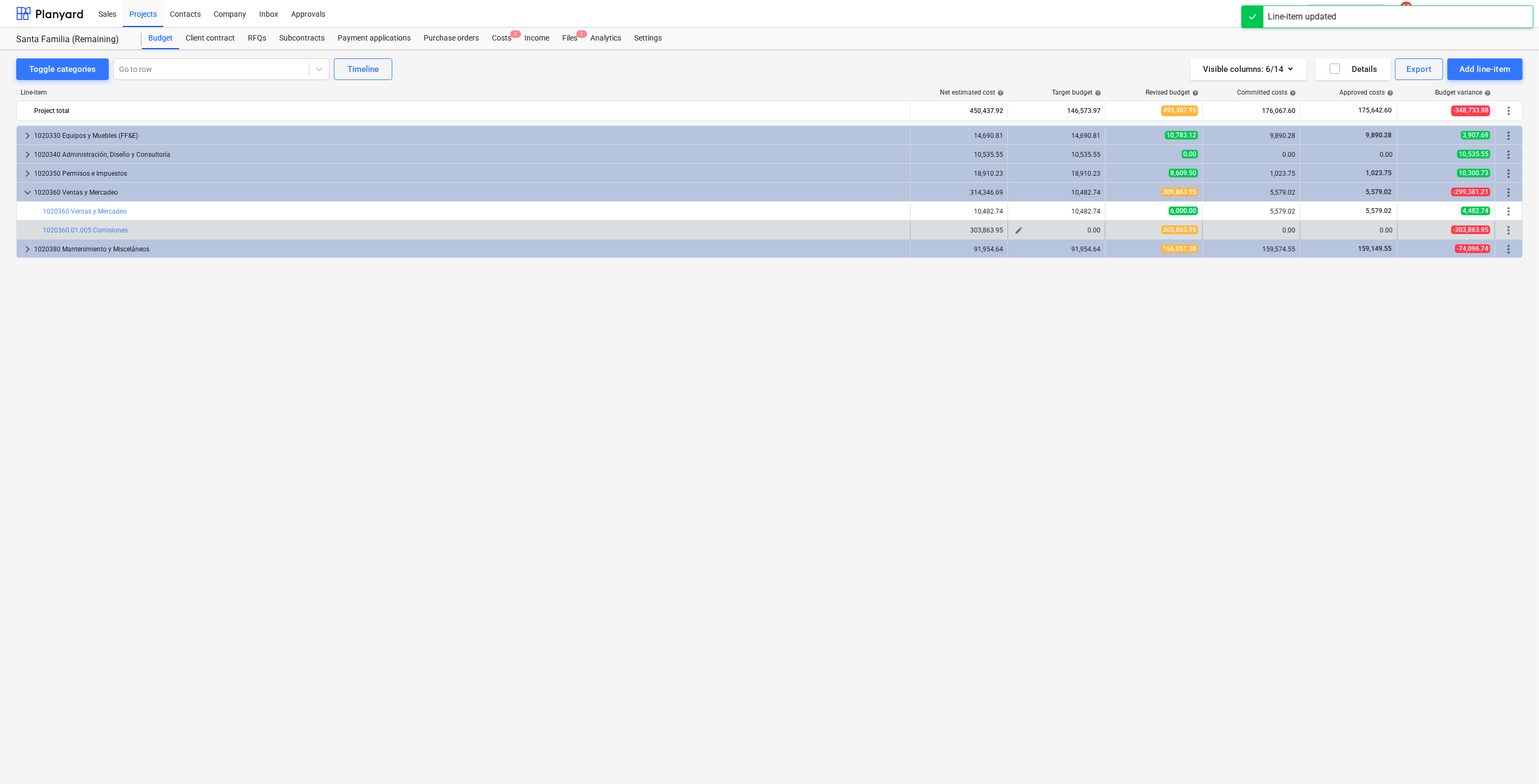
click at [1020, 227] on span "edit" at bounding box center [1019, 230] width 8 height 8
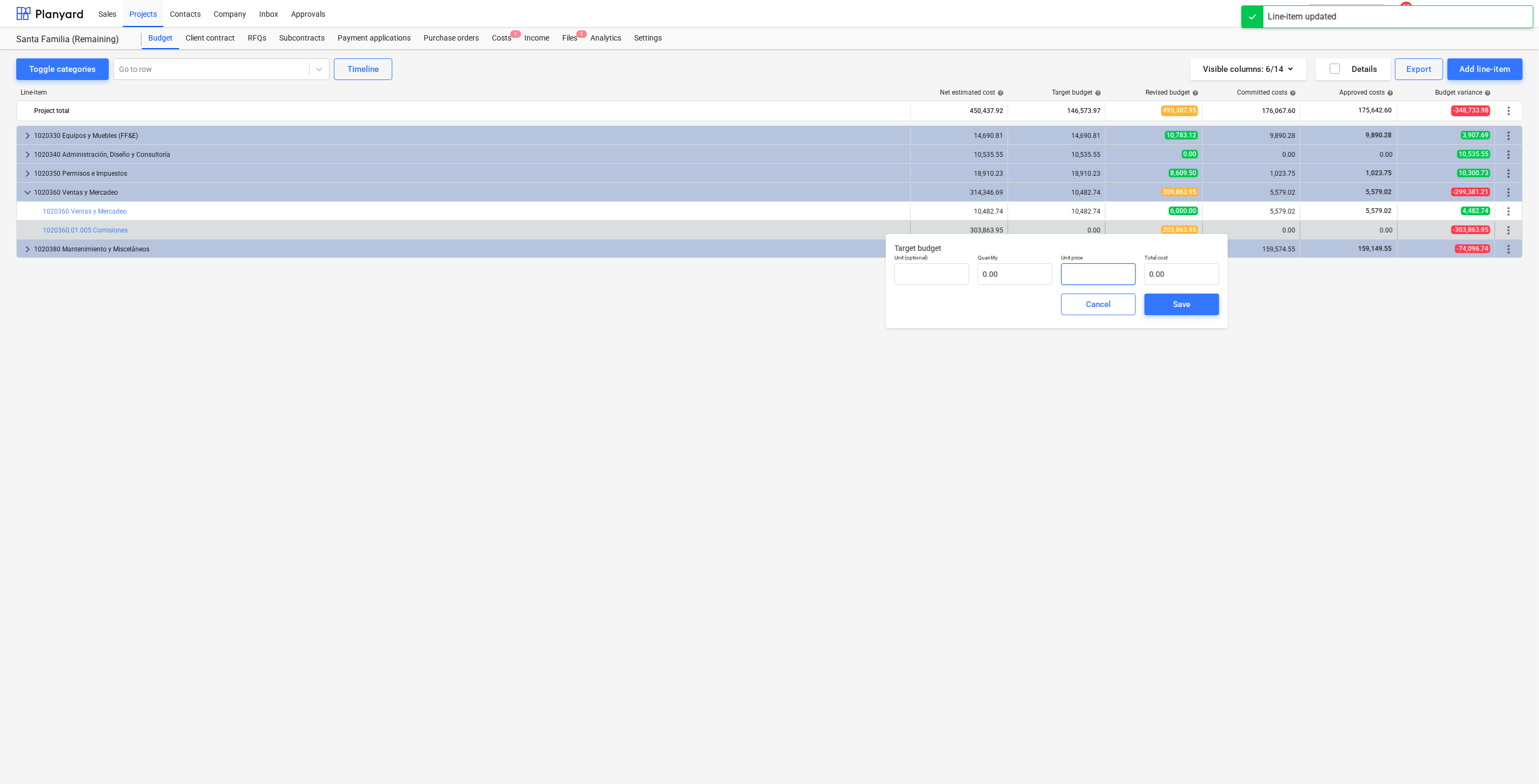
click at [1097, 267] on input "text" at bounding box center [1098, 274] width 75 height 21
paste input "303863.95"
type input "pcs"
type input "303863.95"
type input "1.00"
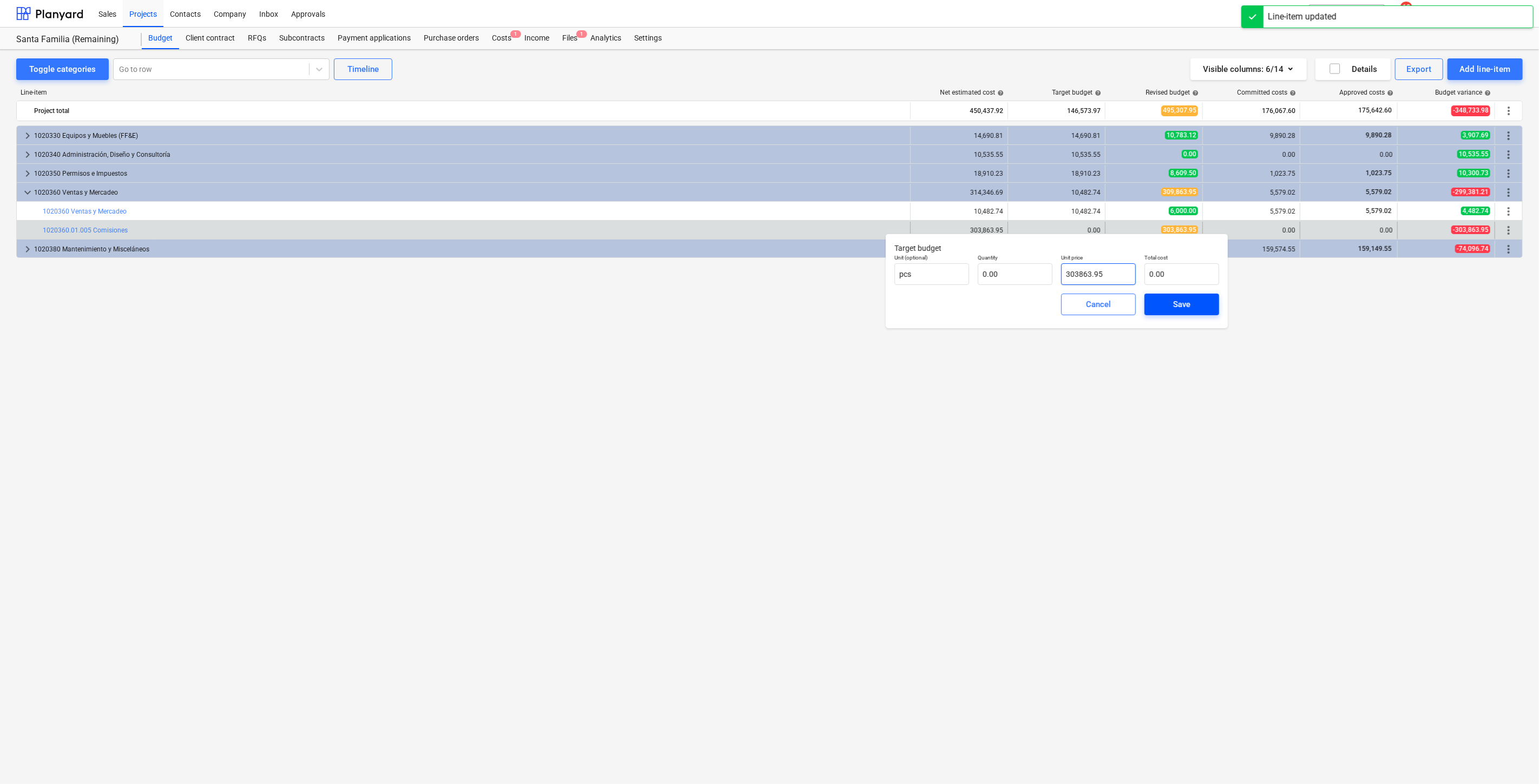
type input "303,863.95"
click at [1159, 305] on span "Save" at bounding box center [1182, 305] width 49 height 14
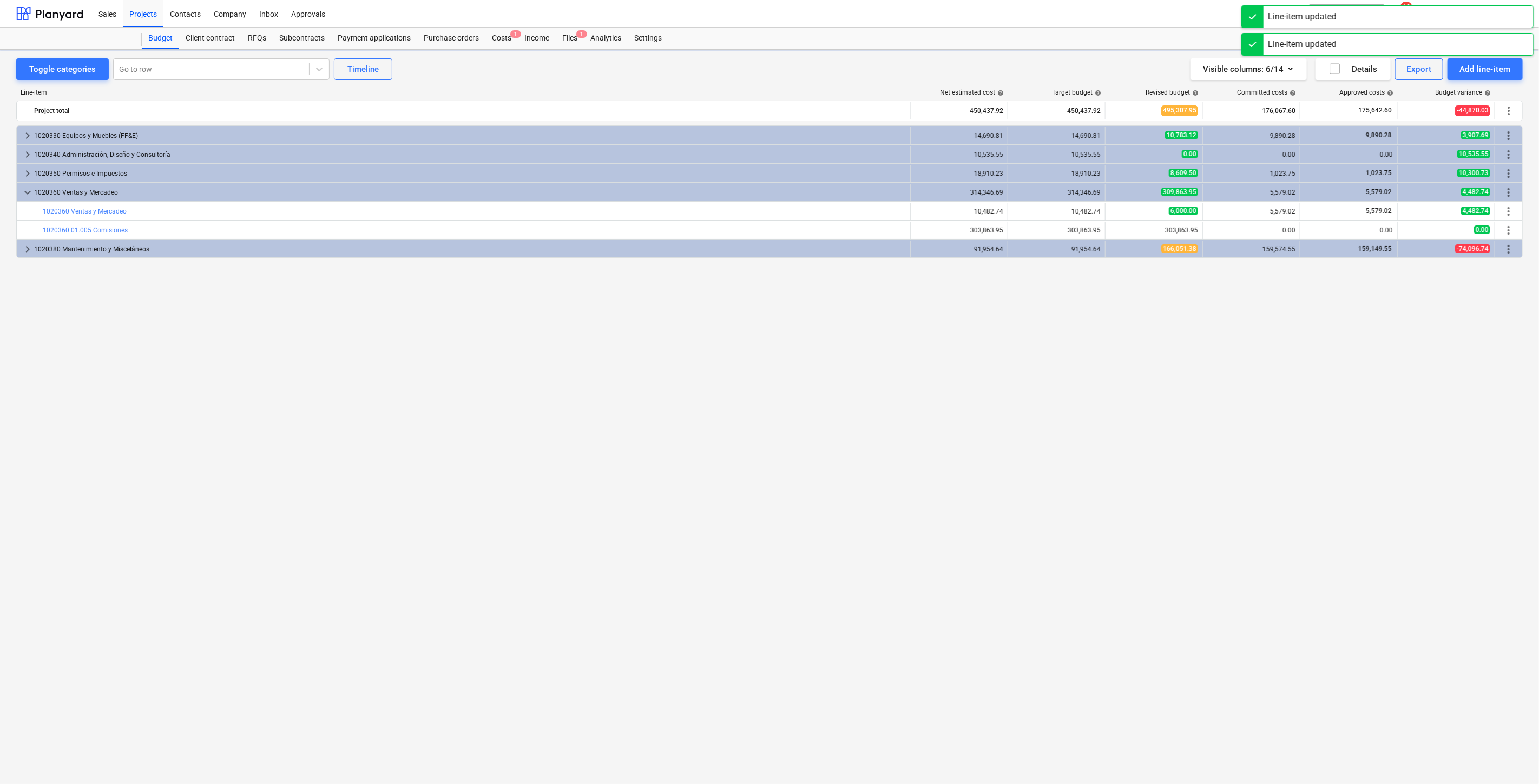
click at [1232, 370] on div "keyboard_arrow_right 1020330 Equipos y Muebles (FF&E) 14,690.81 14,690.81 10,78…" at bounding box center [770, 432] width 1507 height 614
click at [507, 35] on div "Costs 1" at bounding box center [501, 38] width 32 height 21
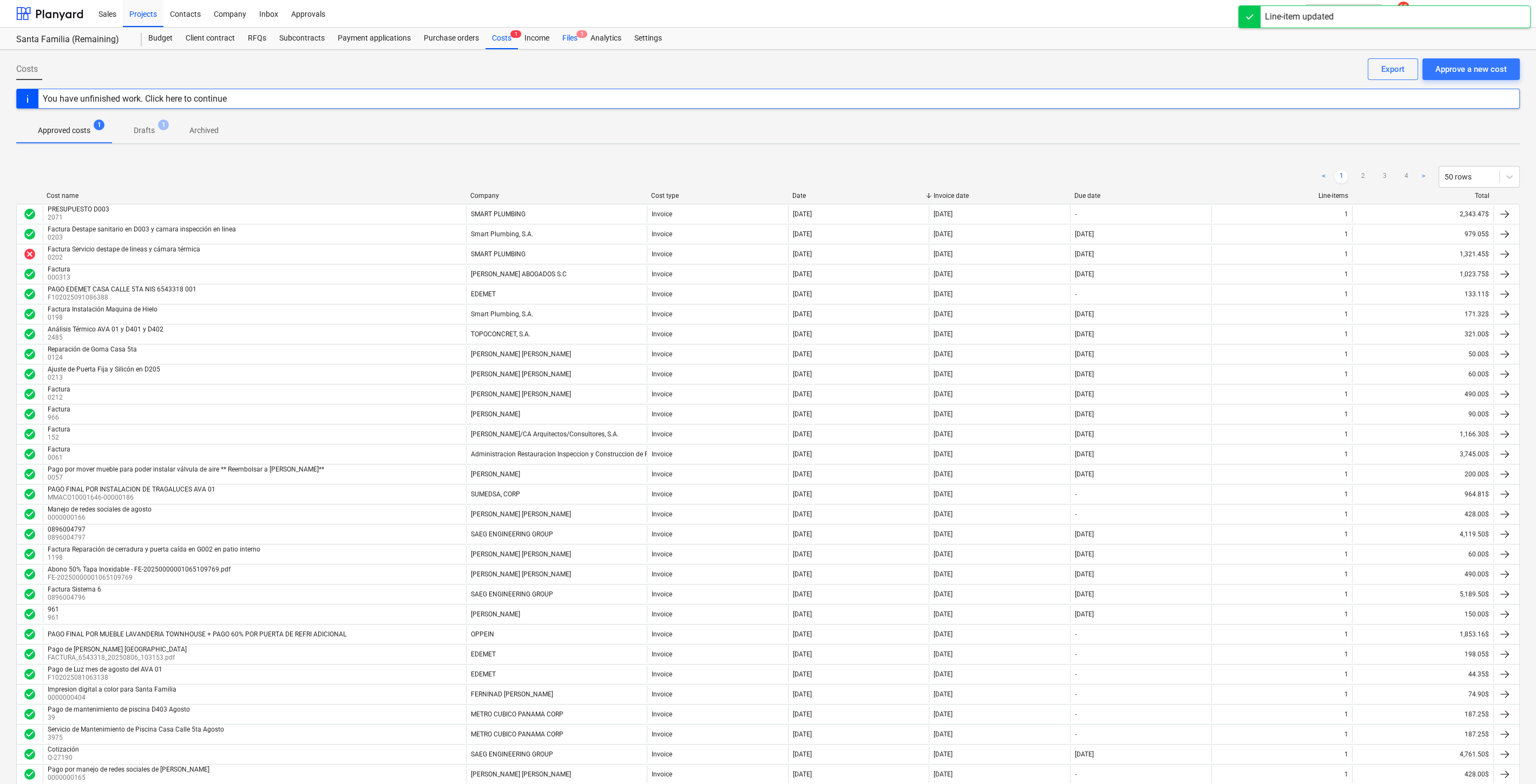
click at [578, 32] on span "1" at bounding box center [582, 34] width 11 height 8
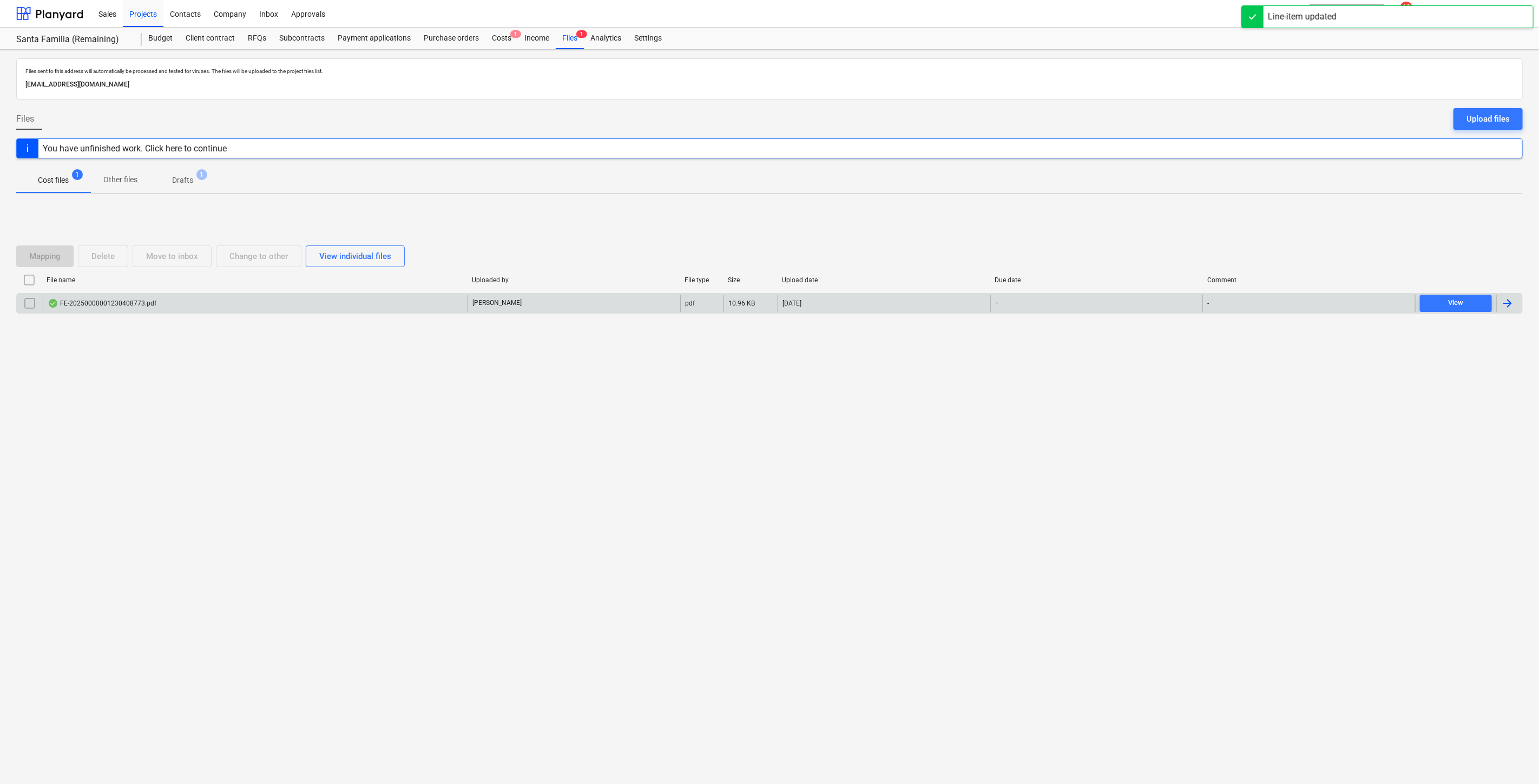
click at [122, 302] on div "FE-20250000001230408773.pdf" at bounding box center [102, 303] width 109 height 8
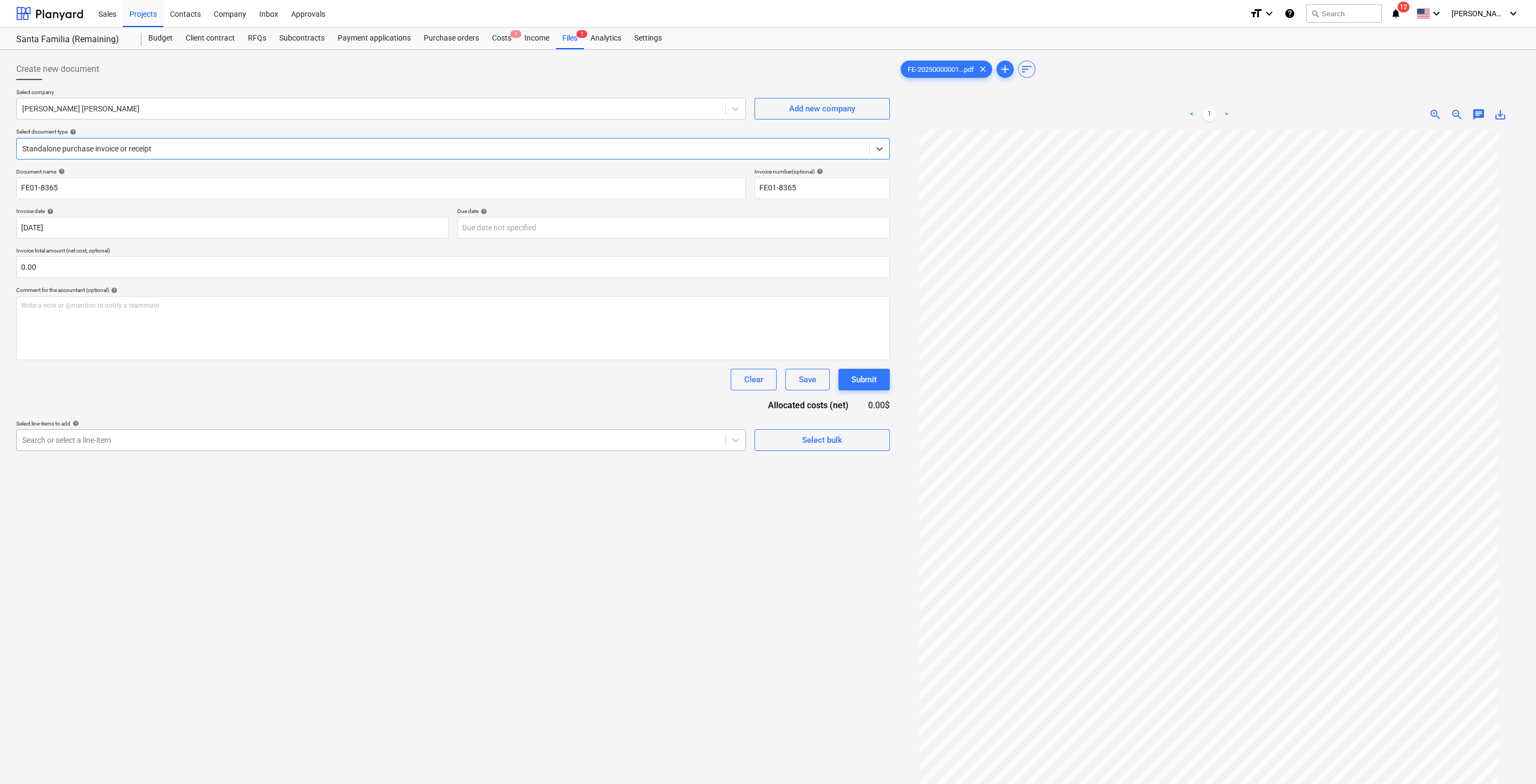
click at [629, 437] on div at bounding box center [371, 440] width 698 height 11
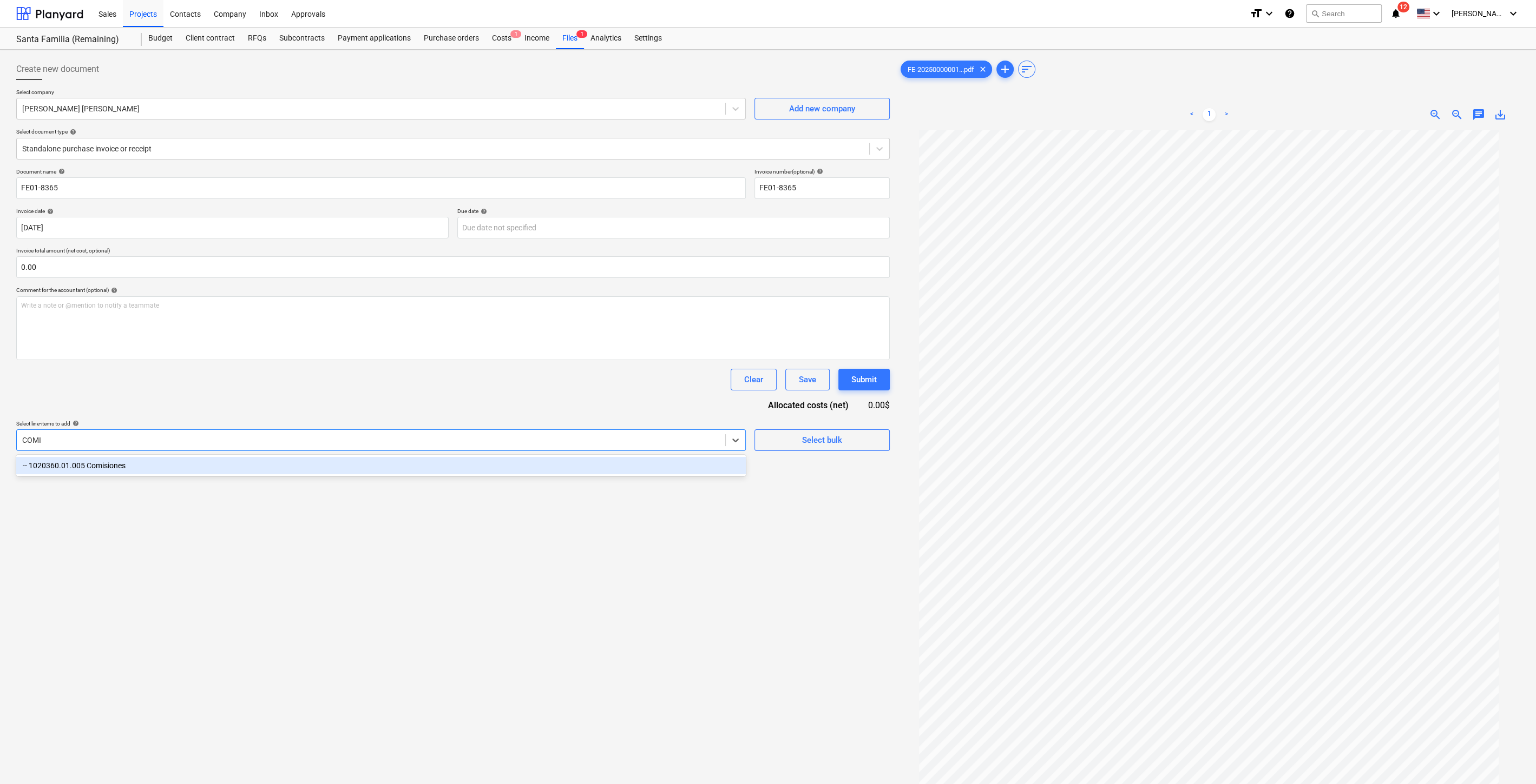
type input "COMIS"
click at [198, 465] on div "-- 1020360.01.005 Comisiones" at bounding box center [381, 465] width 729 height 17
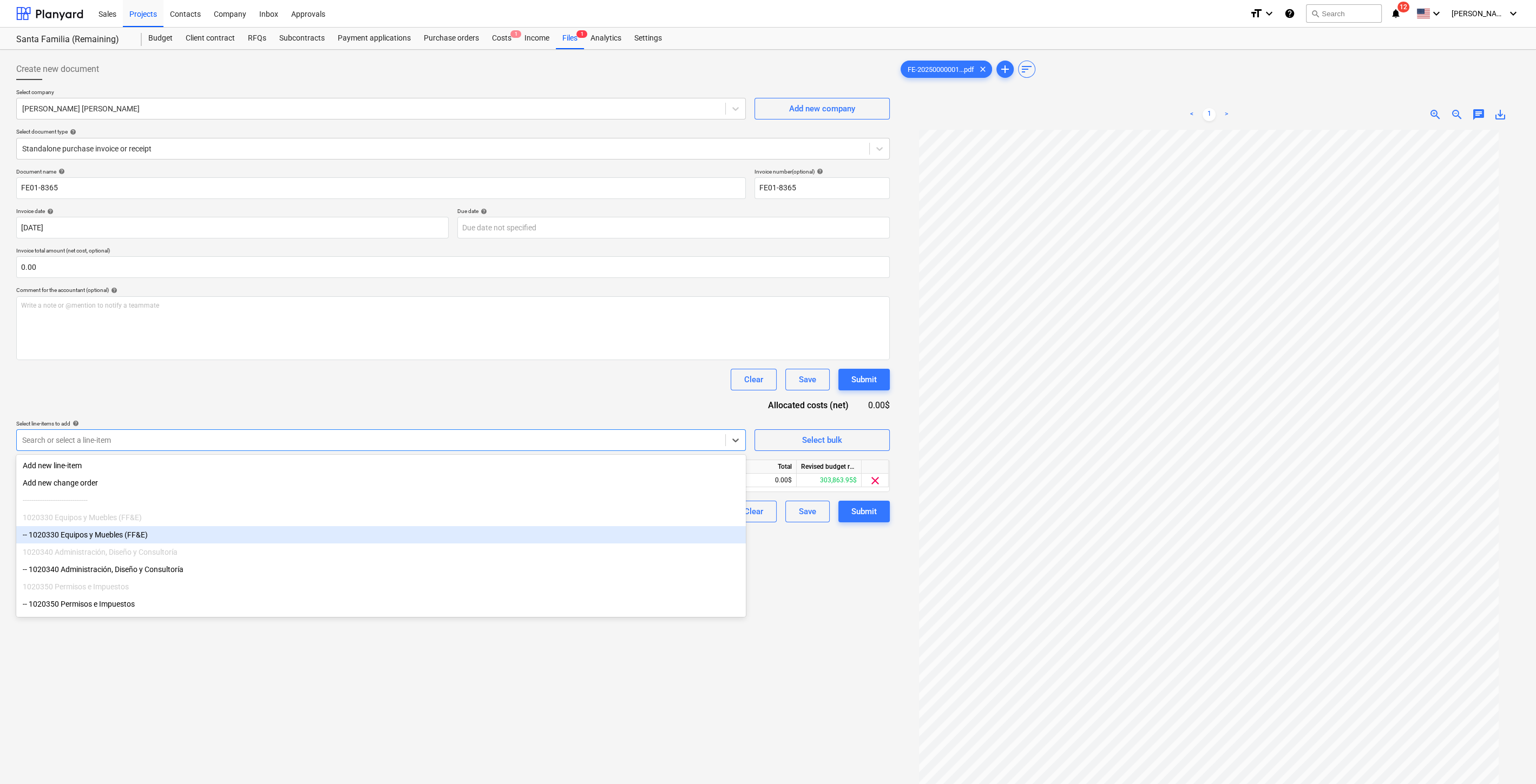
click at [818, 654] on div "Create new document Select company [PERSON_NAME] [PERSON_NAME] Add new company …" at bounding box center [453, 471] width 882 height 834
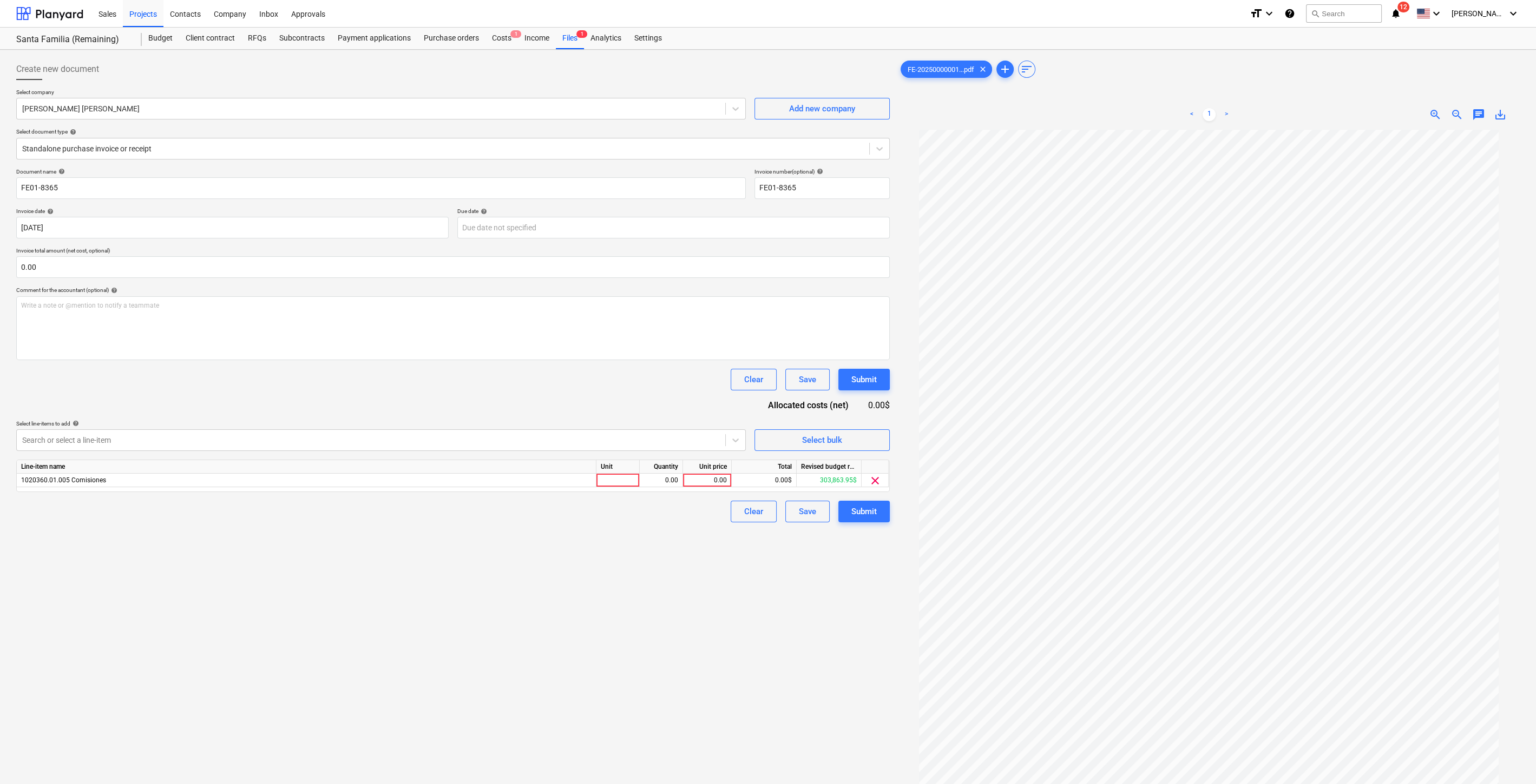
click at [710, 472] on div "Unit price" at bounding box center [707, 467] width 49 height 14
click at [710, 477] on div "0.00" at bounding box center [707, 480] width 39 height 14
type input "7"
type input "37851.25"
click at [549, 658] on div "Create new document Select company [PERSON_NAME] [PERSON_NAME] Add new company …" at bounding box center [453, 471] width 882 height 834
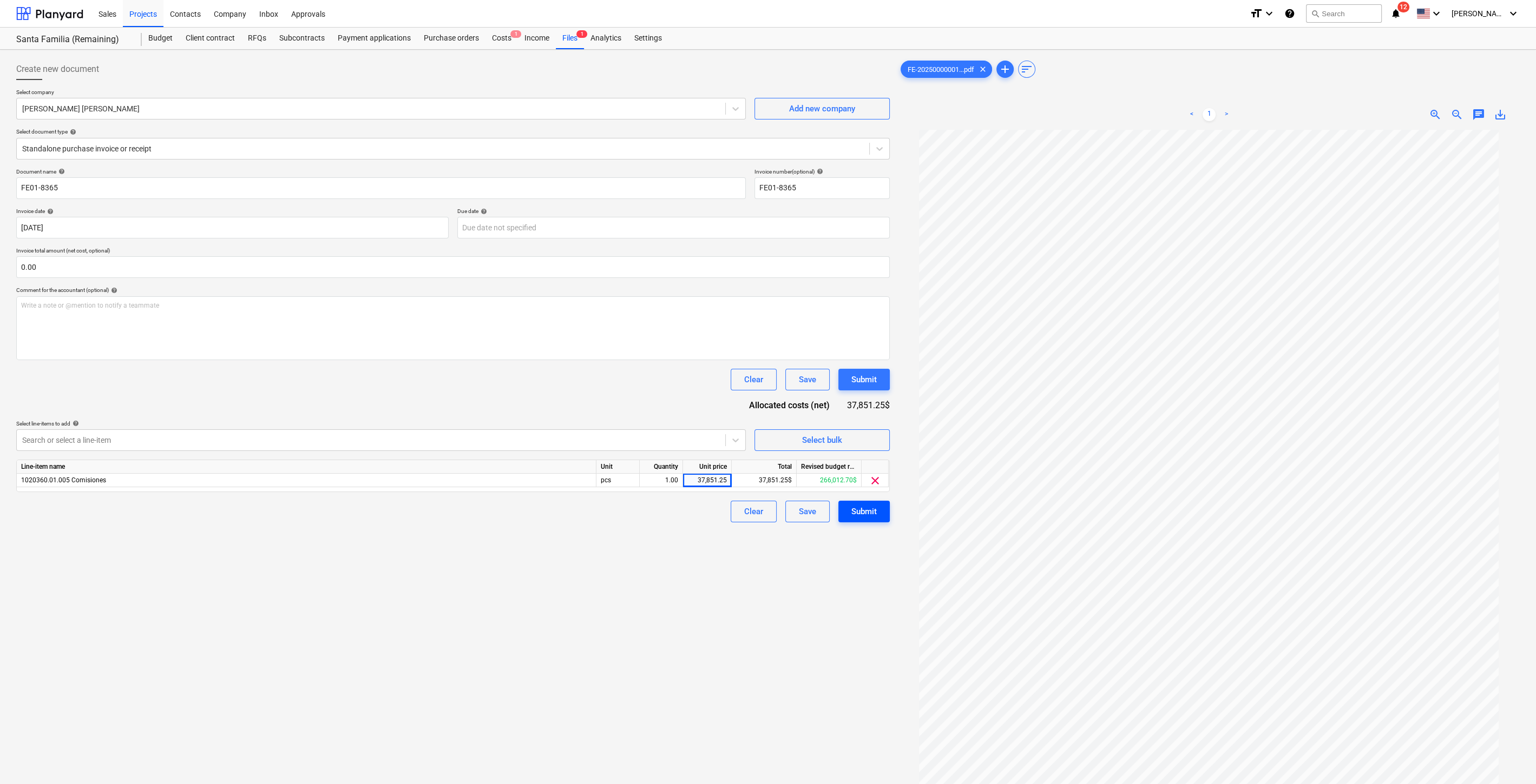
click at [868, 512] on div "Submit" at bounding box center [864, 512] width 26 height 14
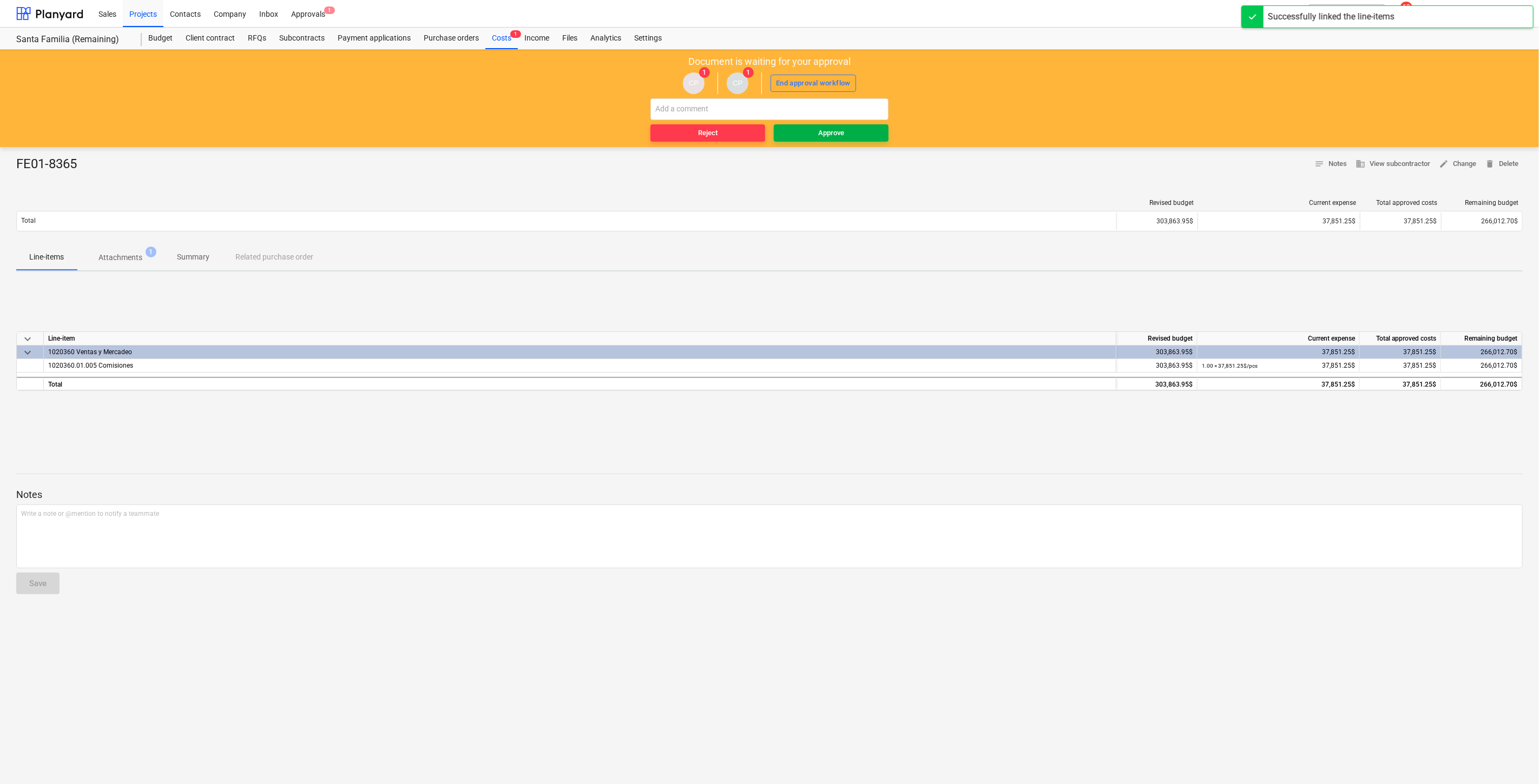
click at [842, 134] on div "Approve" at bounding box center [831, 133] width 26 height 13
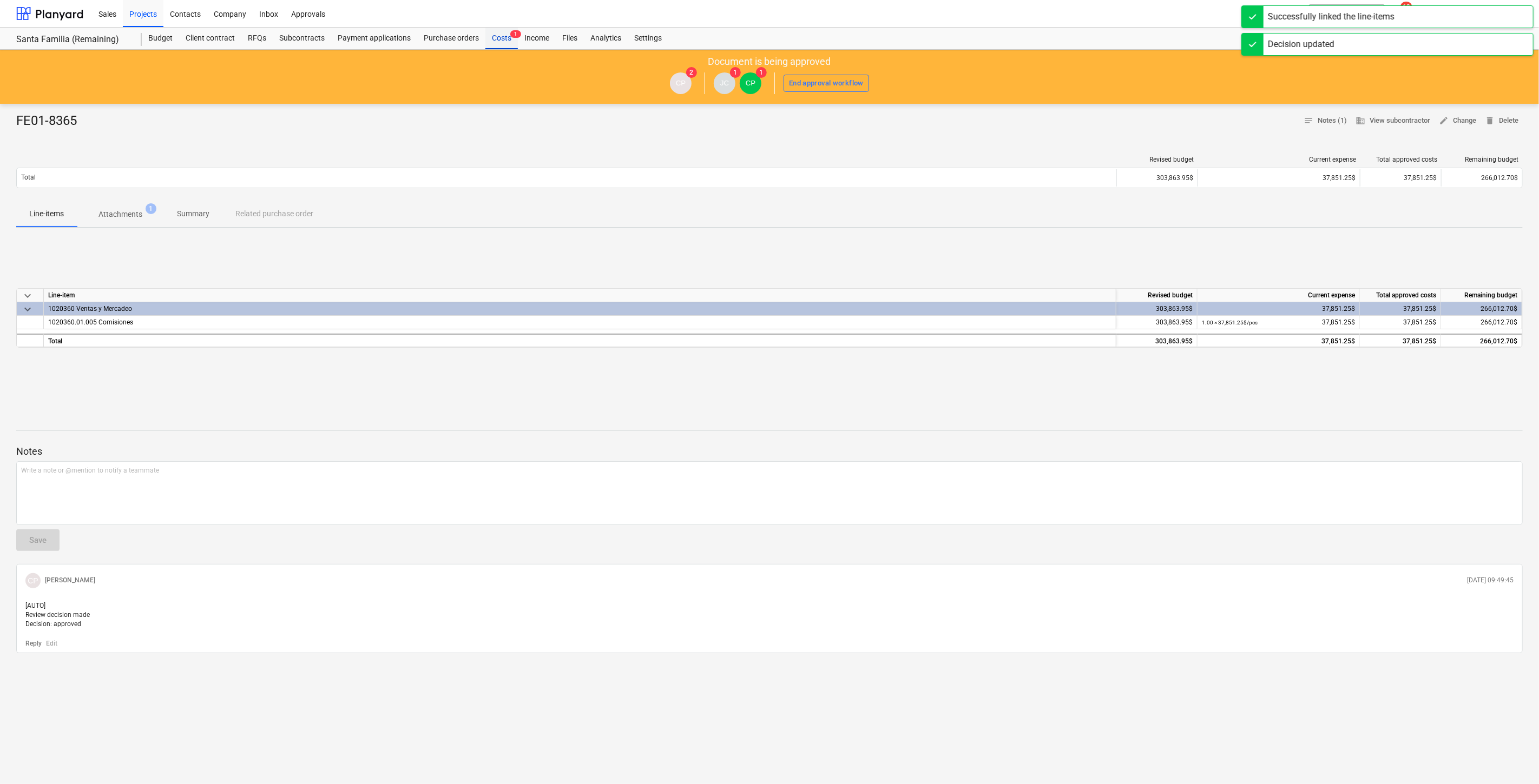
click at [501, 32] on div "Costs 1" at bounding box center [501, 38] width 32 height 21
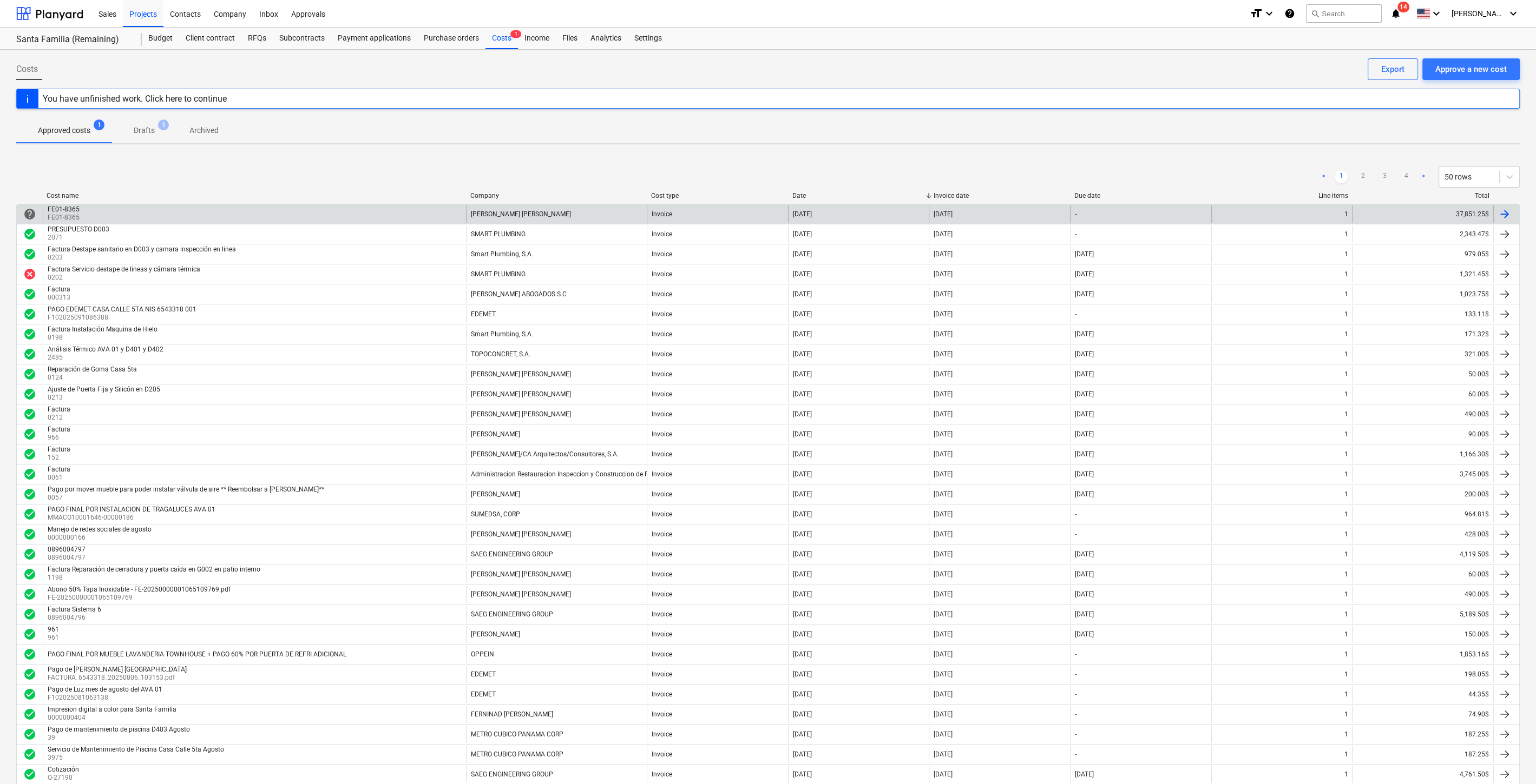
click at [844, 208] on div "[DATE]" at bounding box center [859, 214] width 141 height 17
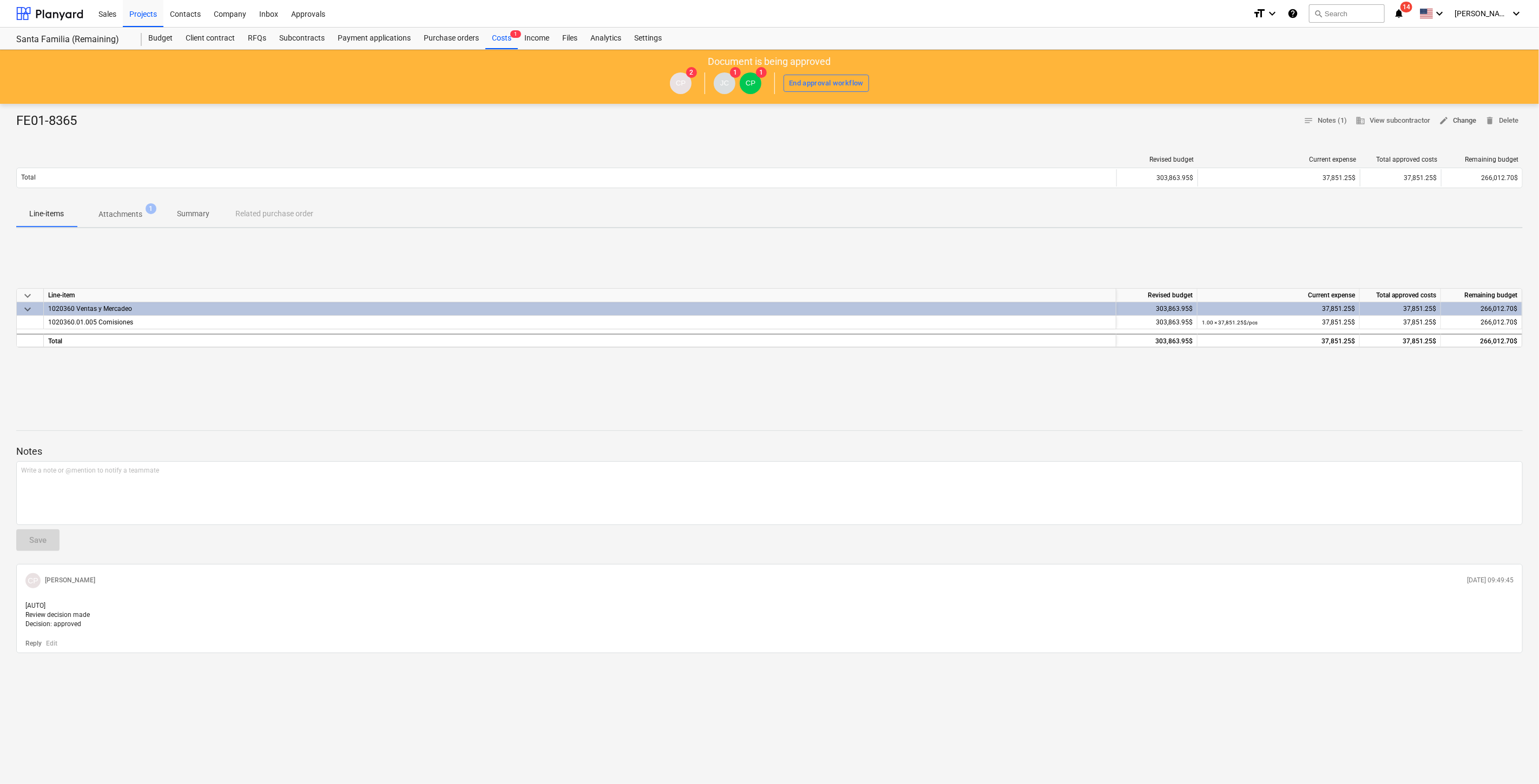
click at [1450, 118] on span "edit Change" at bounding box center [1457, 121] width 37 height 13
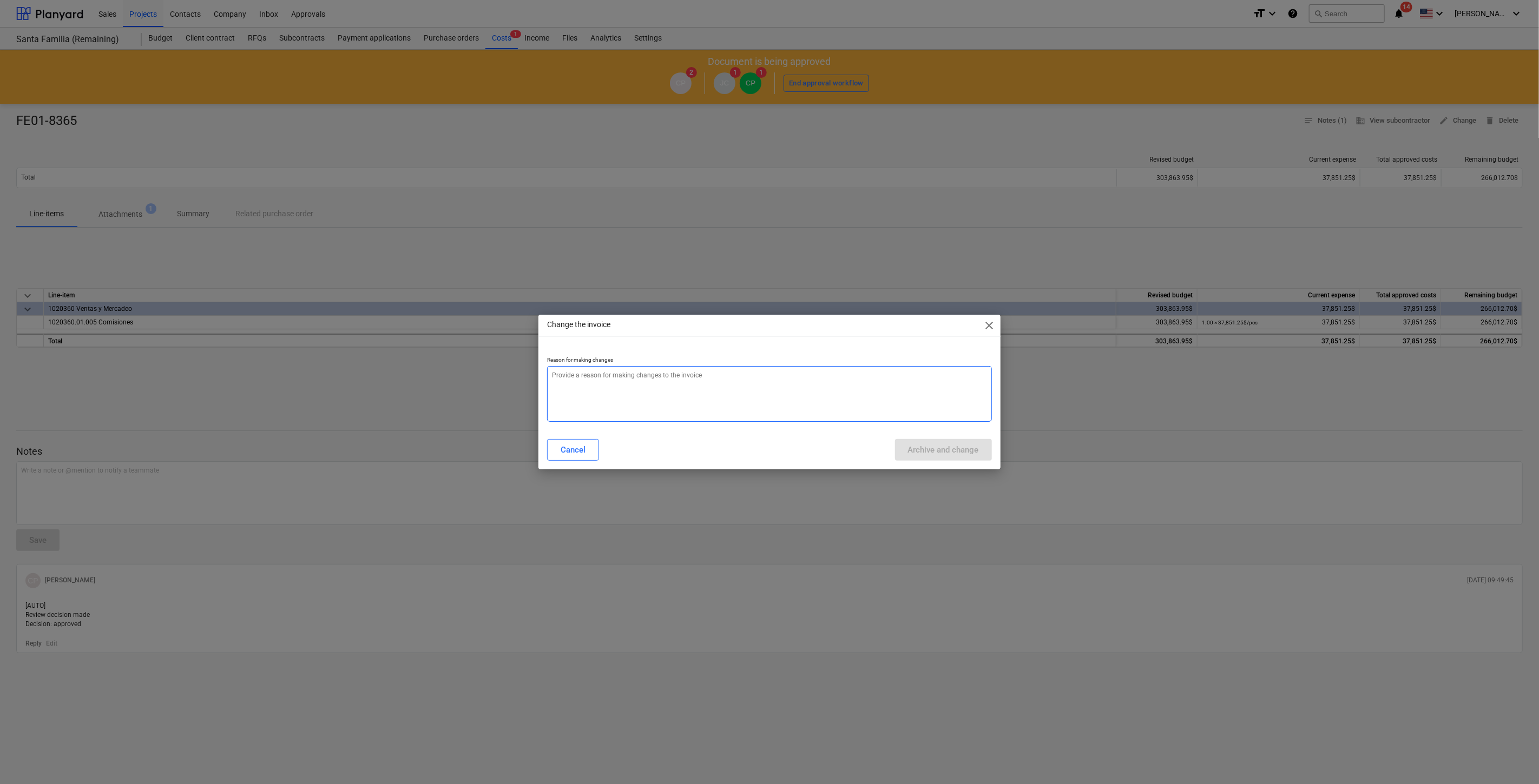
click at [819, 373] on textarea at bounding box center [770, 393] width 444 height 56
type textarea "x"
type textarea "A"
type textarea "x"
type textarea "AD"
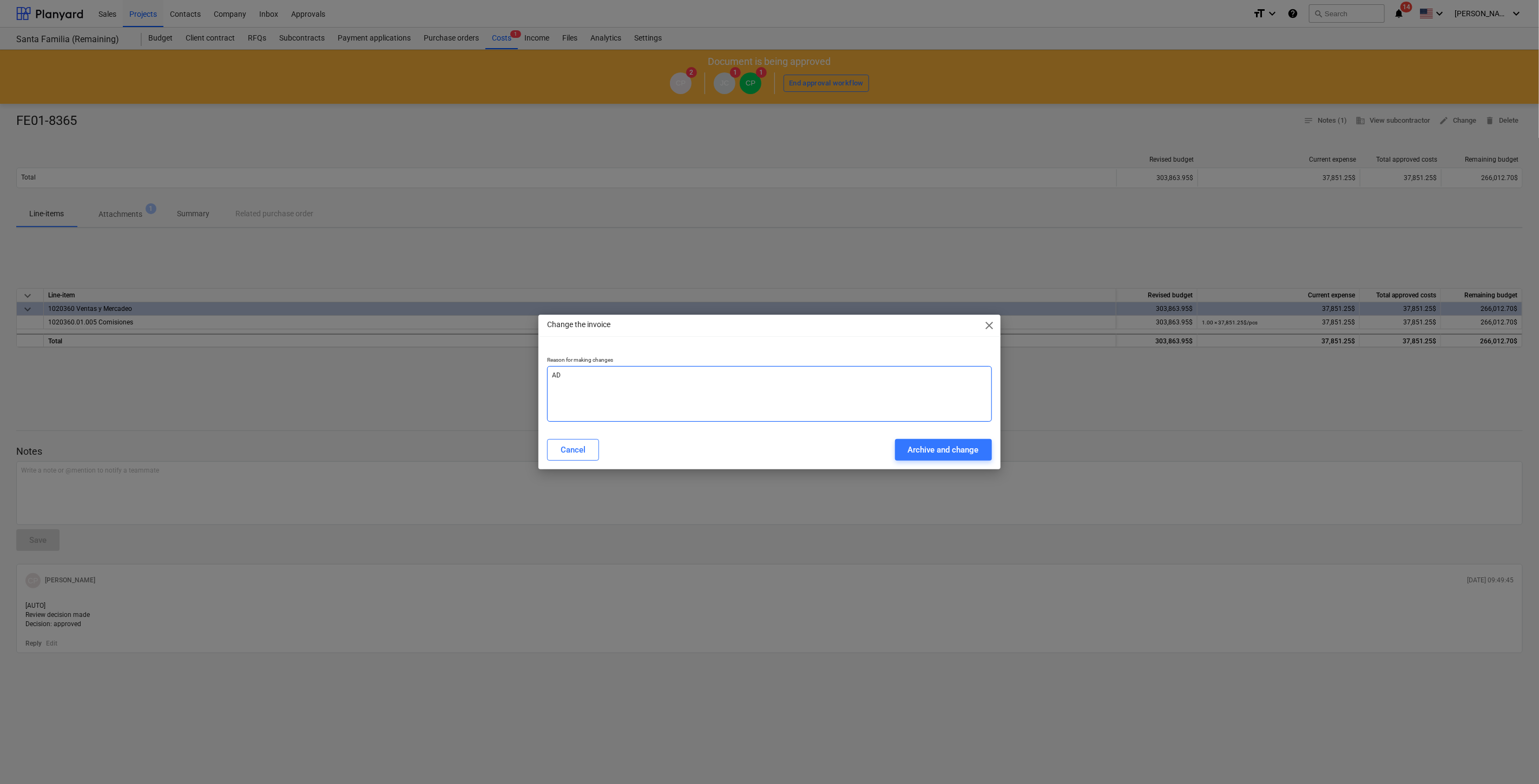
type textarea "x"
type textarea "ADJ"
type textarea "x"
type textarea "ADJU"
type textarea "x"
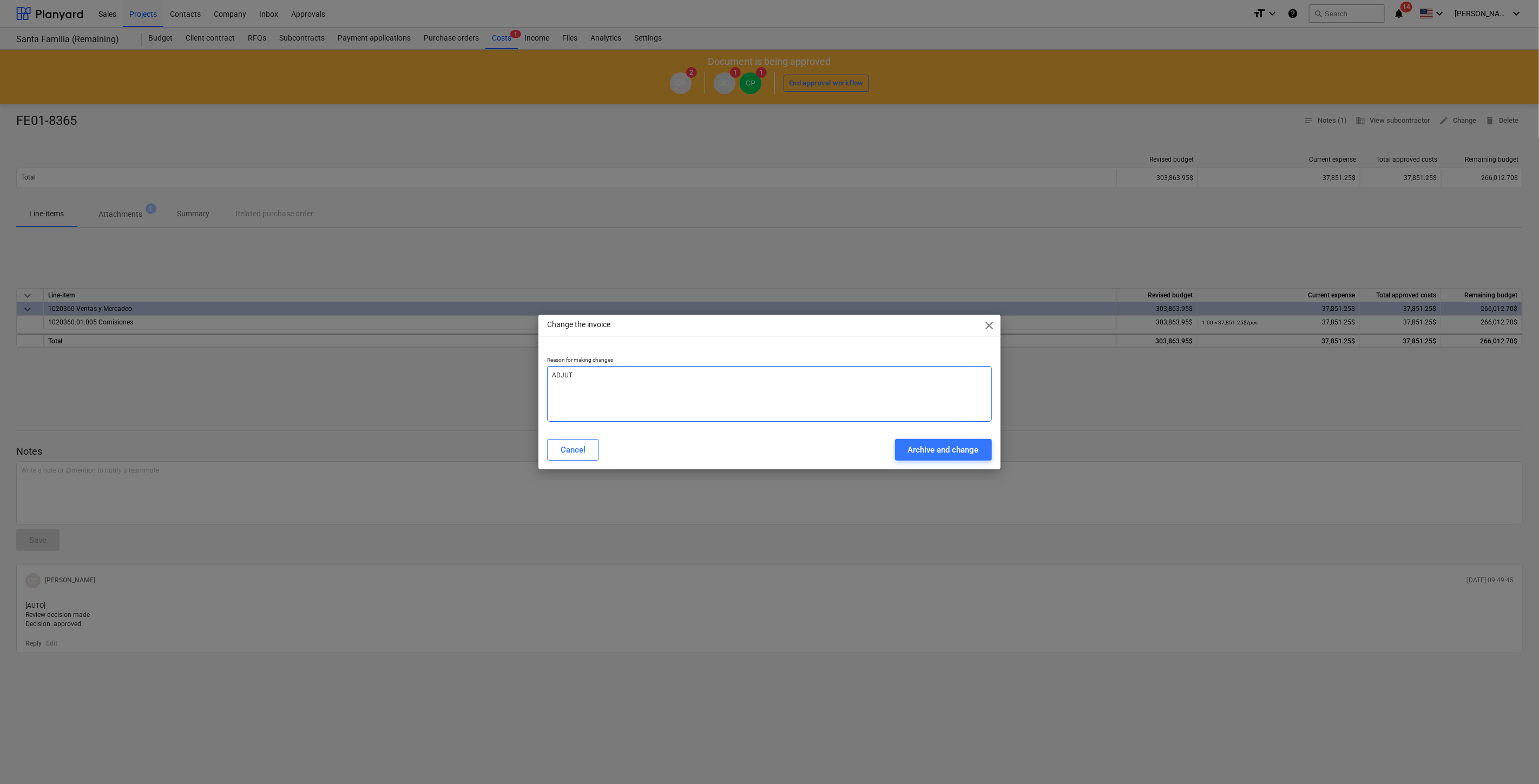
type textarea "ADJUT"
click at [948, 441] on button "Archive and change" at bounding box center [943, 450] width 97 height 21
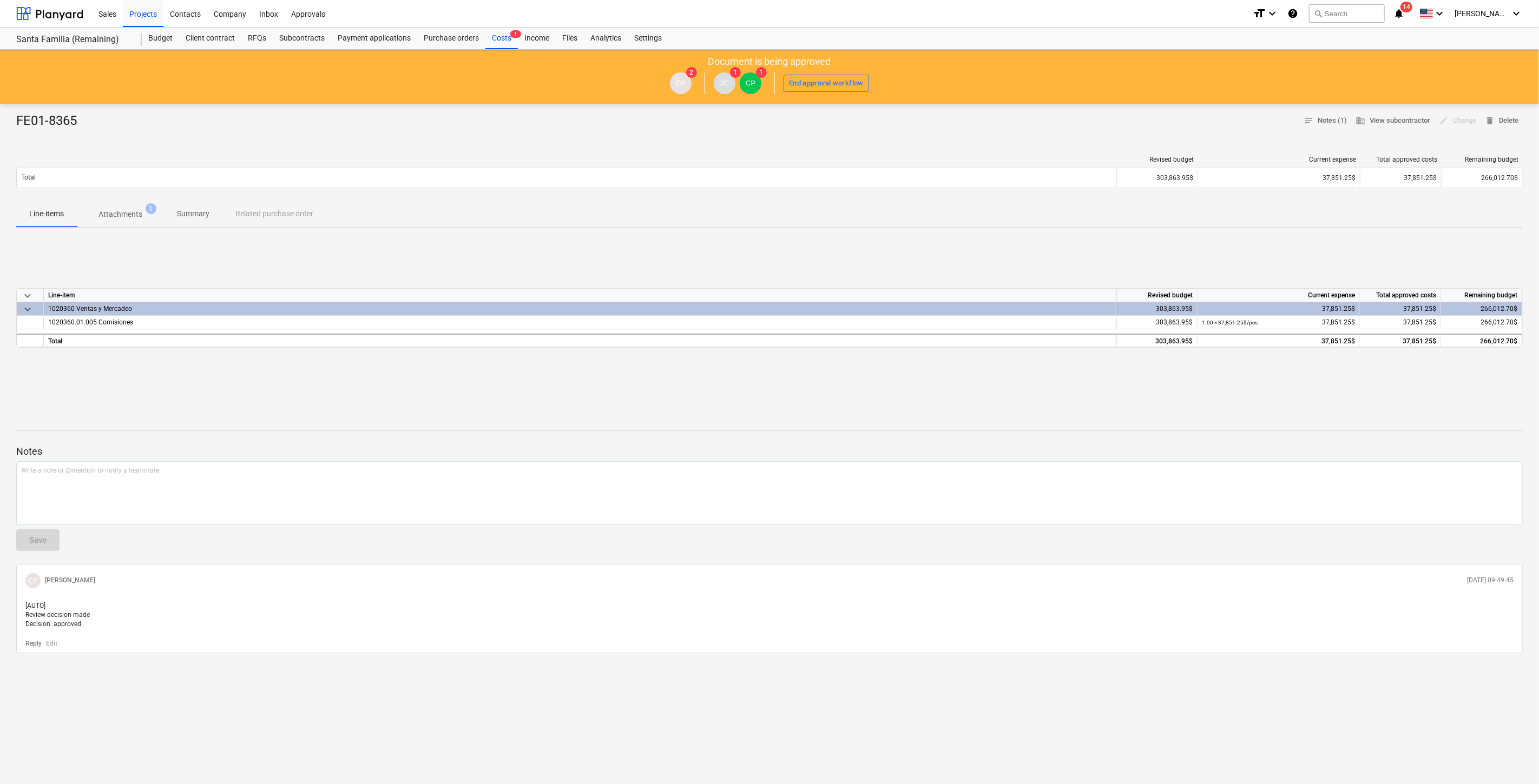
type textarea "x"
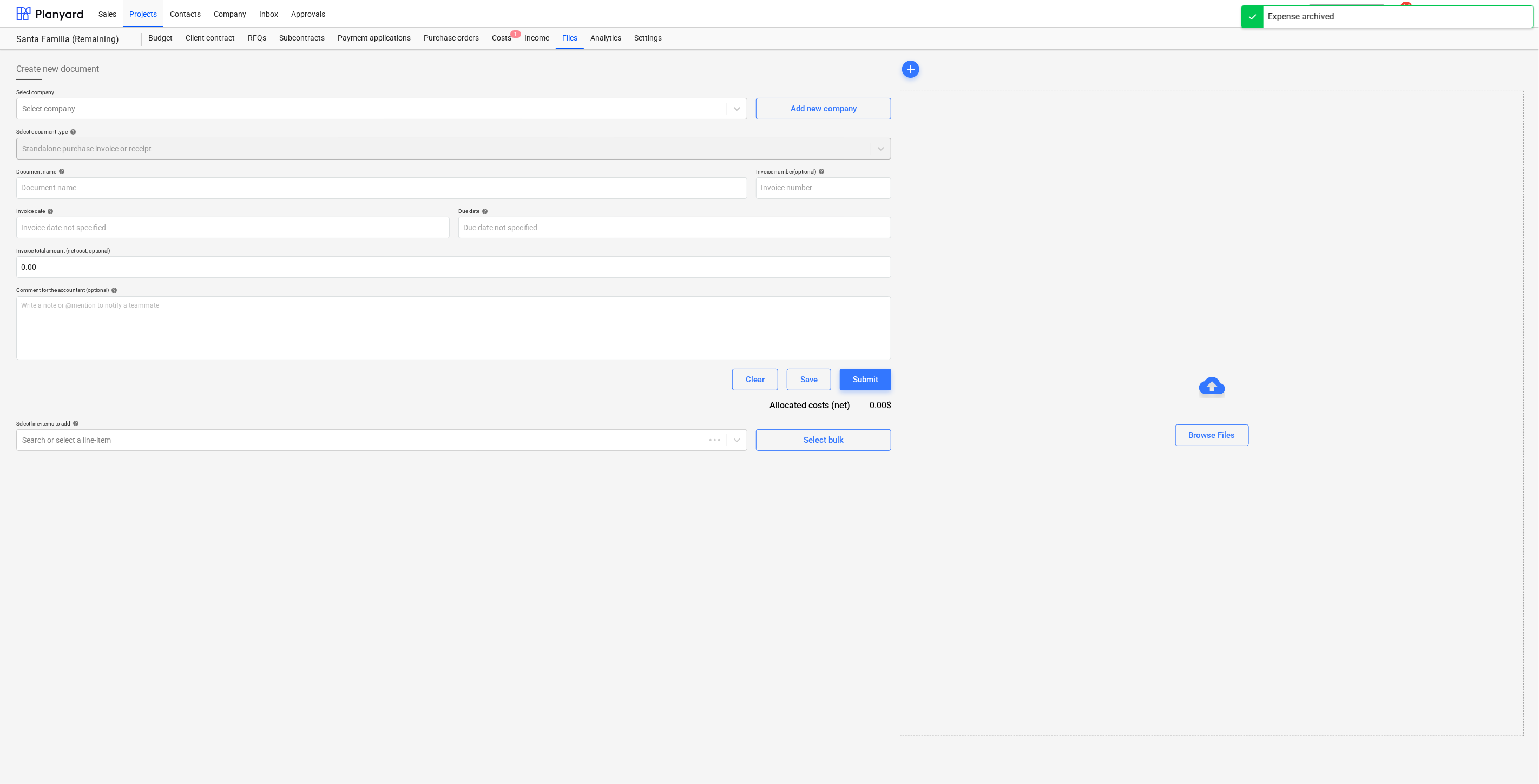
type input "FE01-8365"
type input "[DATE]"
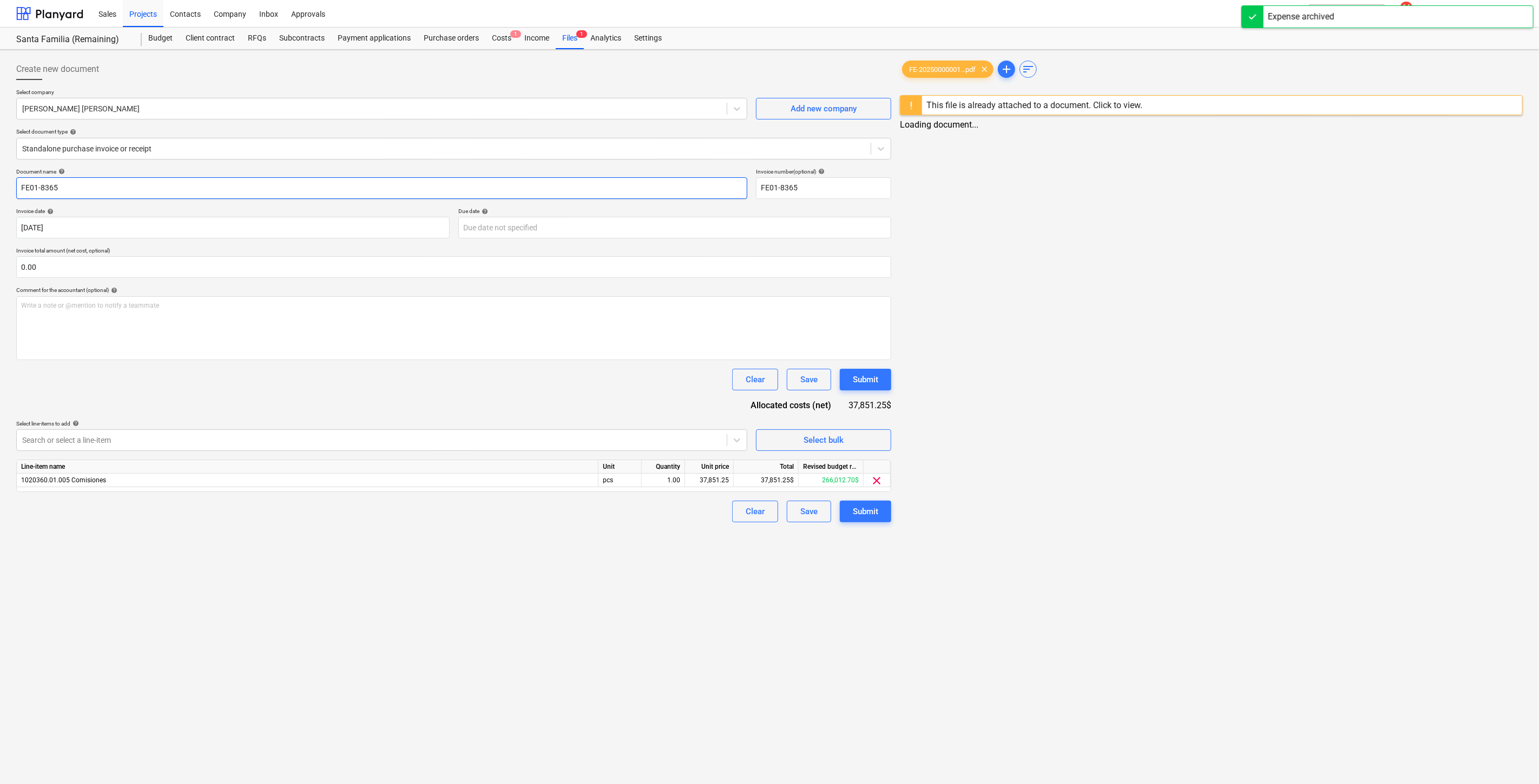
click at [96, 189] on input "FE01-8365" at bounding box center [382, 188] width 731 height 21
drag, startPoint x: 145, startPoint y: 187, endPoint x: -158, endPoint y: 187, distance: 303.0
click at [0, 187] on html "Sales Projects Contacts Company Inbox Approvals format_size keyboard_arrow_down…" at bounding box center [768, 392] width 1536 height 784
type input "C"
type input "Comision del 2.5 por venta apartamento D403"
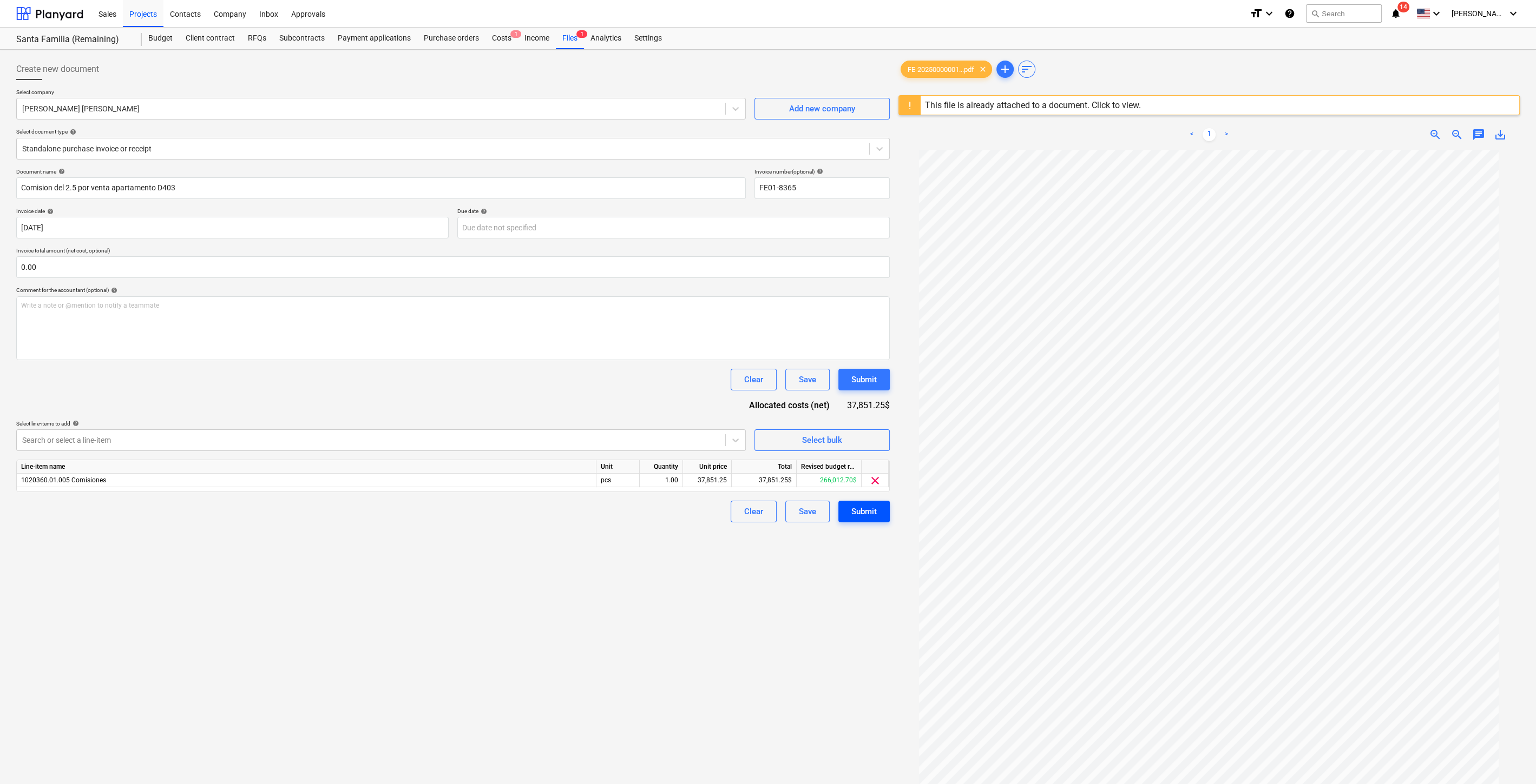
click at [864, 512] on div "Submit" at bounding box center [864, 512] width 26 height 14
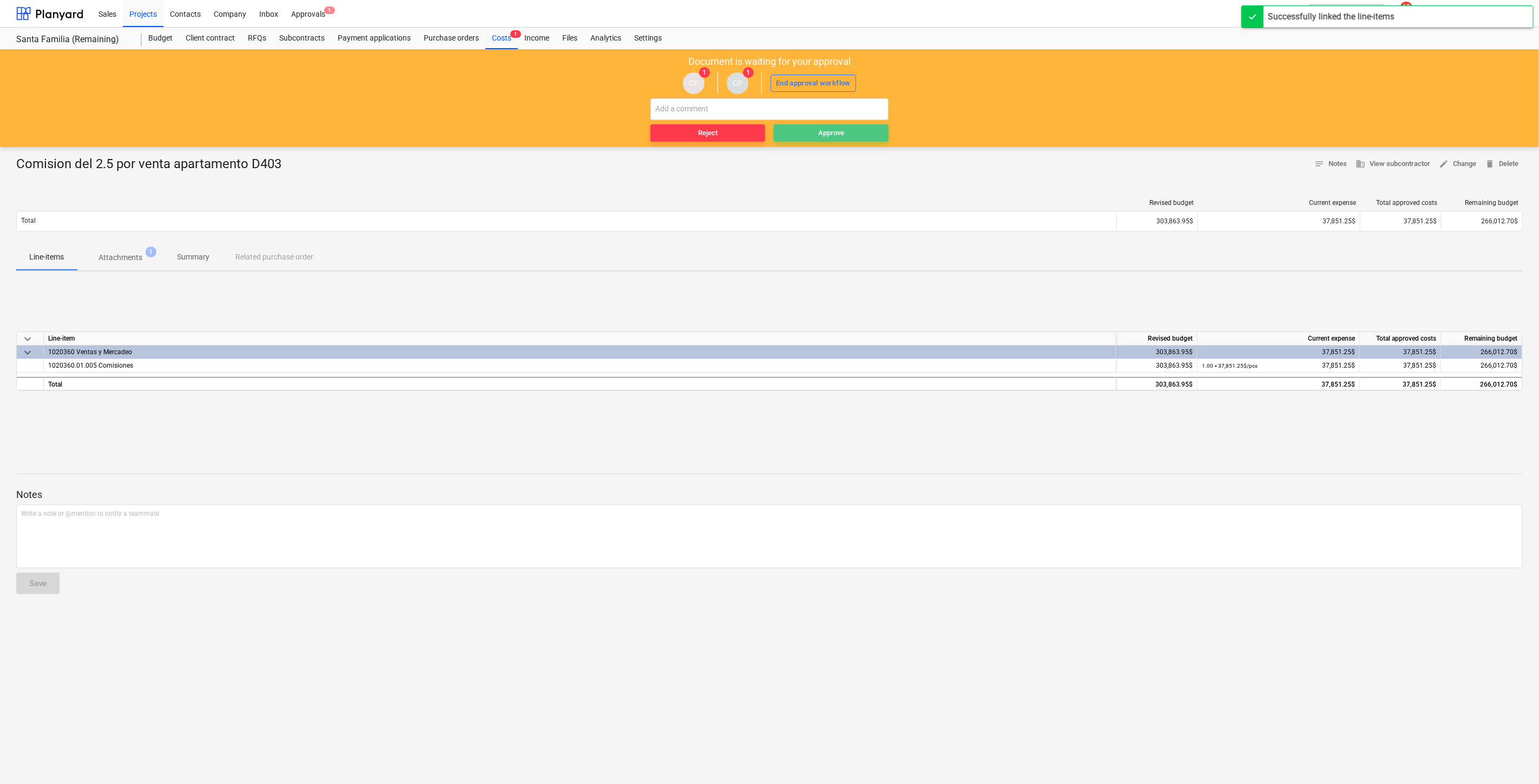
click at [856, 135] on span "Approve" at bounding box center [831, 133] width 106 height 13
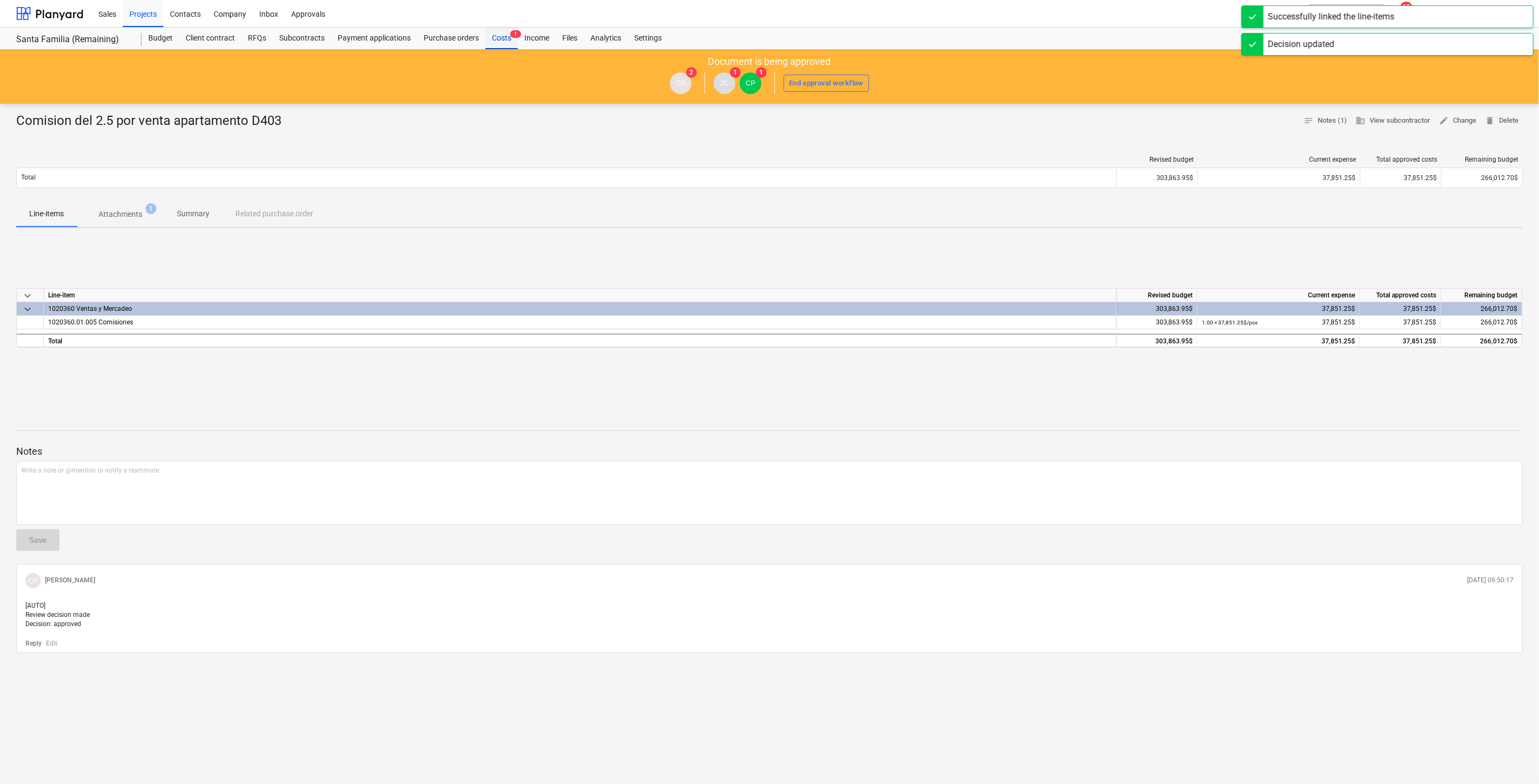
click at [496, 36] on div "Costs 1" at bounding box center [501, 38] width 32 height 21
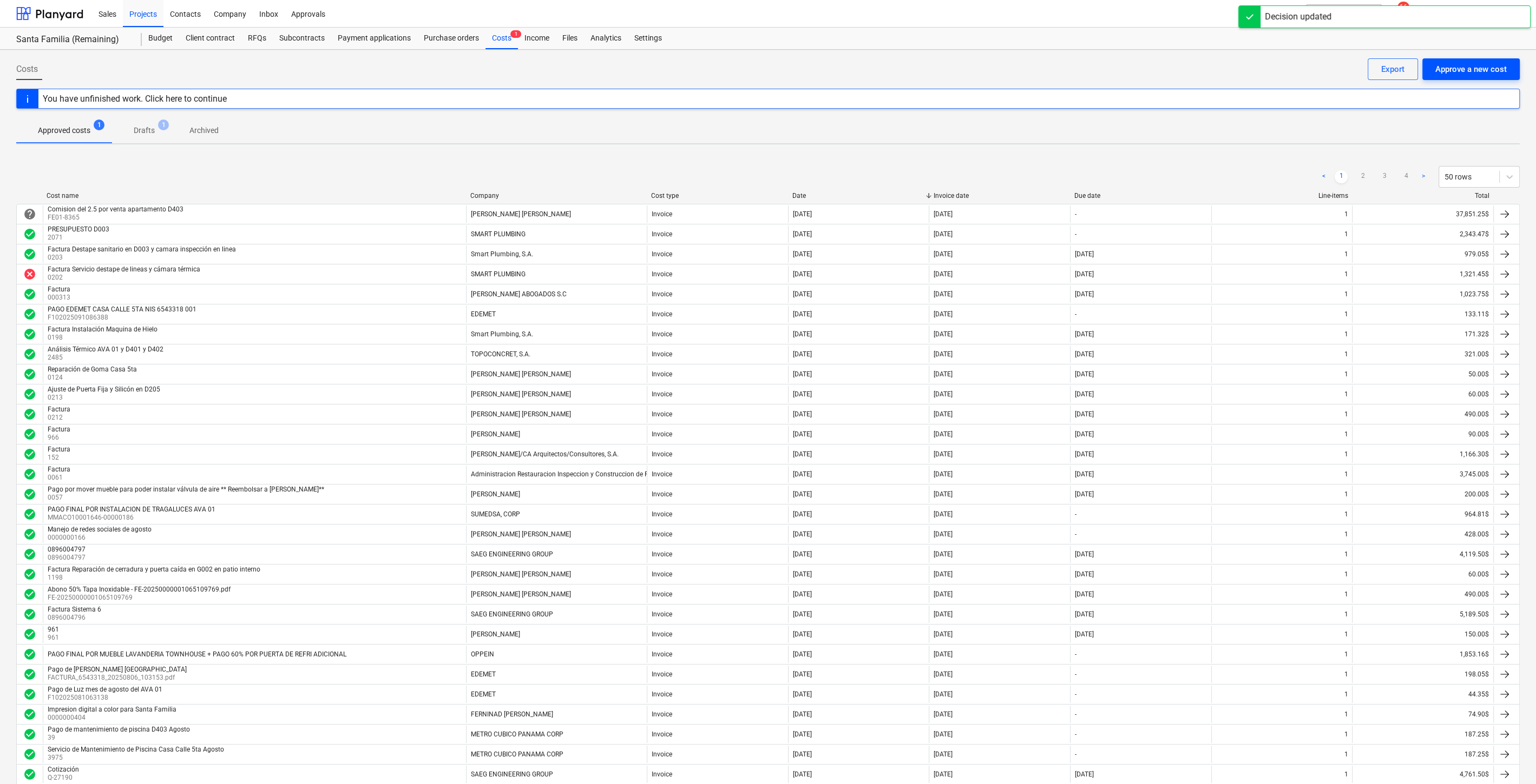
click at [1485, 70] on div "Approve a new cost" at bounding box center [1471, 69] width 72 height 14
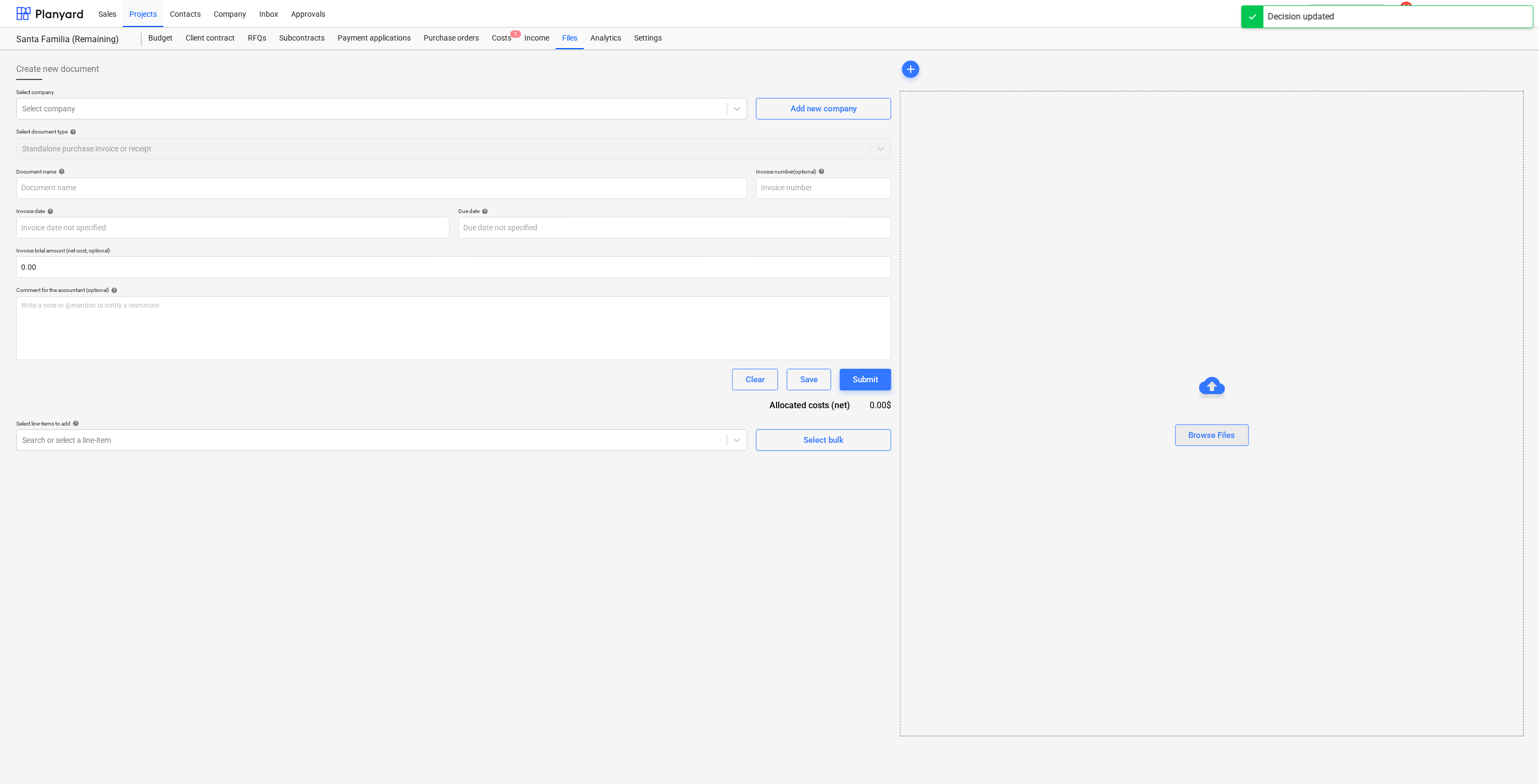
click at [1238, 432] on button "Browse Files" at bounding box center [1212, 435] width 73 height 21
type input "FE-20250000001230408773.pdf"
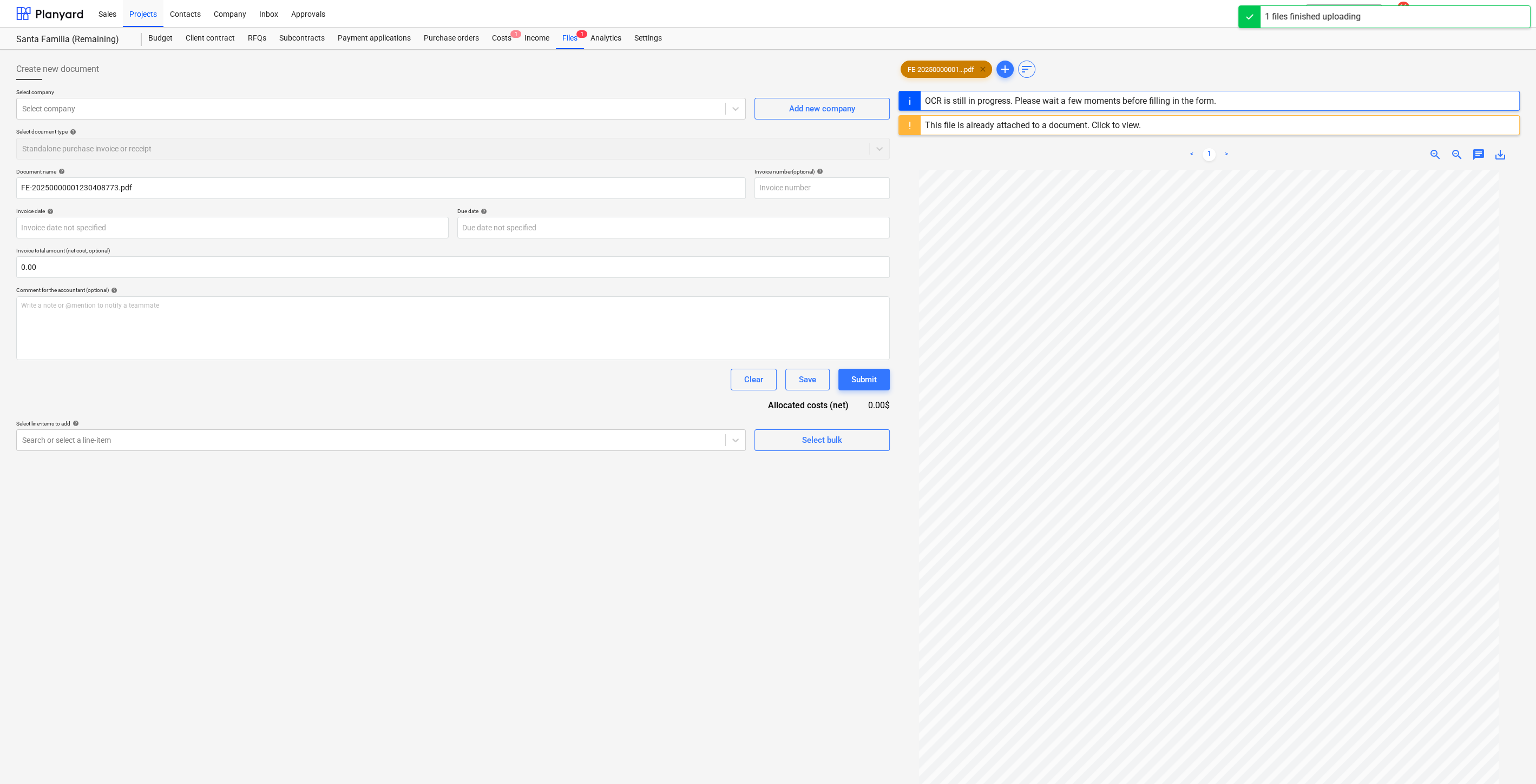
click at [986, 67] on span "clear" at bounding box center [983, 69] width 13 height 13
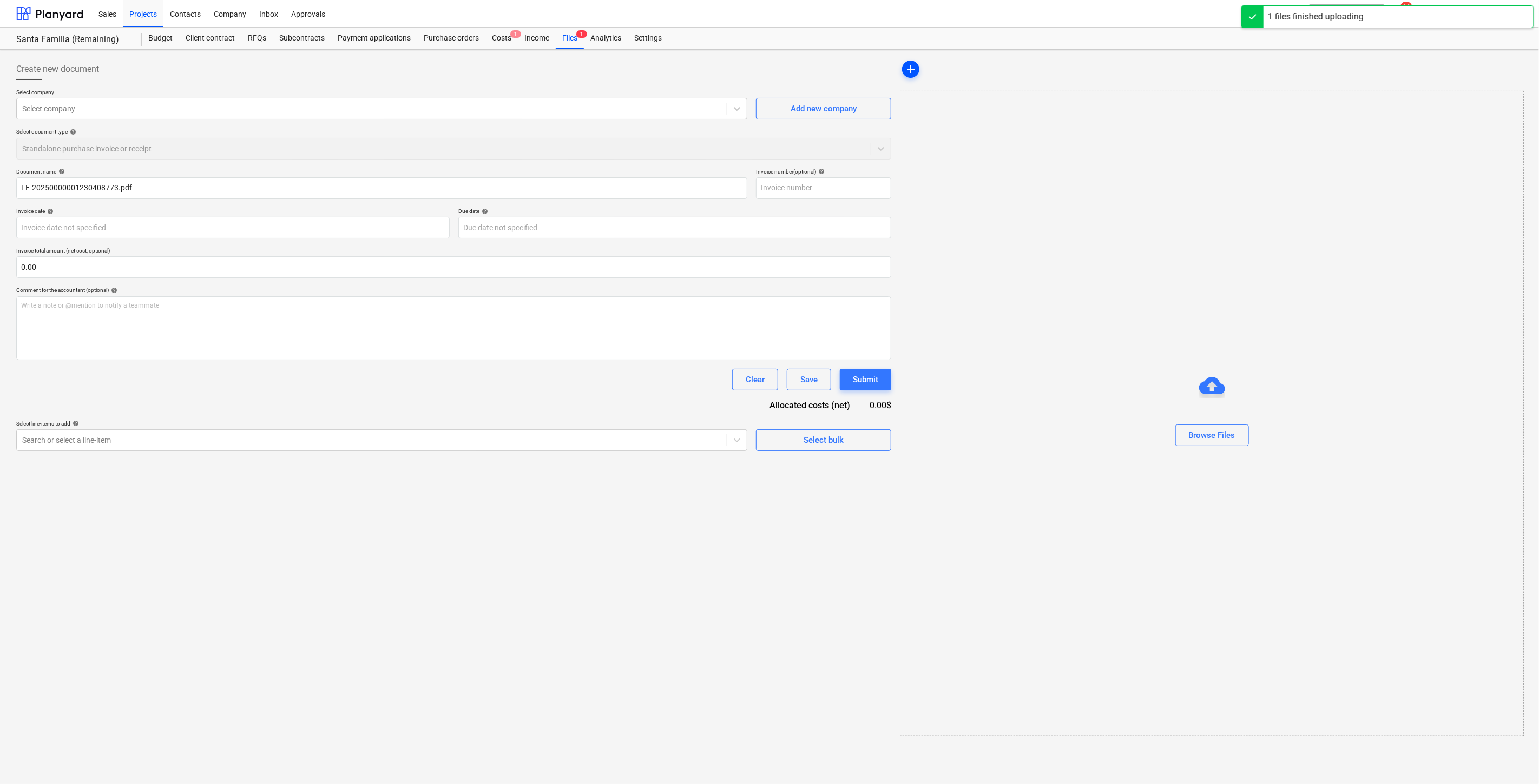
click at [918, 67] on span "add" at bounding box center [910, 69] width 17 height 13
click at [1220, 432] on div "Browse Files" at bounding box center [1212, 435] width 47 height 14
click at [856, 106] on div "Add new company" at bounding box center [823, 109] width 66 height 14
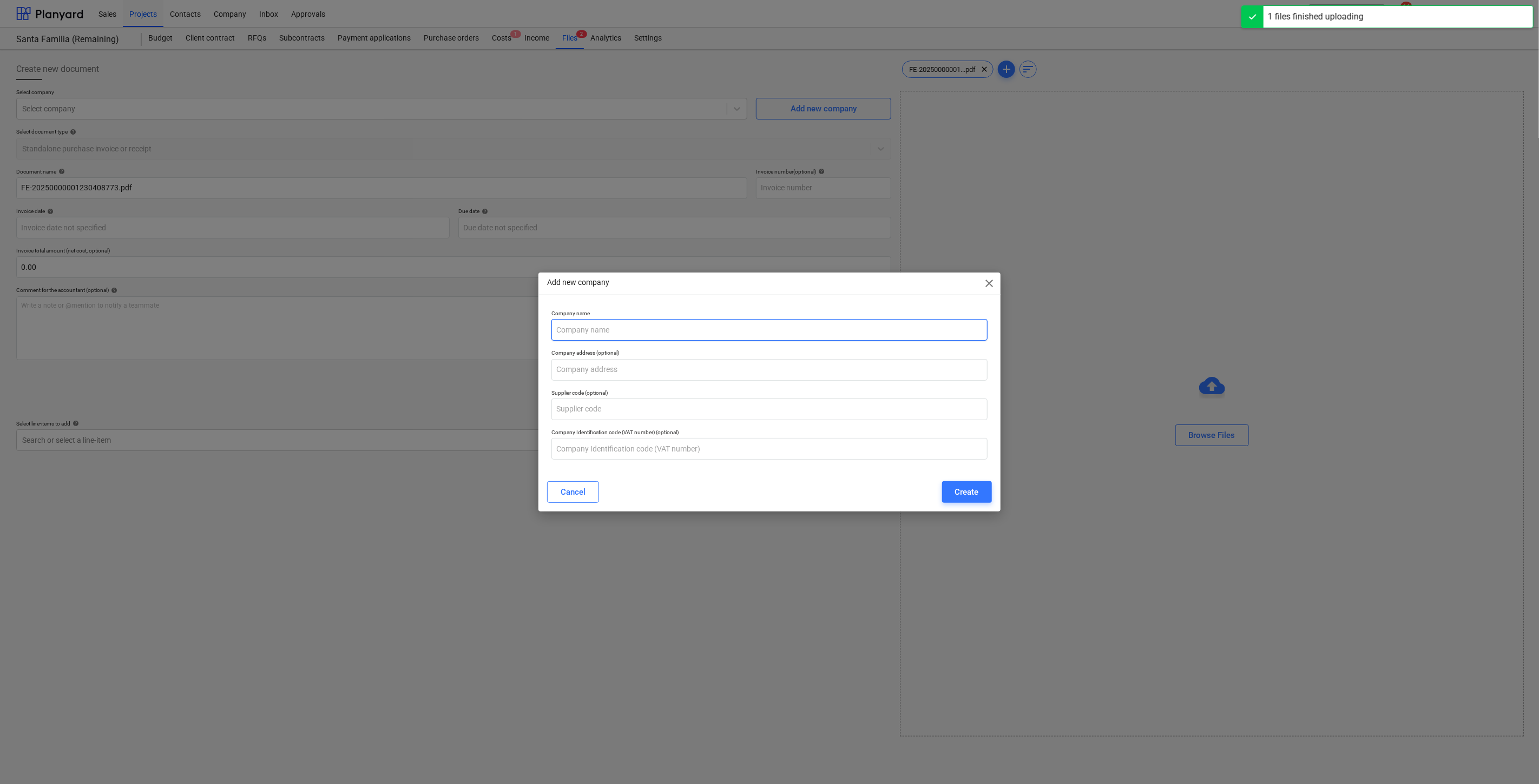
click at [742, 331] on input "text" at bounding box center [769, 330] width 436 height 21
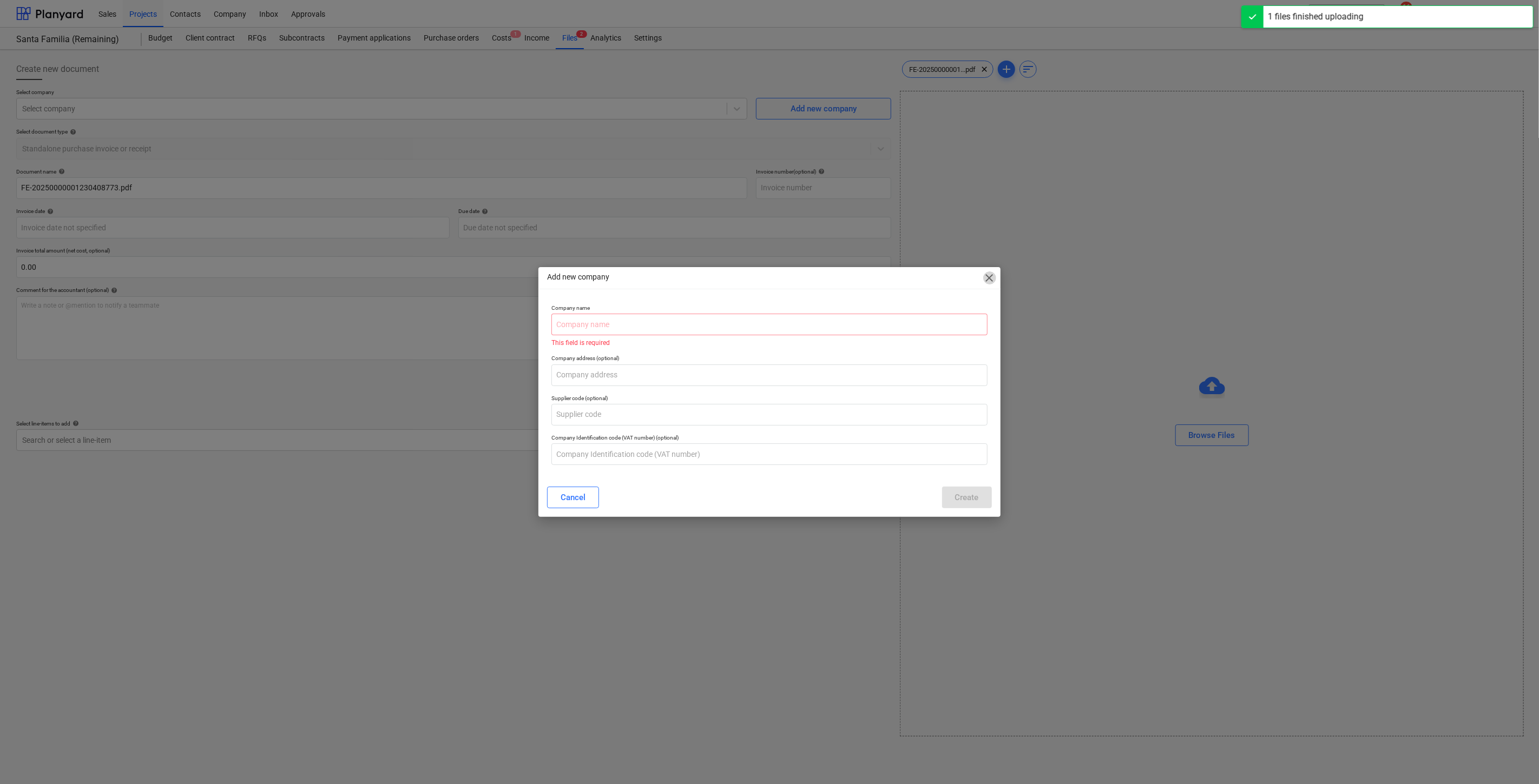
click at [988, 278] on span "close" at bounding box center [990, 278] width 13 height 13
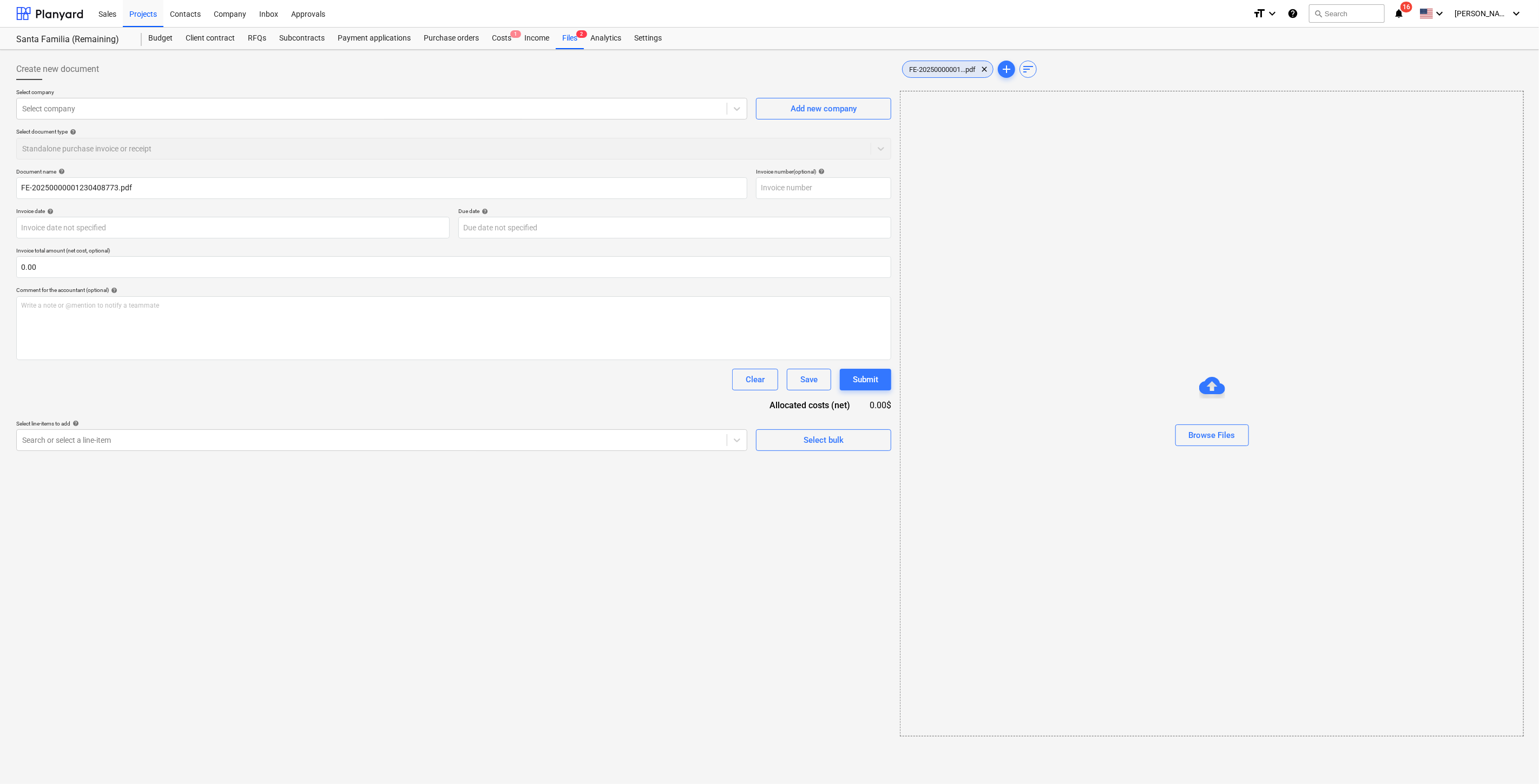
click at [950, 67] on span "FE-20250000001...pdf" at bounding box center [942, 70] width 79 height 8
click at [819, 109] on div "Add new company" at bounding box center [822, 109] width 66 height 14
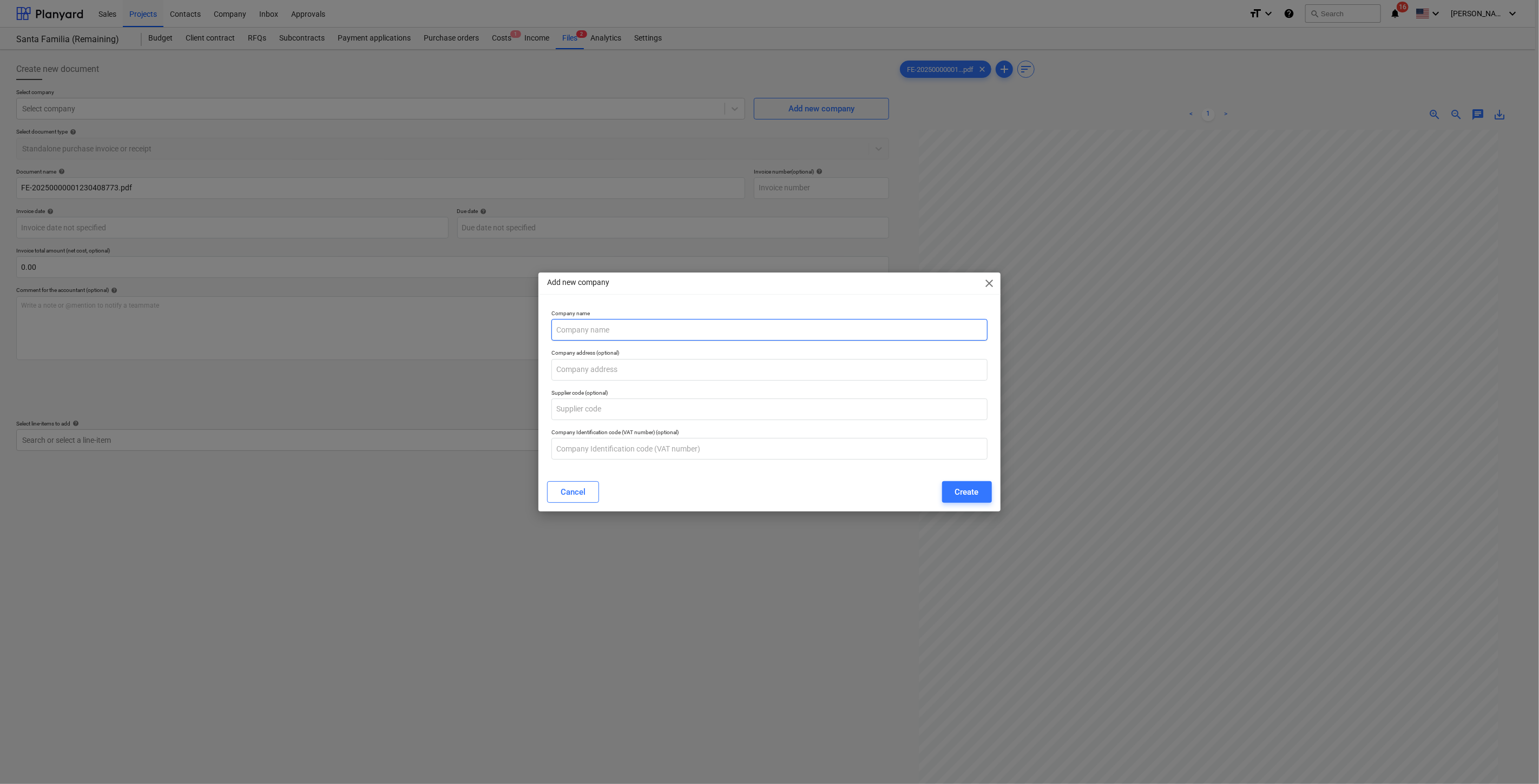
click at [703, 338] on input "text" at bounding box center [769, 330] width 436 height 21
type input "t"
type input "TRANSPORTVIP [GEOGRAPHIC_DATA]"
click at [970, 489] on div "Create" at bounding box center [967, 492] width 24 height 14
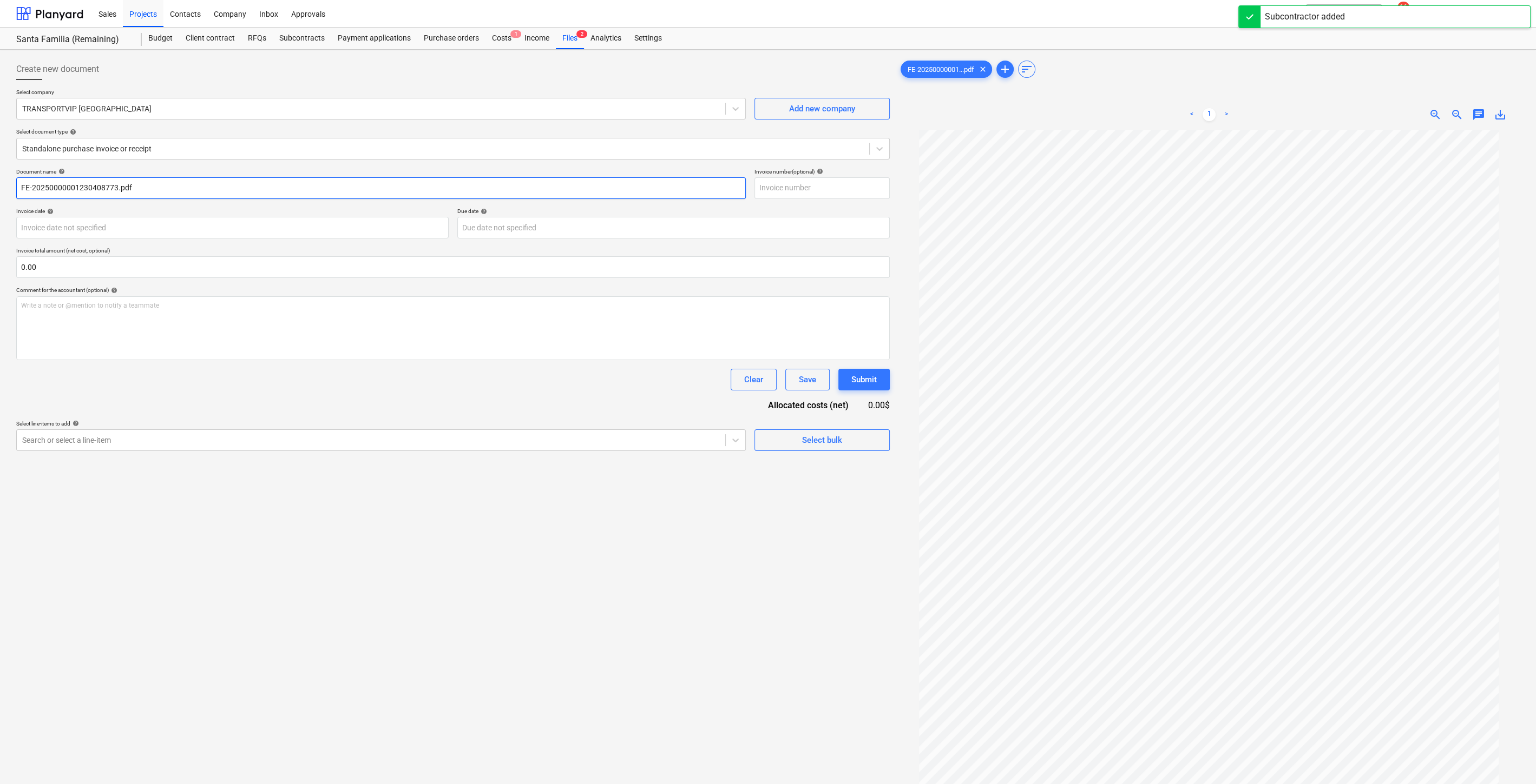
click at [313, 181] on input "FE-20250000001230408773.pdf" at bounding box center [381, 188] width 729 height 21
drag, startPoint x: 137, startPoint y: 185, endPoint x: -127, endPoint y: 180, distance: 264.0
click at [0, 180] on html "Sales Projects Contacts Company Inbox Approvals format_size keyboard_arrow_down…" at bounding box center [768, 392] width 1536 height 784
click at [814, 185] on input "text" at bounding box center [822, 188] width 135 height 21
paste input "FE-20250000001230408773.pdf"
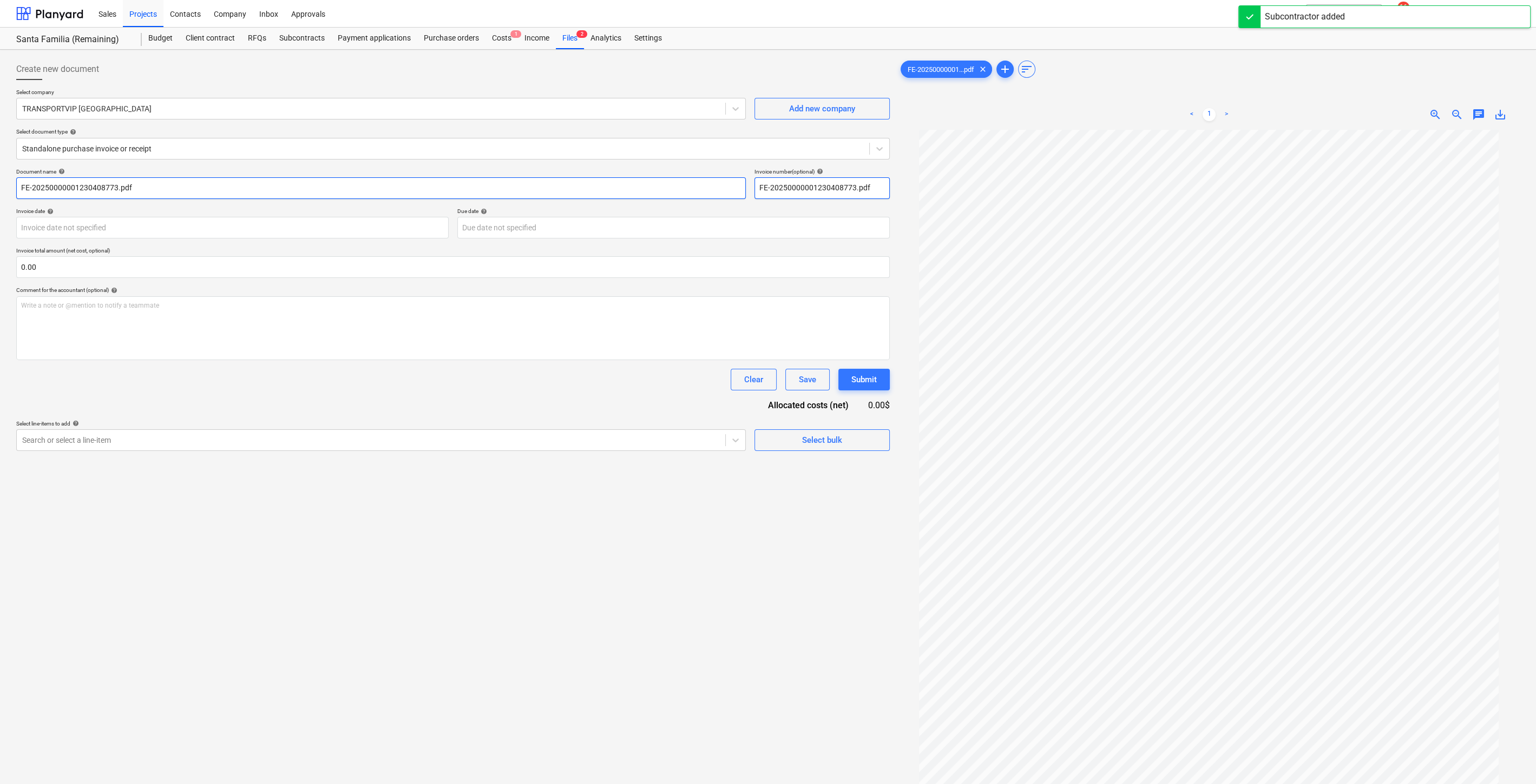
type input "FE-20250000001230408773.pdf"
drag, startPoint x: 281, startPoint y: 186, endPoint x: -125, endPoint y: 176, distance: 406.1
click at [0, 176] on html "Sales Projects Contacts Company Inbox Approvals format_size keyboard_arrow_down…" at bounding box center [768, 392] width 1536 height 784
type input "p"
type input "Pago 2.5% comision por venta de D403"
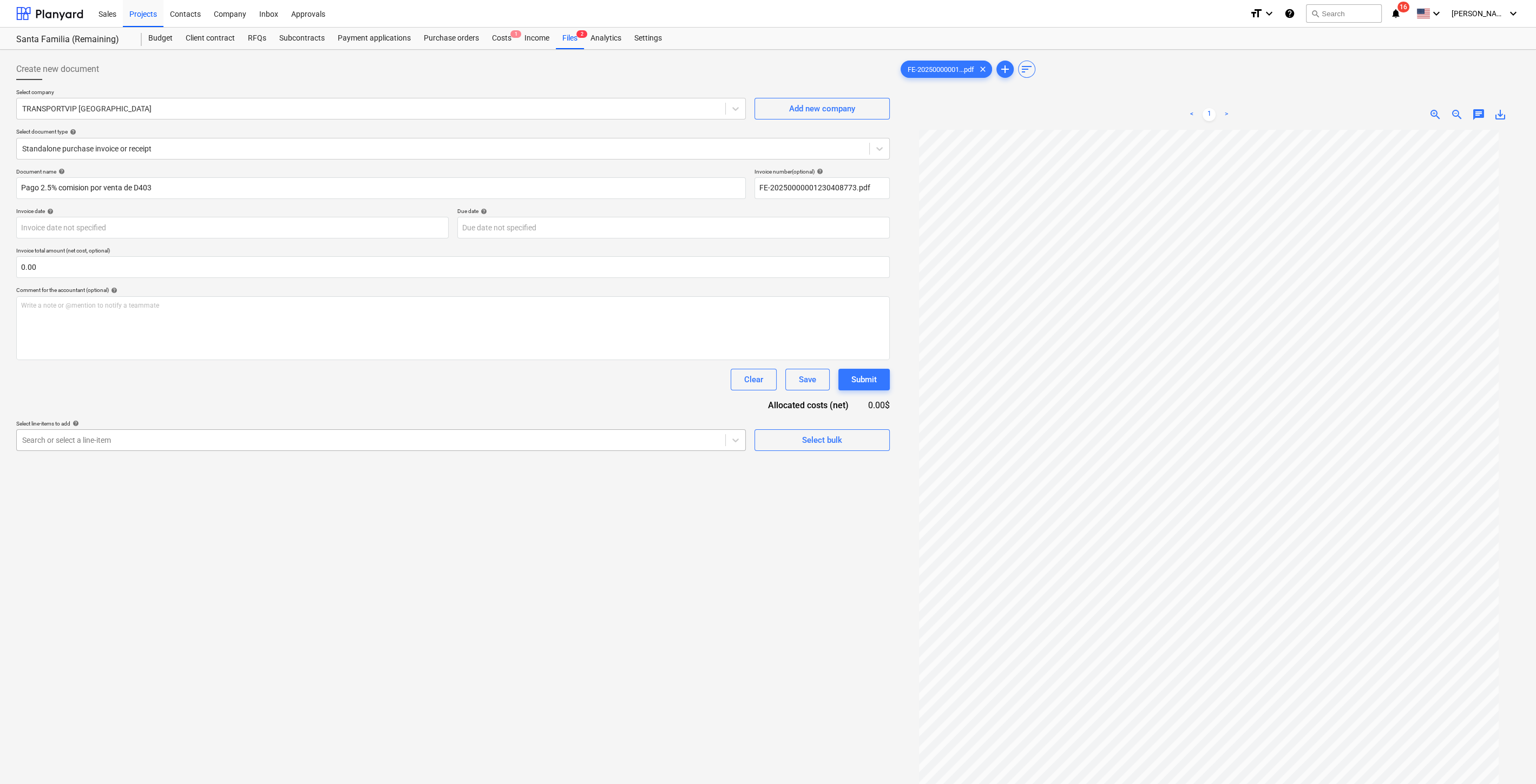
click at [329, 439] on div at bounding box center [371, 440] width 698 height 11
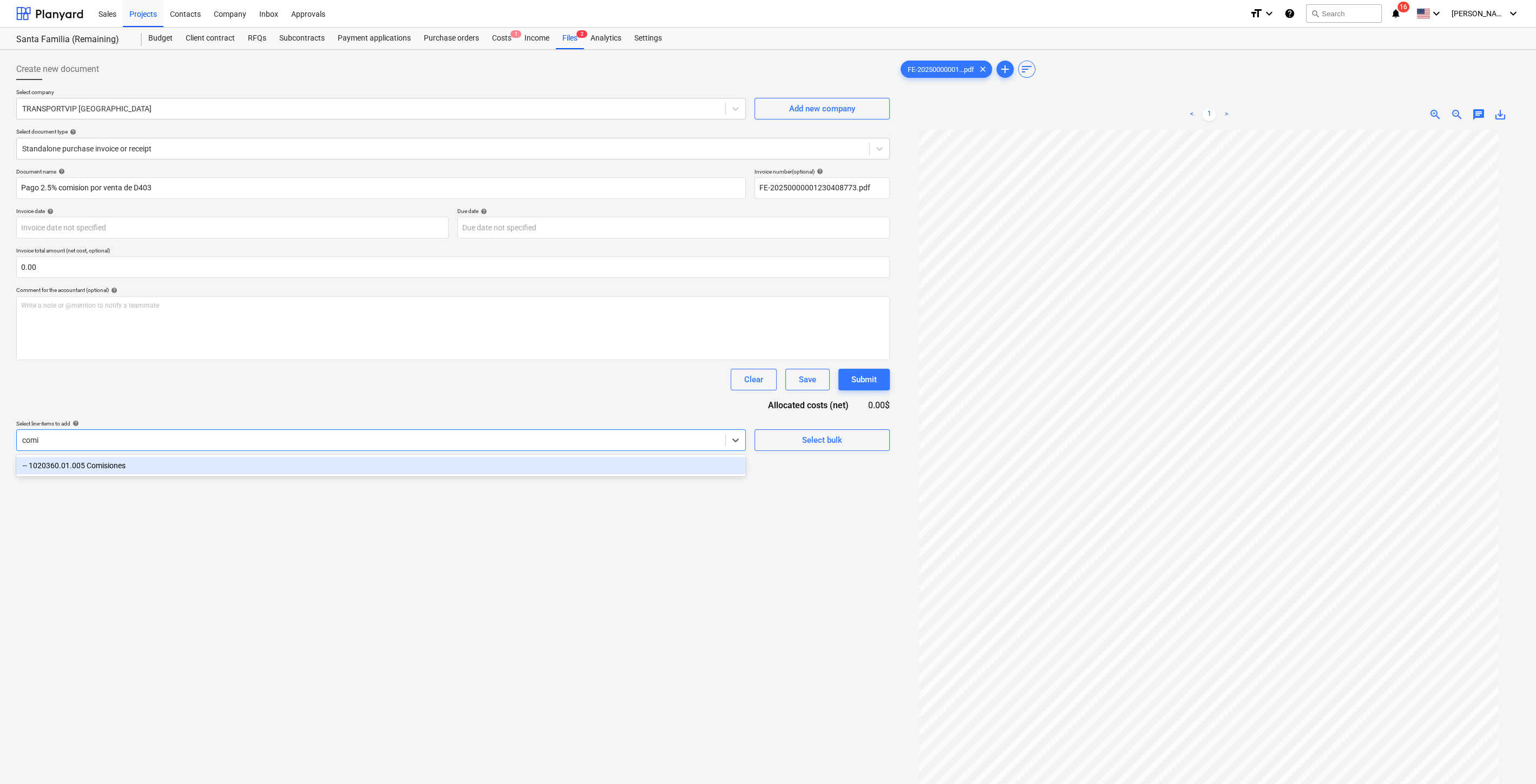
type input "comis"
click at [336, 456] on div "-- 1020360.01.005 Comisiones" at bounding box center [381, 466] width 729 height 21
click at [675, 465] on div "-- 1020360.01.005 Comisiones" at bounding box center [381, 465] width 729 height 17
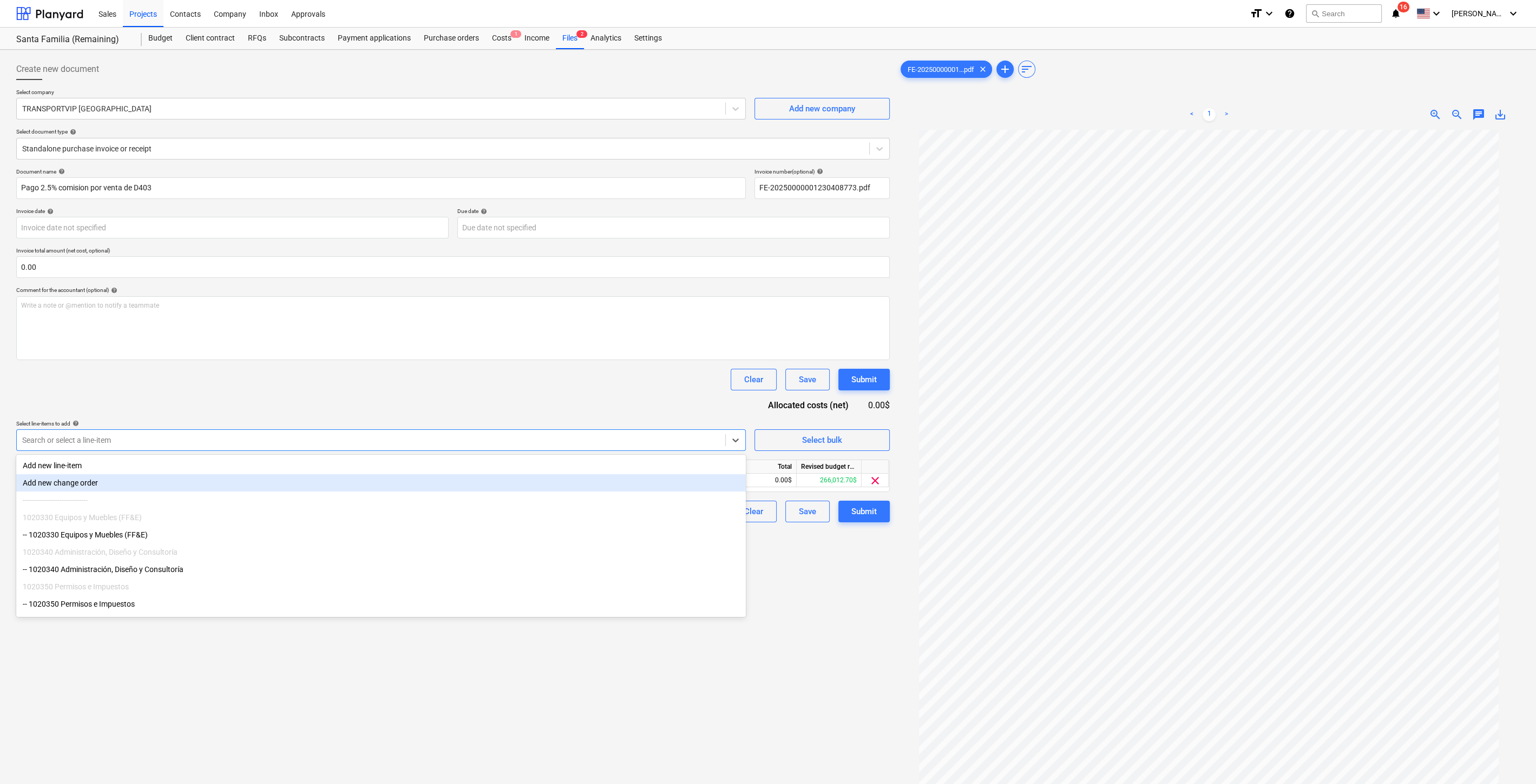
click at [835, 586] on div "Create new document Select company TRANSPORTVIP PANAMA Add new company Select d…" at bounding box center [453, 471] width 882 height 834
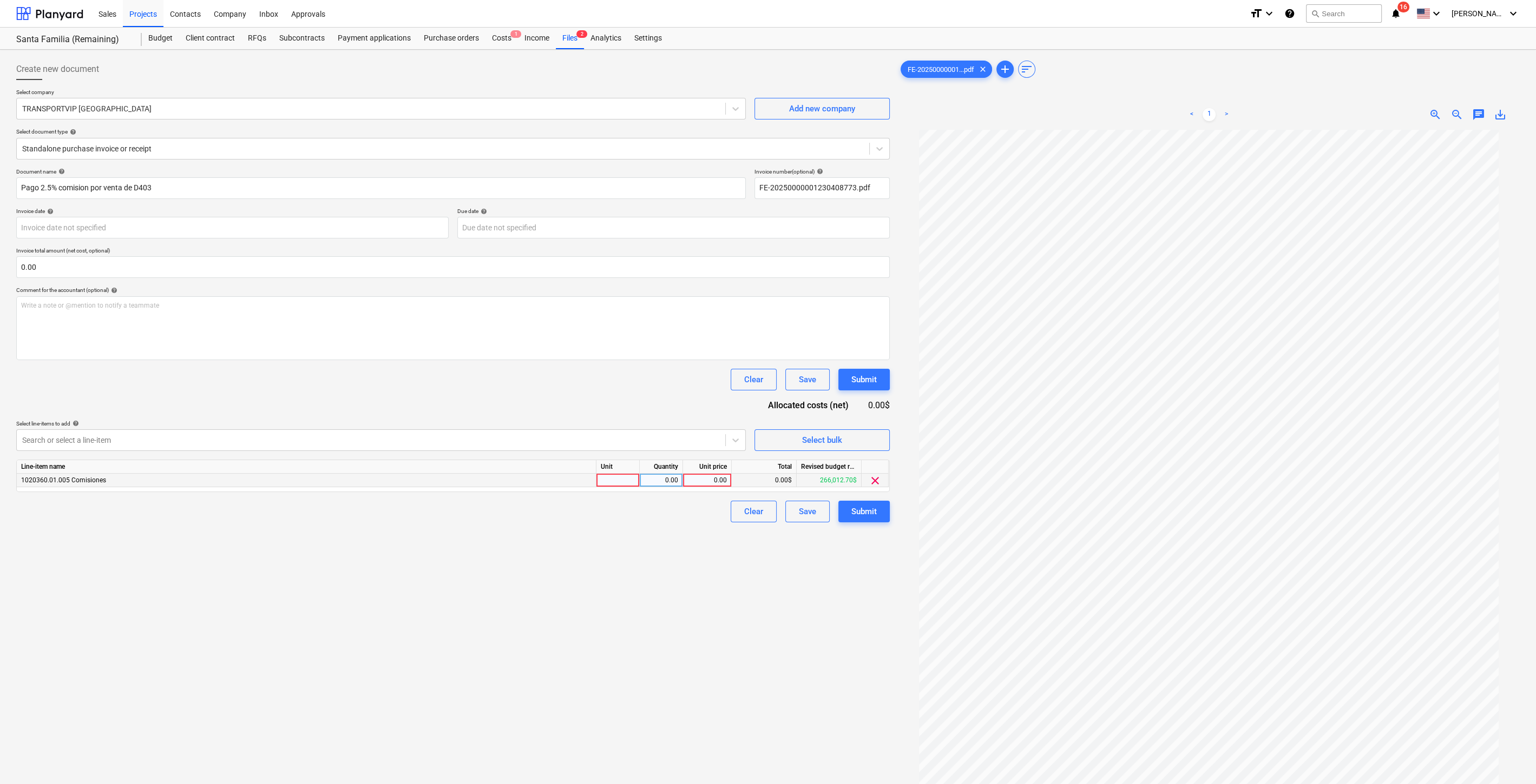
click at [721, 479] on div "0.00" at bounding box center [707, 480] width 39 height 14
type input "37851.25"
click at [649, 585] on div "Create new document Select company TRANSPORTVIP PANAMA Add new company Select d…" at bounding box center [453, 471] width 882 height 834
click at [881, 508] on button "Submit" at bounding box center [864, 512] width 51 height 21
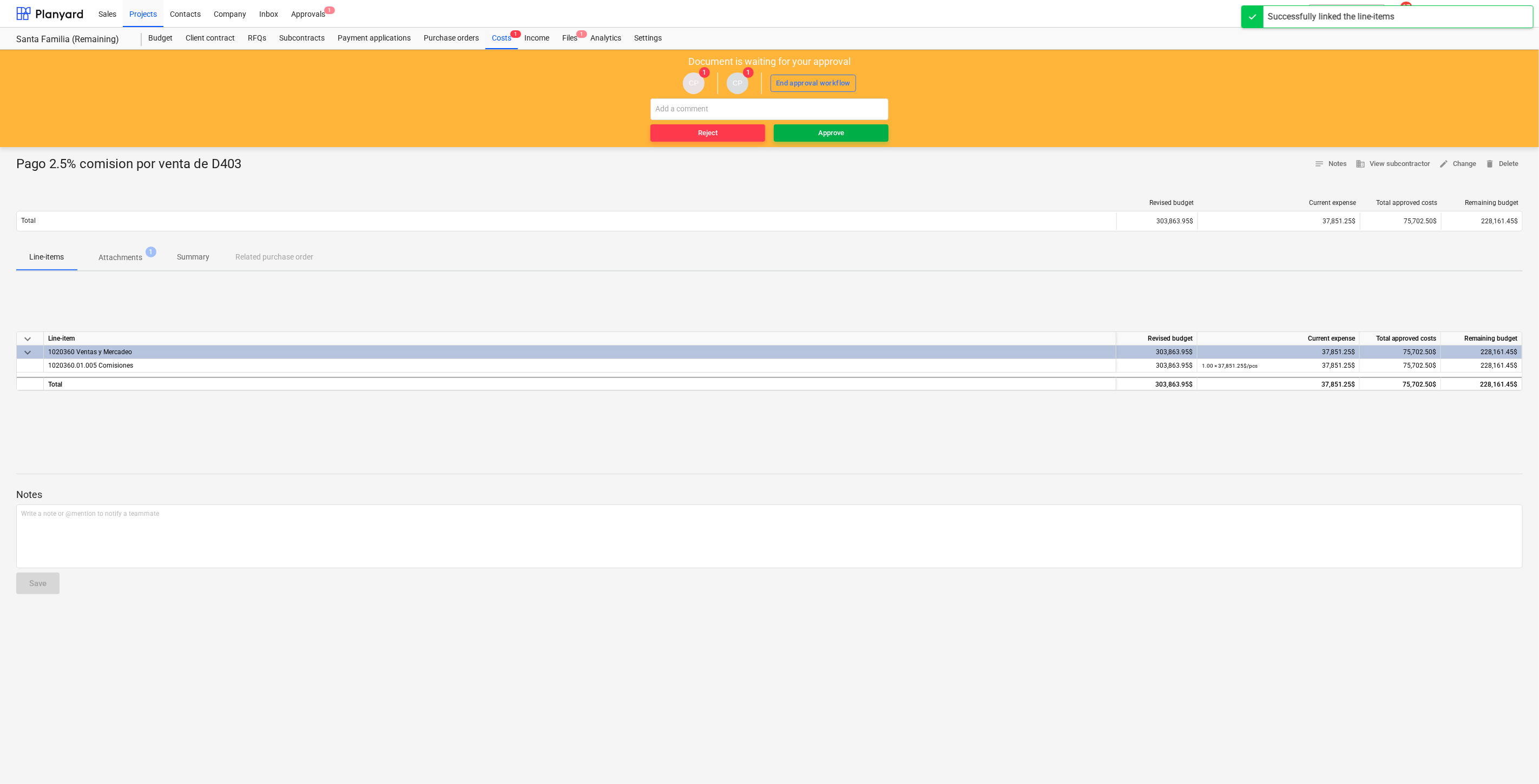
click at [861, 128] on span "Approve" at bounding box center [831, 133] width 106 height 13
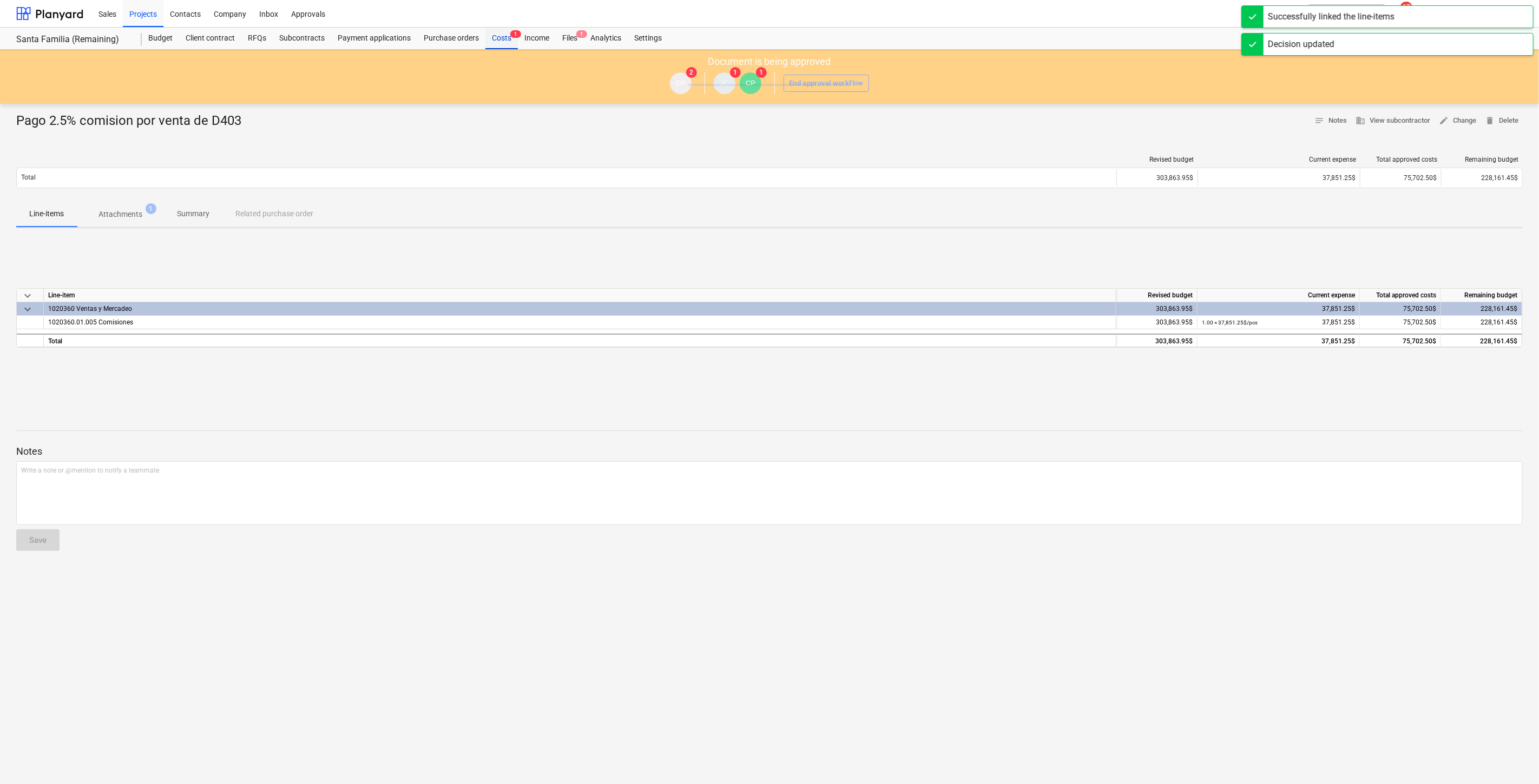
click at [504, 38] on div "Costs 1" at bounding box center [501, 38] width 32 height 21
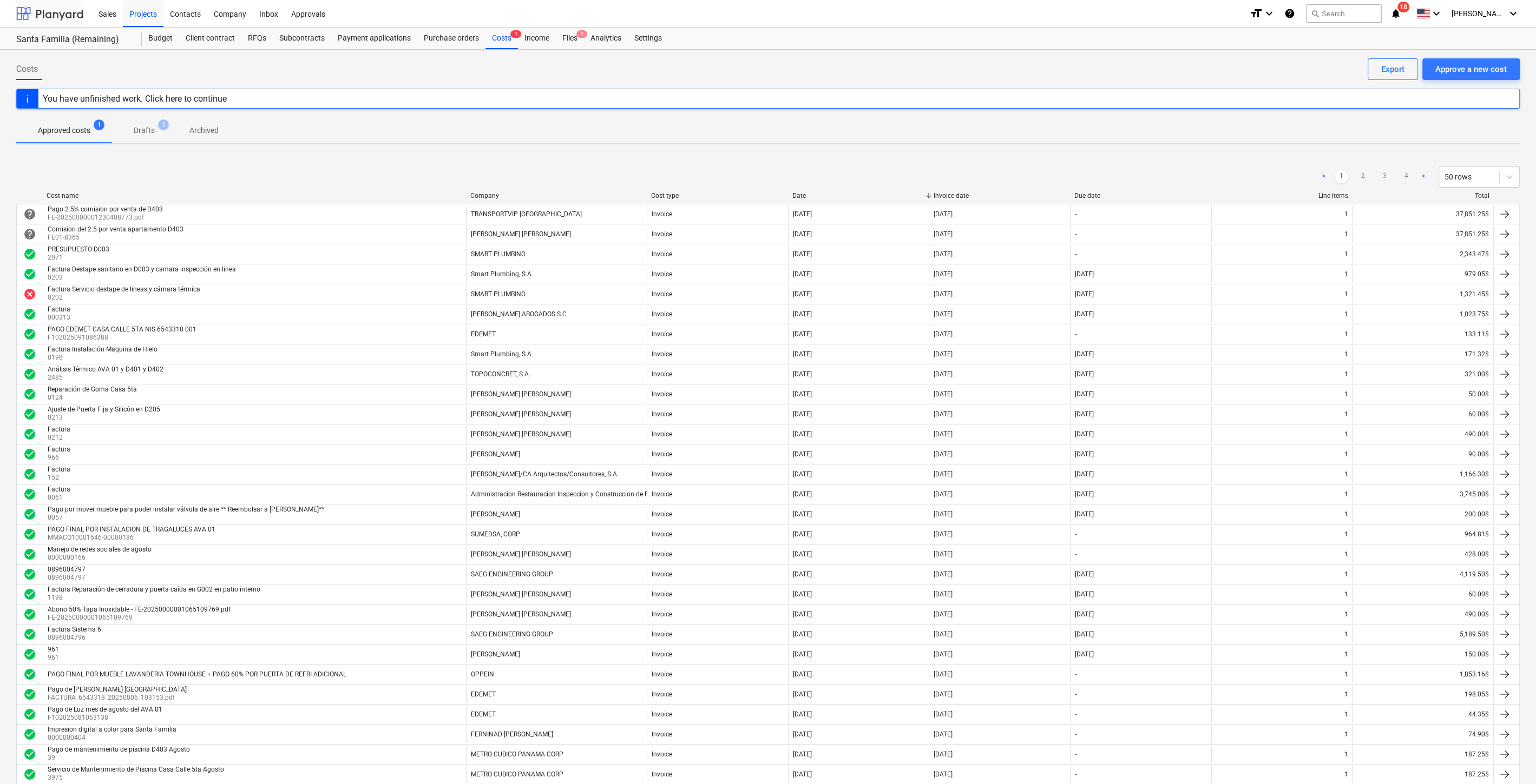
click at [73, 16] on div at bounding box center [50, 13] width 67 height 27
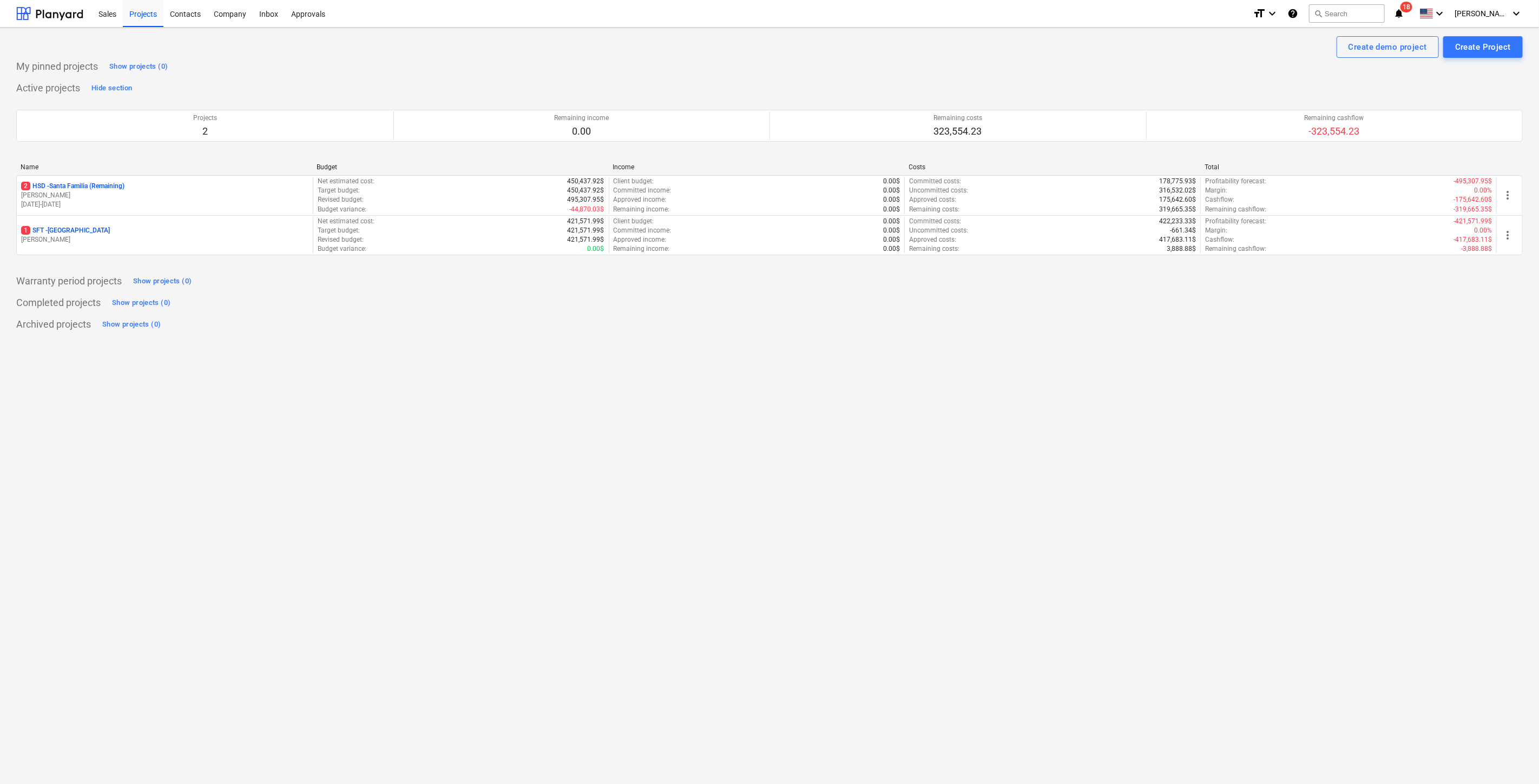
click at [1422, 5] on div "format_size keyboard_arrow_down help search Search notifications 18 keyboard_ar…" at bounding box center [1388, 13] width 270 height 27
click at [1404, 10] on icon "notifications" at bounding box center [1399, 14] width 11 height 13
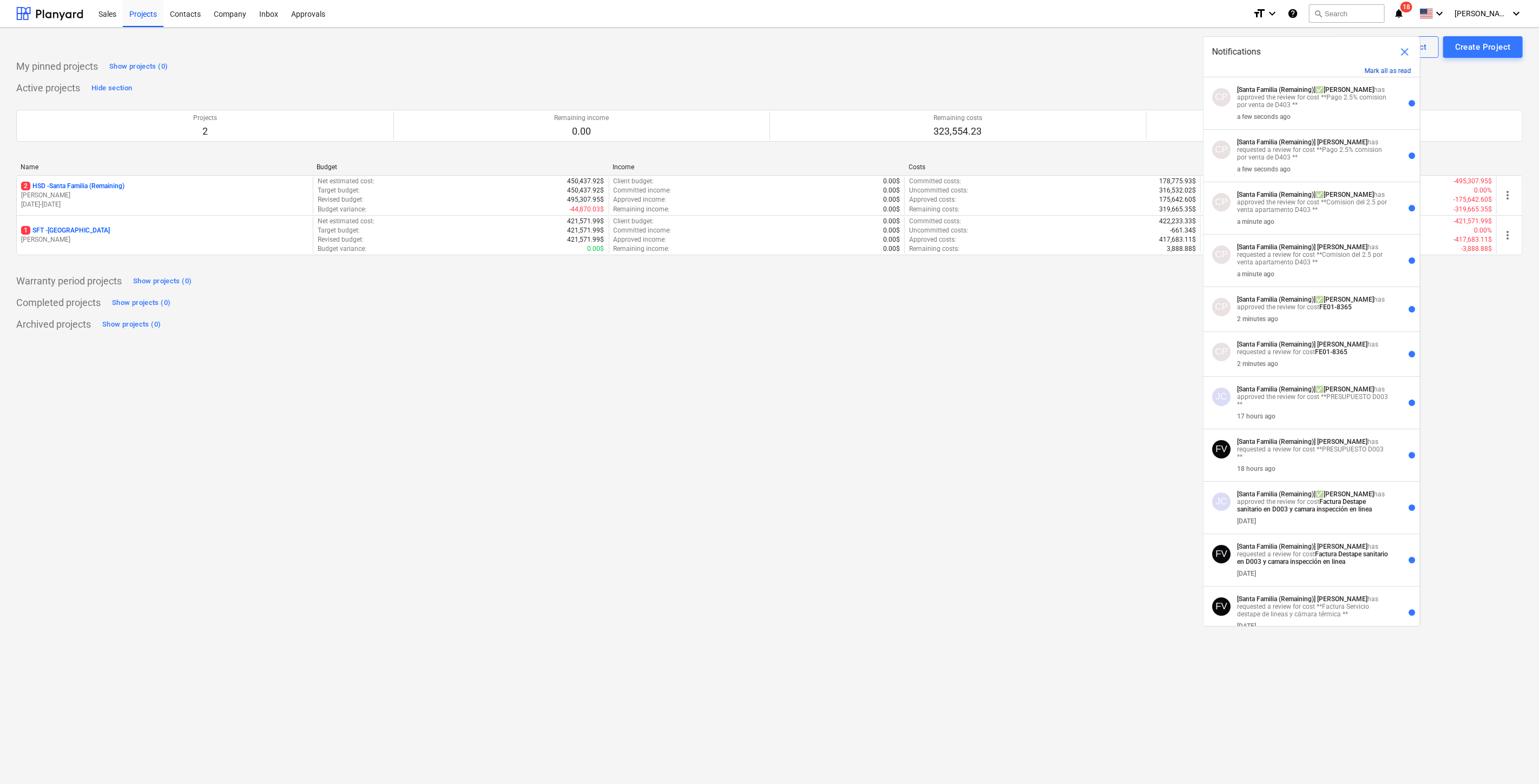
click at [1398, 67] on button "Mark all as read" at bounding box center [1388, 70] width 47 height 8
click at [1404, 49] on span "close" at bounding box center [1405, 52] width 13 height 13
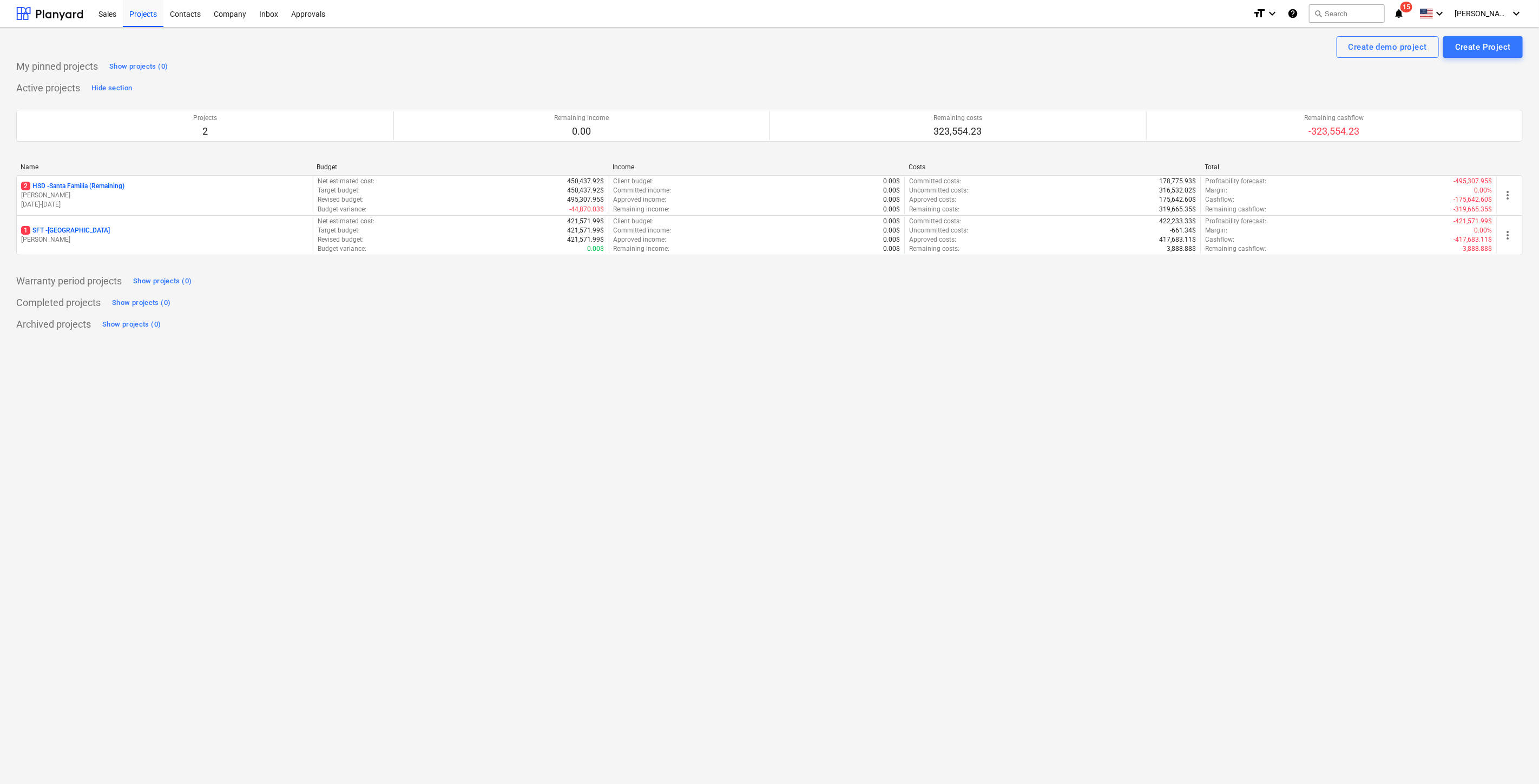
click at [1404, 14] on icon "notifications" at bounding box center [1399, 14] width 11 height 13
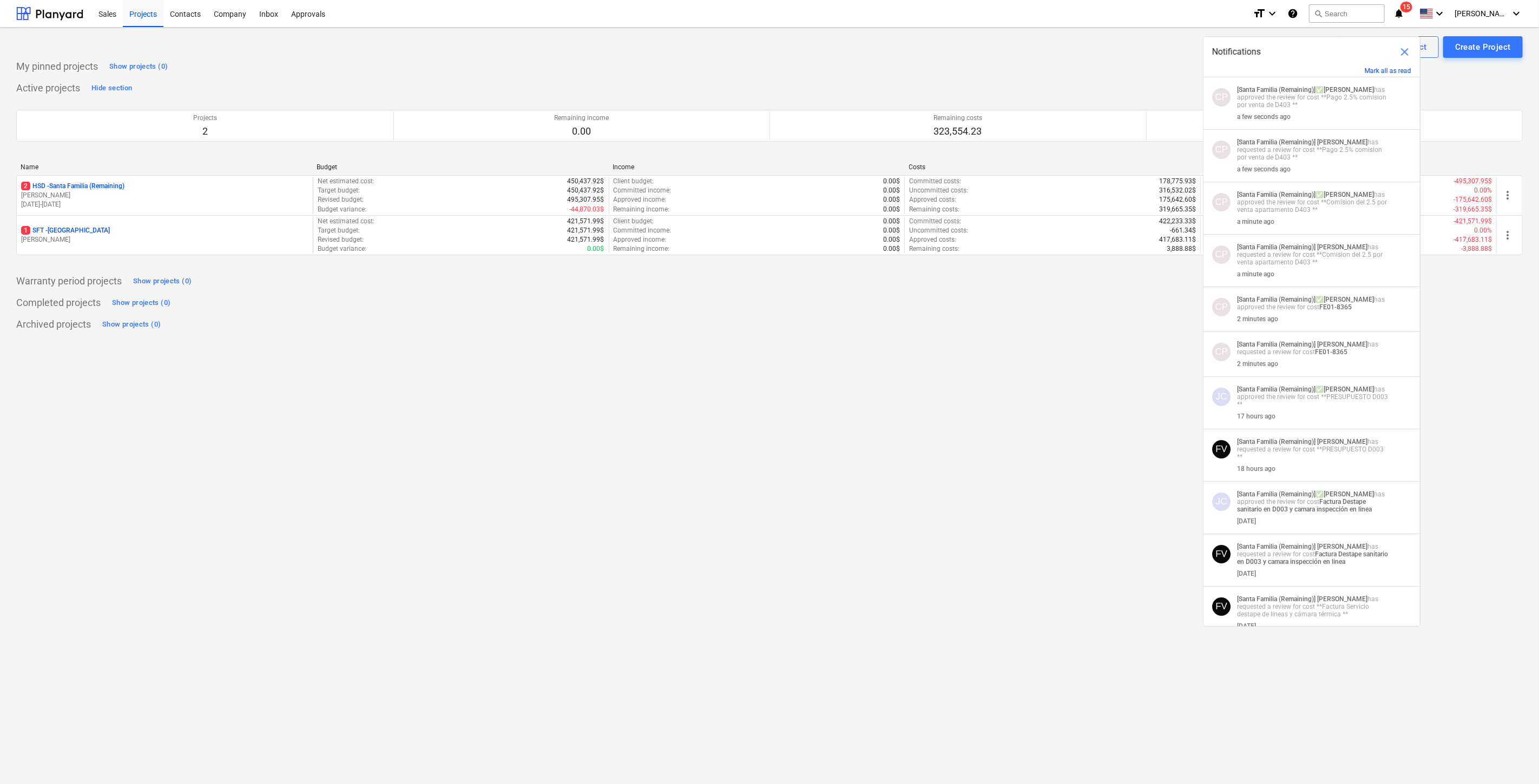
click at [1399, 68] on button "Mark all as read" at bounding box center [1388, 70] width 47 height 8
click at [1356, 91] on strong "[PERSON_NAME]" at bounding box center [1349, 90] width 50 height 8
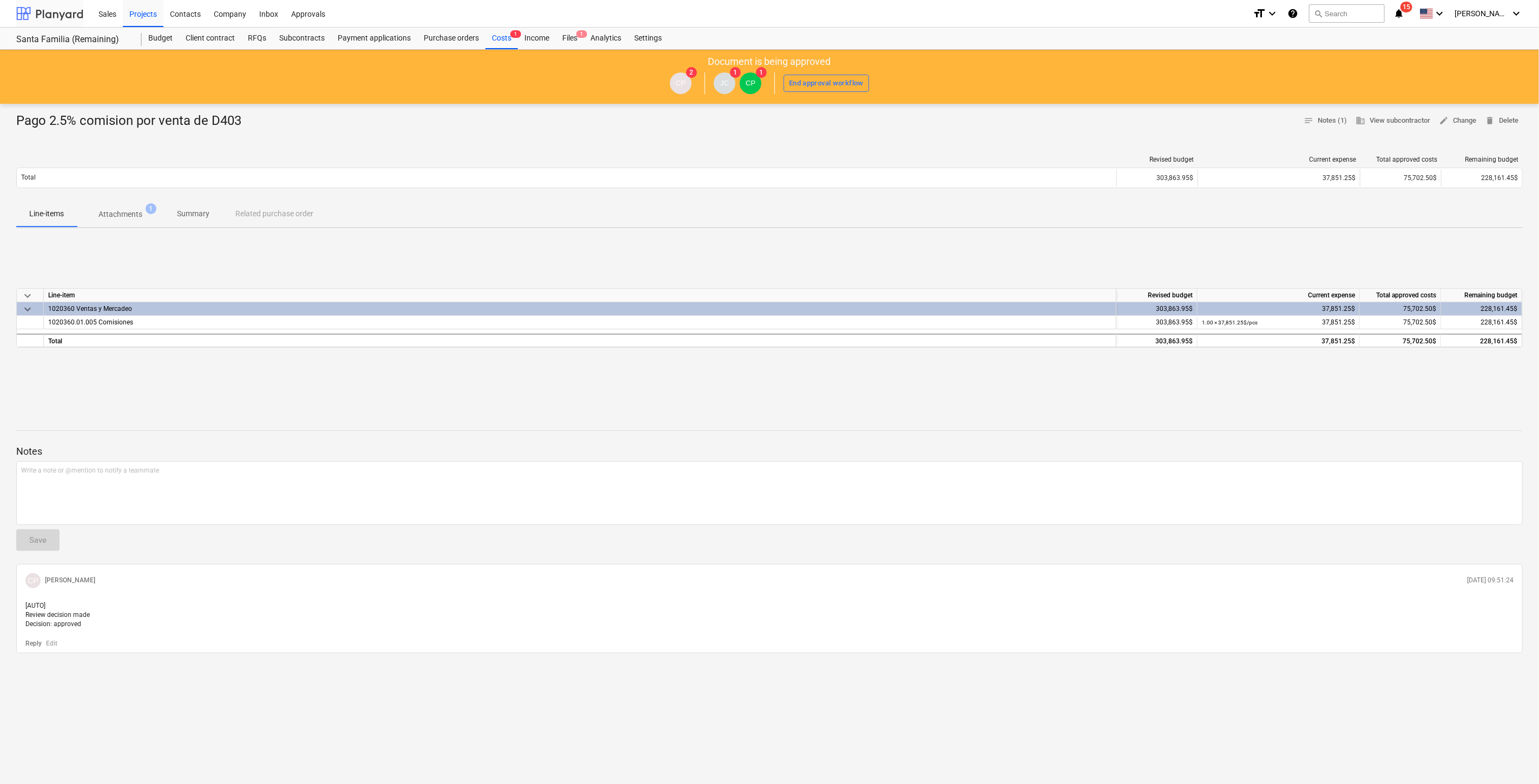
click at [32, 7] on div at bounding box center [50, 13] width 67 height 27
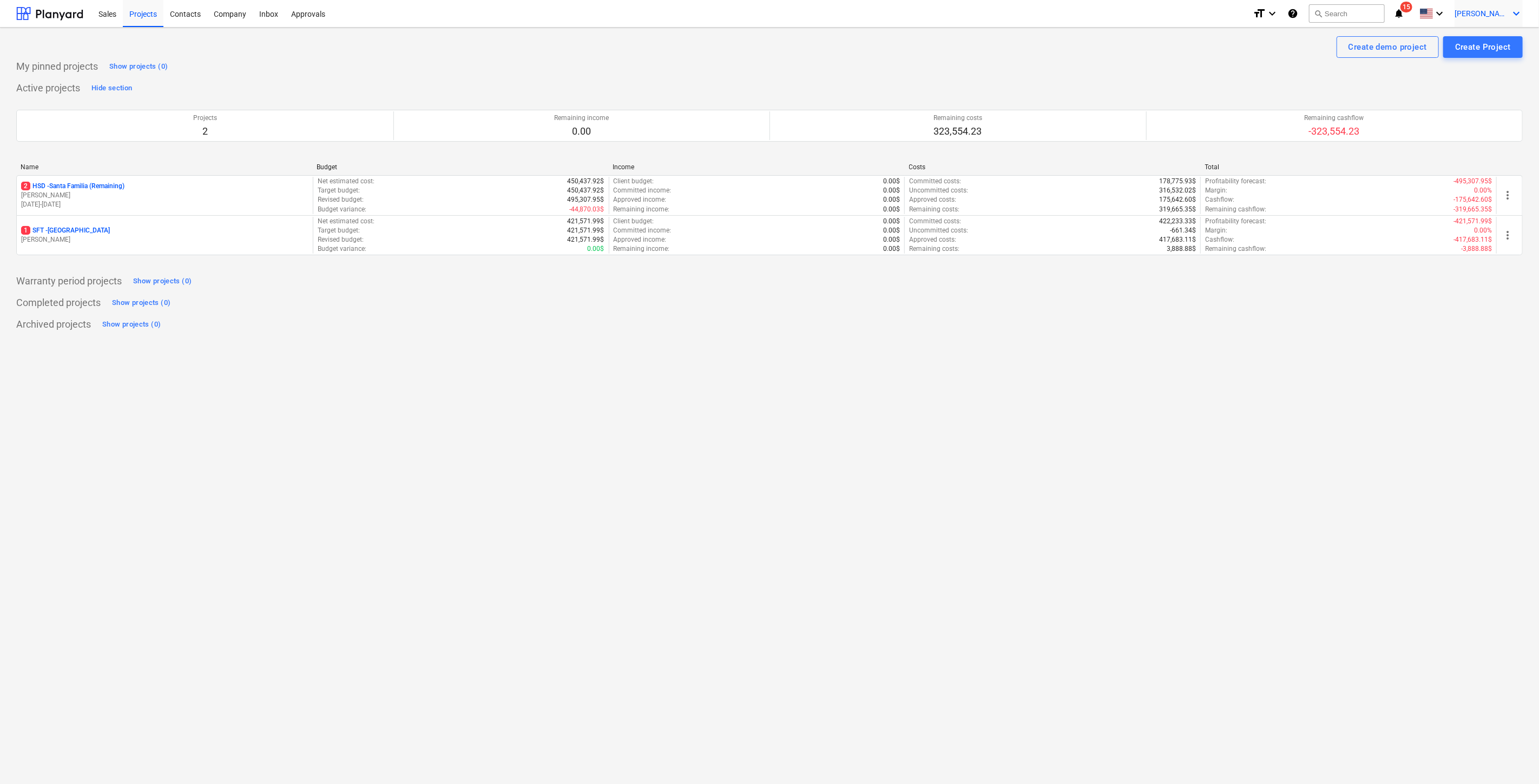
click at [1496, 10] on span "[PERSON_NAME]" at bounding box center [1482, 13] width 54 height 8
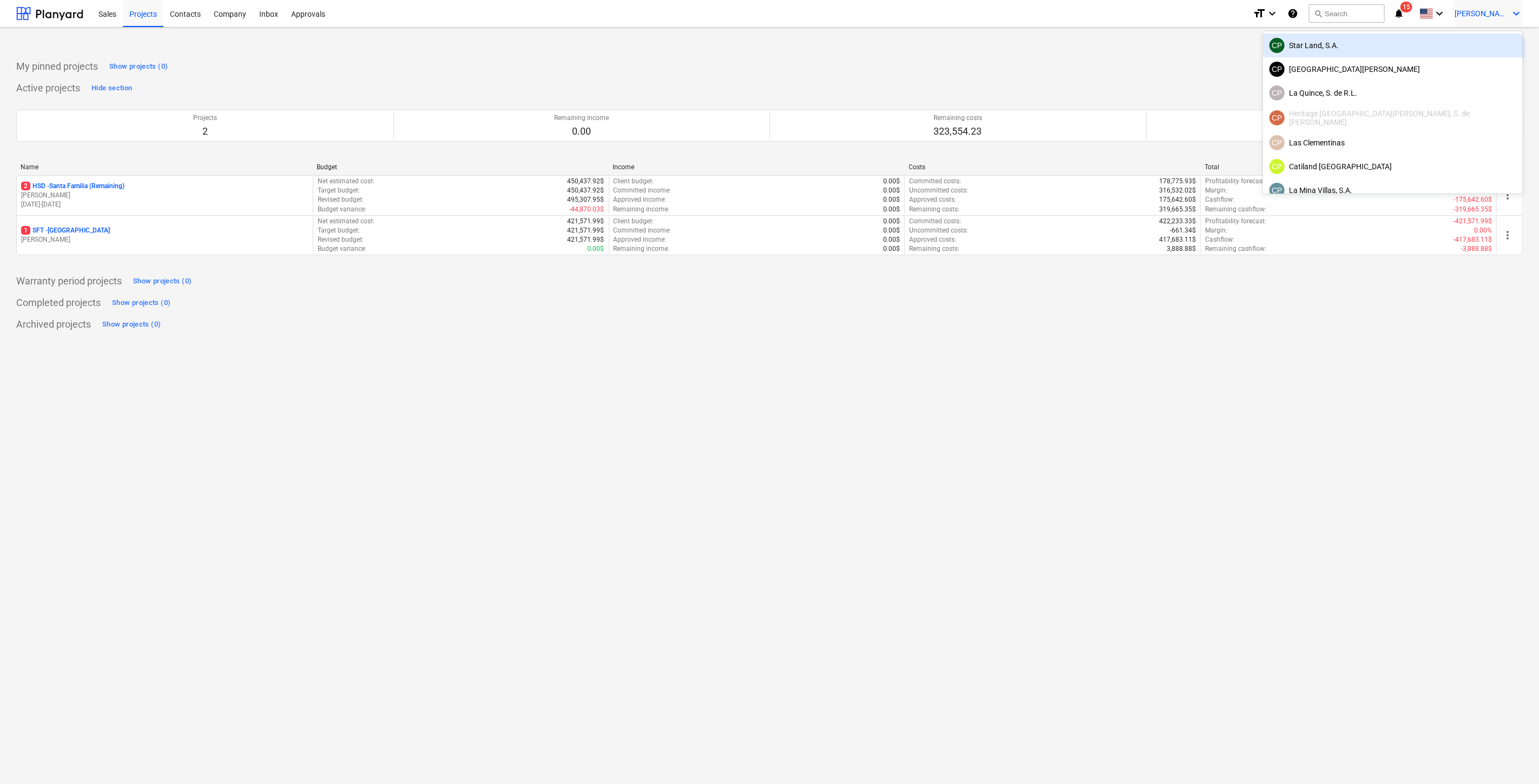
click at [1461, 49] on div "CP Star Land, S.A." at bounding box center [1393, 45] width 247 height 15
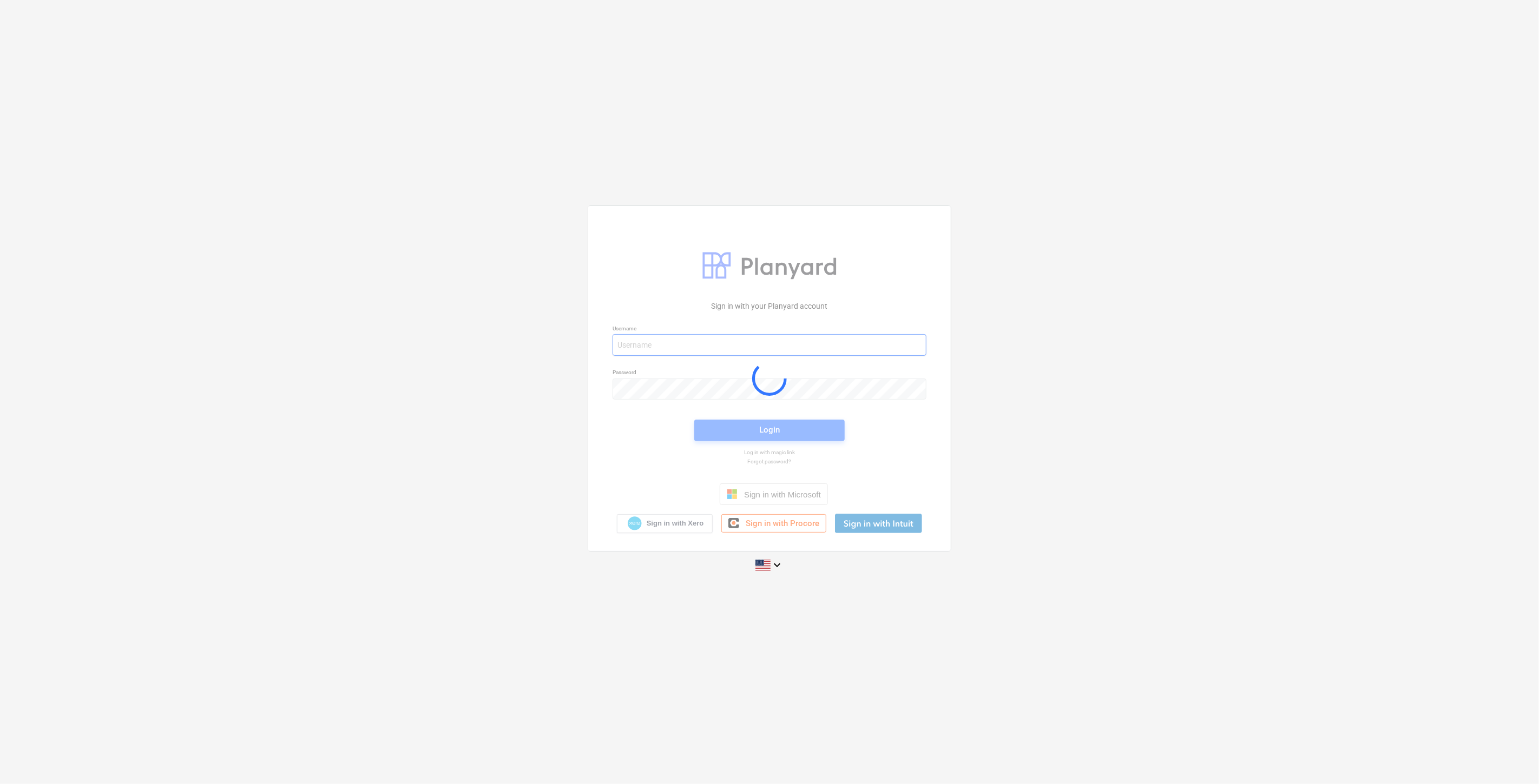
type input "[PERSON_NAME][EMAIL_ADDRESS][DOMAIN_NAME]"
